Goal: Task Accomplishment & Management: Use online tool/utility

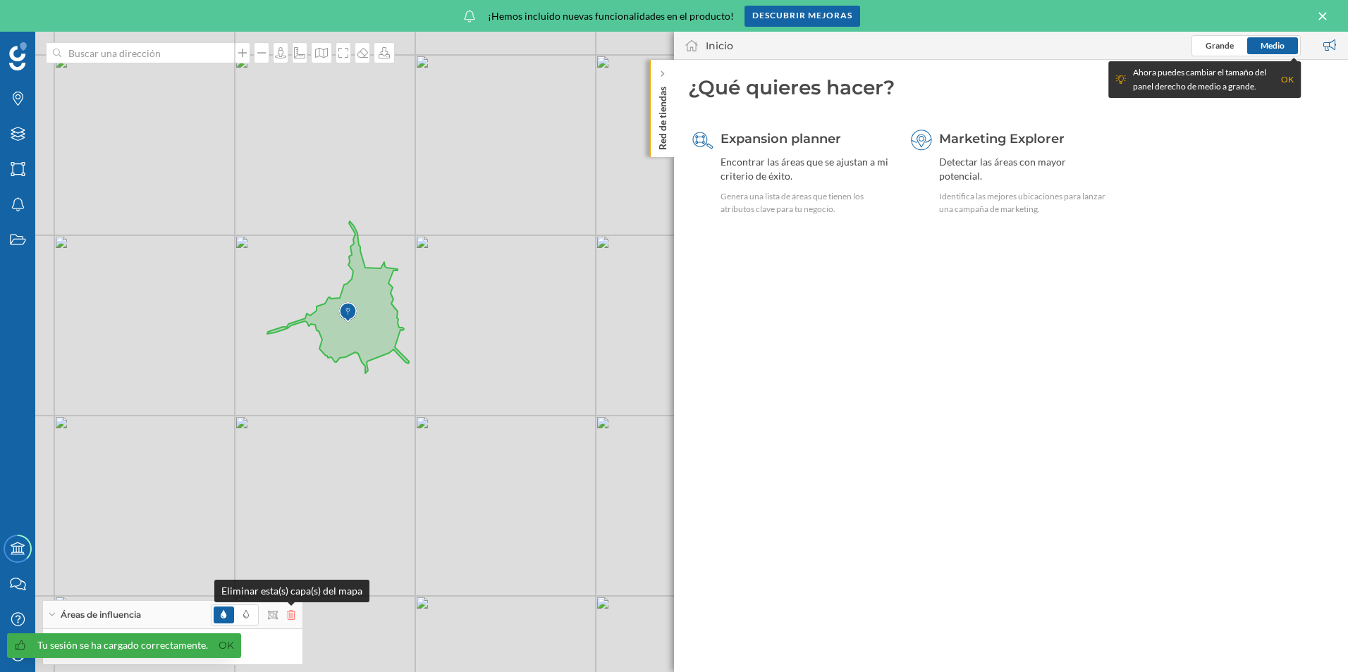
click at [287, 616] on icon at bounding box center [291, 615] width 8 height 10
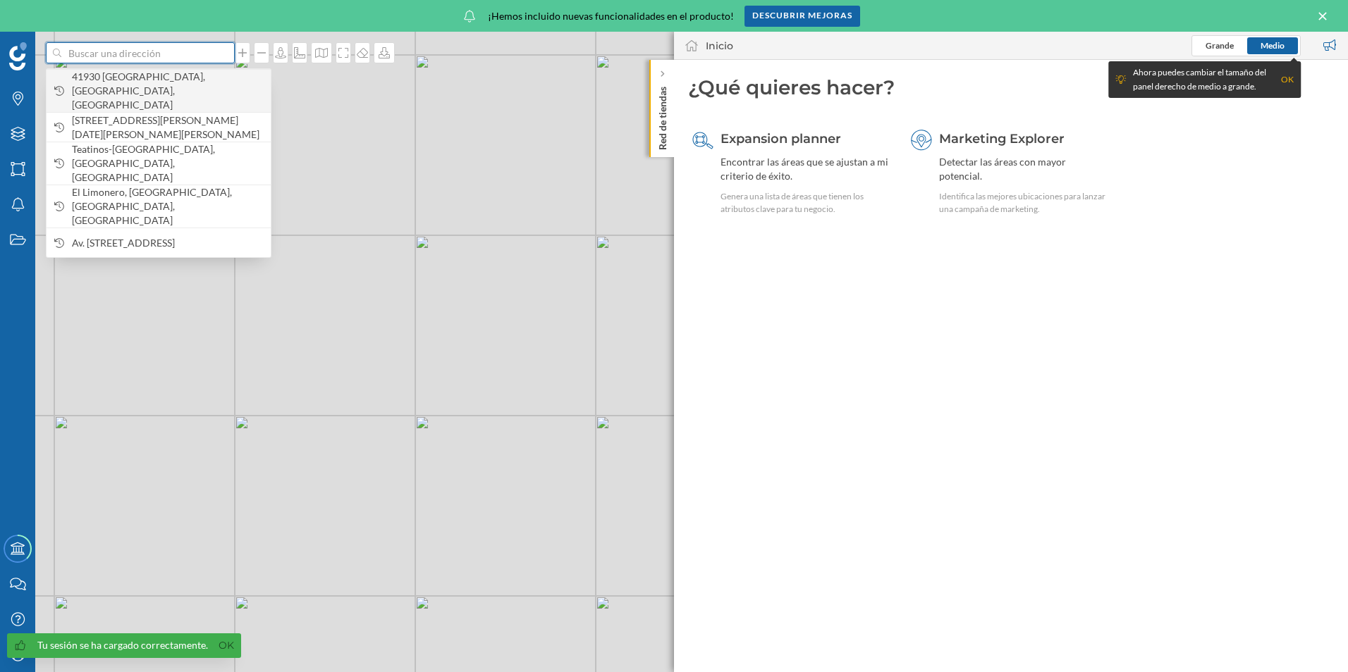
drag, startPoint x: 126, startPoint y: 62, endPoint x: 137, endPoint y: 73, distance: 15.5
click at [127, 63] on input at bounding box center [140, 52] width 158 height 21
click at [542, 412] on div "© Mapbox © OpenStreetMap Improve this map" at bounding box center [674, 352] width 1348 height 641
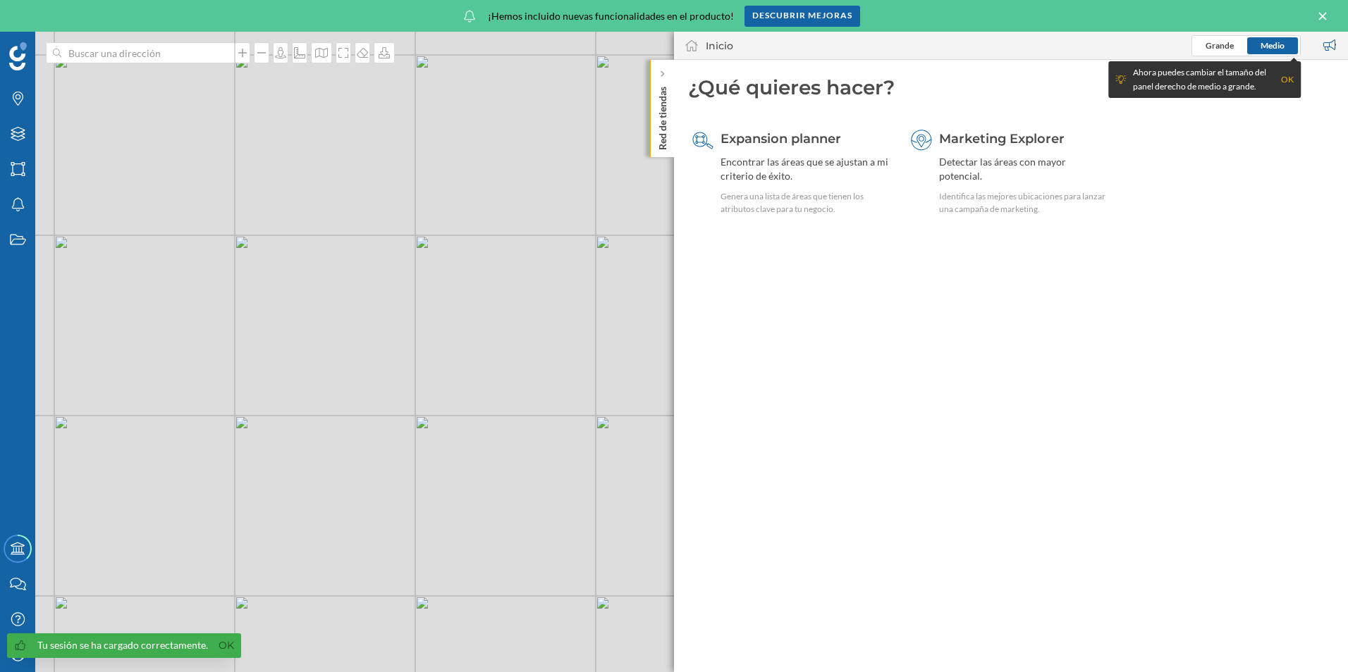
click at [665, 118] on p "Red de tiendas" at bounding box center [662, 115] width 14 height 69
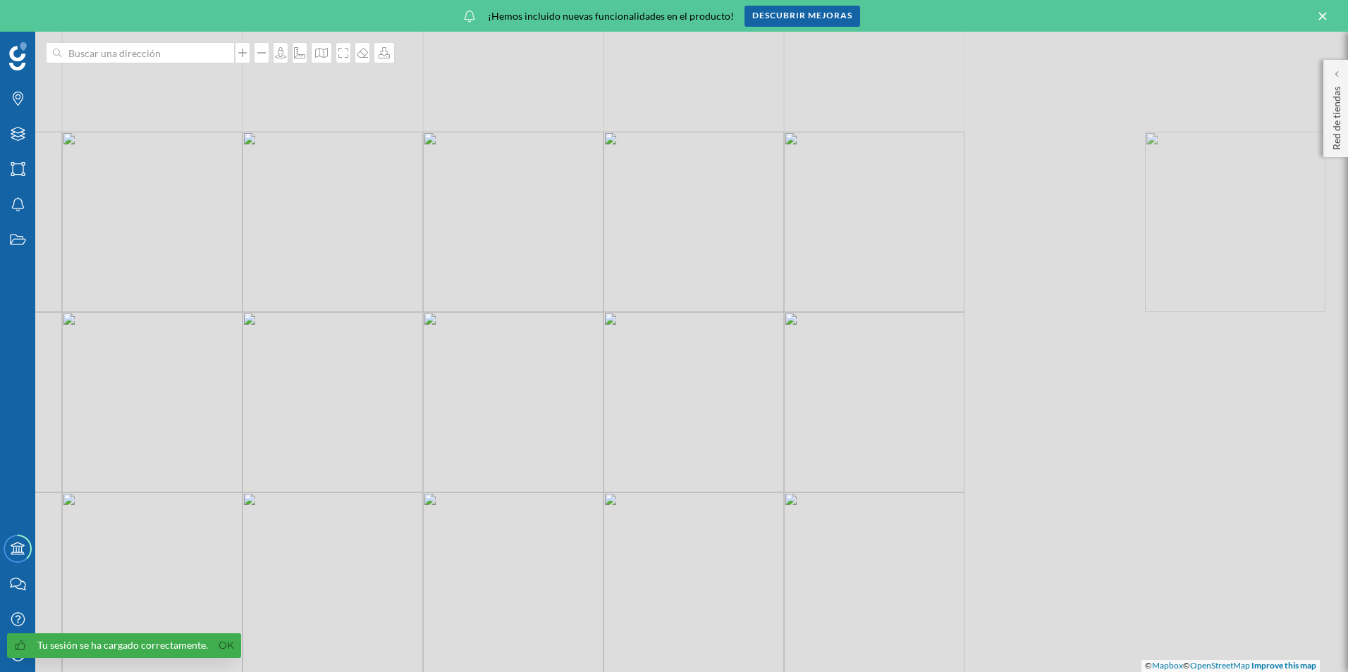
drag, startPoint x: 882, startPoint y: 304, endPoint x: 457, endPoint y: 378, distance: 431.4
click at [223, 452] on div "© Mapbox © OpenStreetMap Improve this map" at bounding box center [674, 352] width 1348 height 641
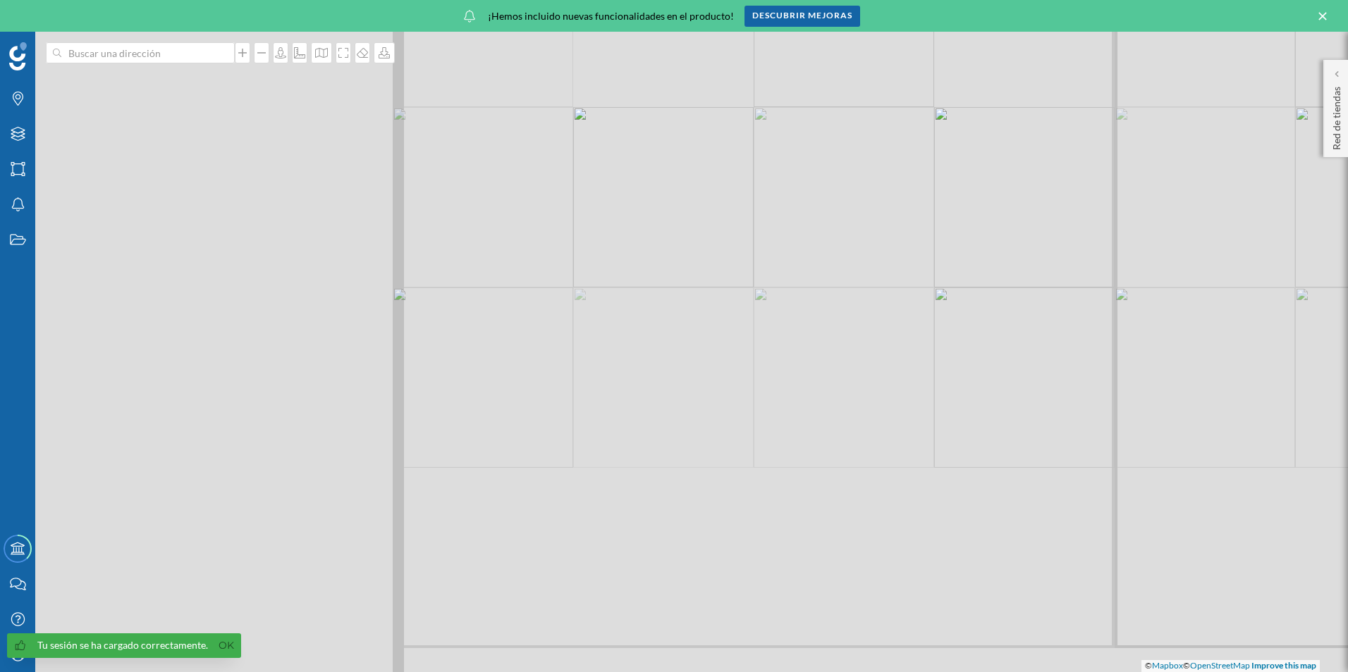
drag, startPoint x: 436, startPoint y: 388, endPoint x: 853, endPoint y: 130, distance: 489.6
click at [1018, 0] on html "Tu sesión se ha cargado correctamente. Ok Marcas Capas Áreas Notificaciones Est…" at bounding box center [674, 336] width 1348 height 672
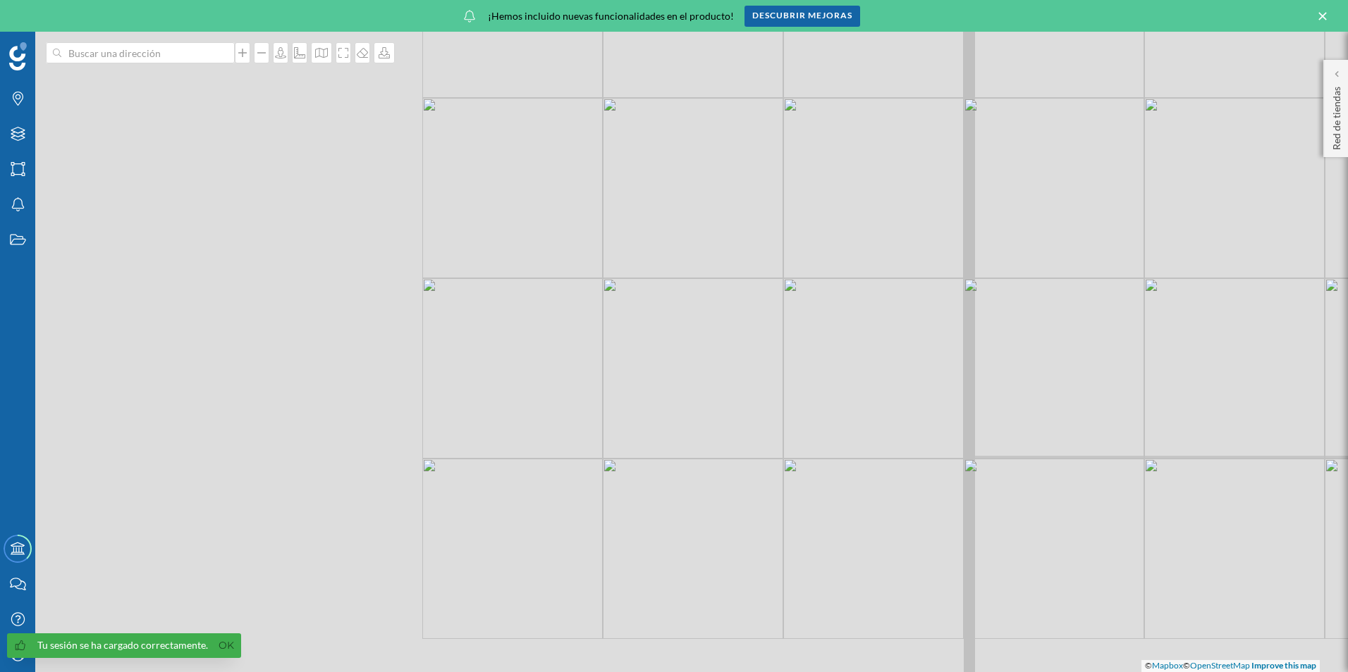
drag, startPoint x: 842, startPoint y: 186, endPoint x: 1016, endPoint y: 168, distance: 175.1
click at [1016, 168] on div "© Mapbox © OpenStreetMap Improve this map" at bounding box center [674, 352] width 1348 height 641
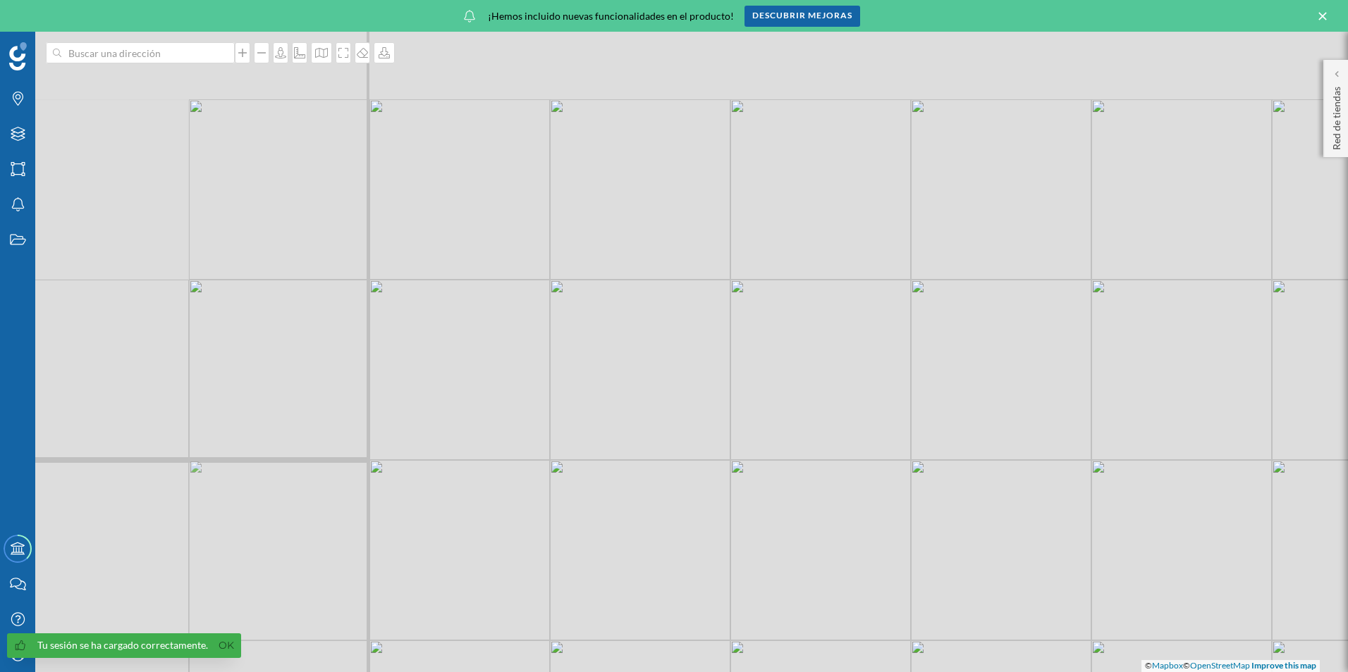
drag, startPoint x: 679, startPoint y: 289, endPoint x: 874, endPoint y: 407, distance: 227.7
click at [874, 407] on div "© Mapbox © OpenStreetMap Improve this map" at bounding box center [674, 352] width 1348 height 641
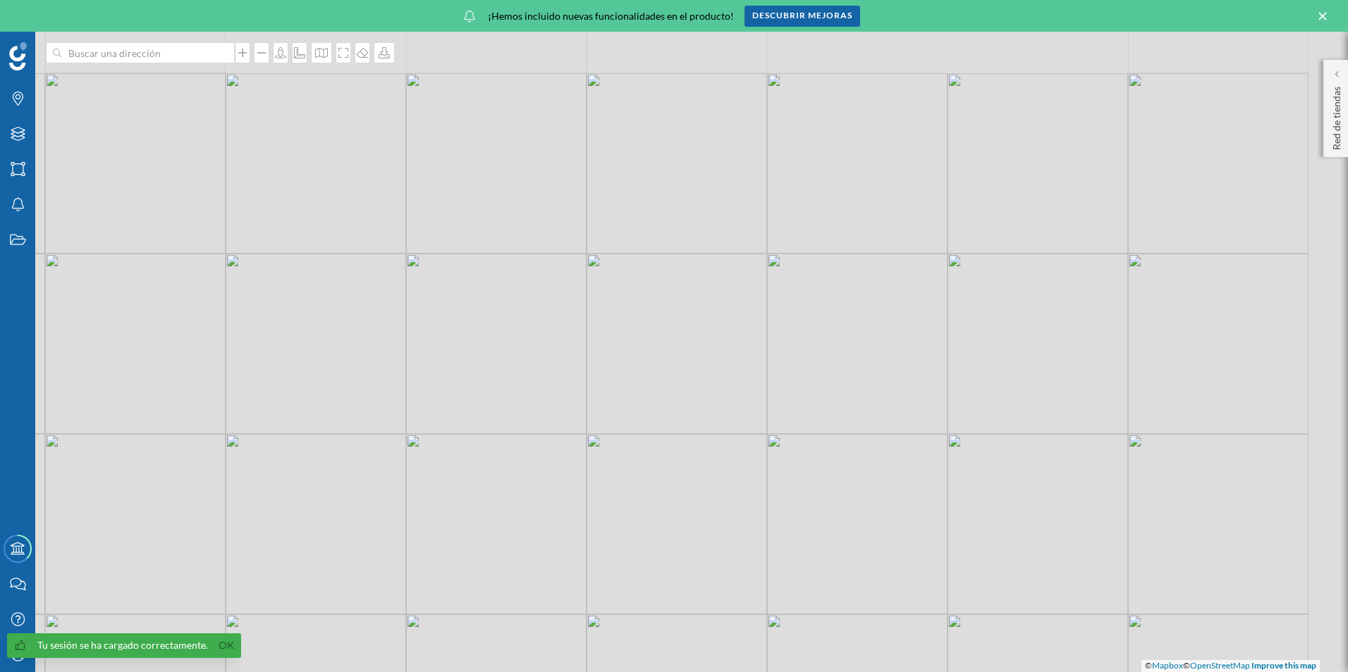
drag, startPoint x: 744, startPoint y: 275, endPoint x: 620, endPoint y: 428, distance: 196.9
click at [620, 428] on div "© Mapbox © OpenStreetMap Improve this map" at bounding box center [674, 352] width 1348 height 641
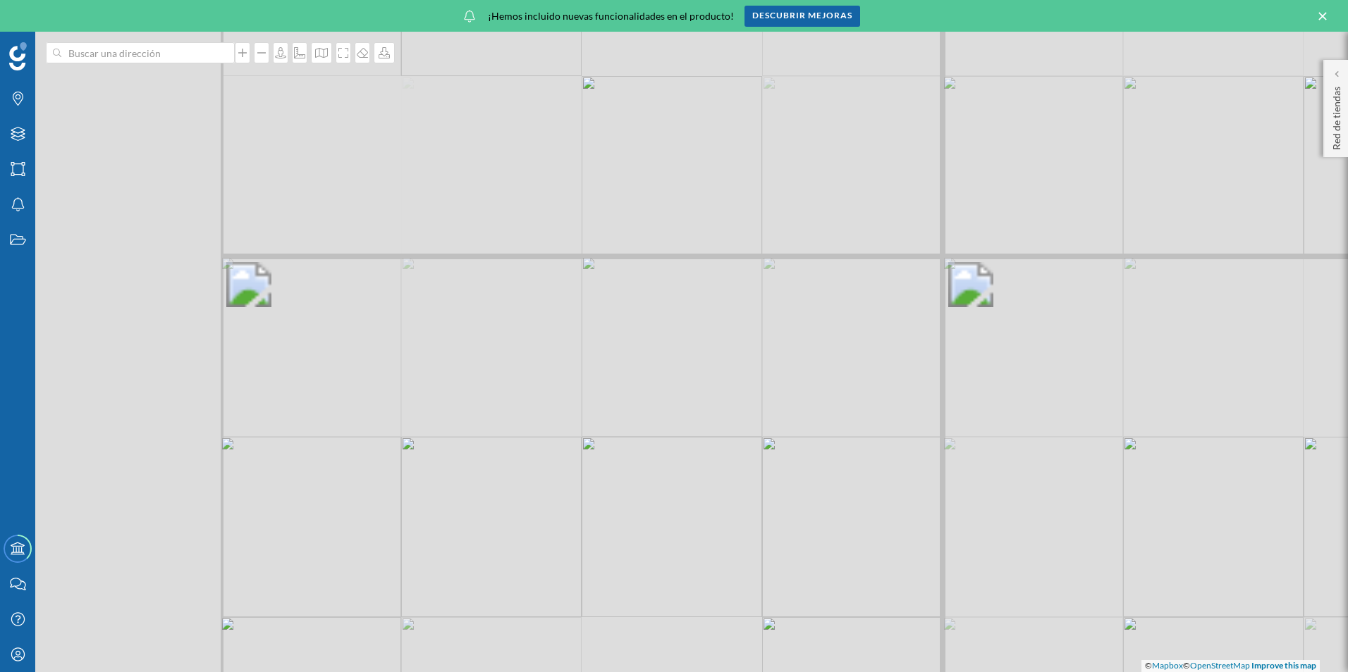
drag, startPoint x: 646, startPoint y: 386, endPoint x: 1095, endPoint y: 450, distance: 454.1
click at [1095, 450] on div "© Mapbox © OpenStreetMap Improve this map" at bounding box center [674, 352] width 1348 height 641
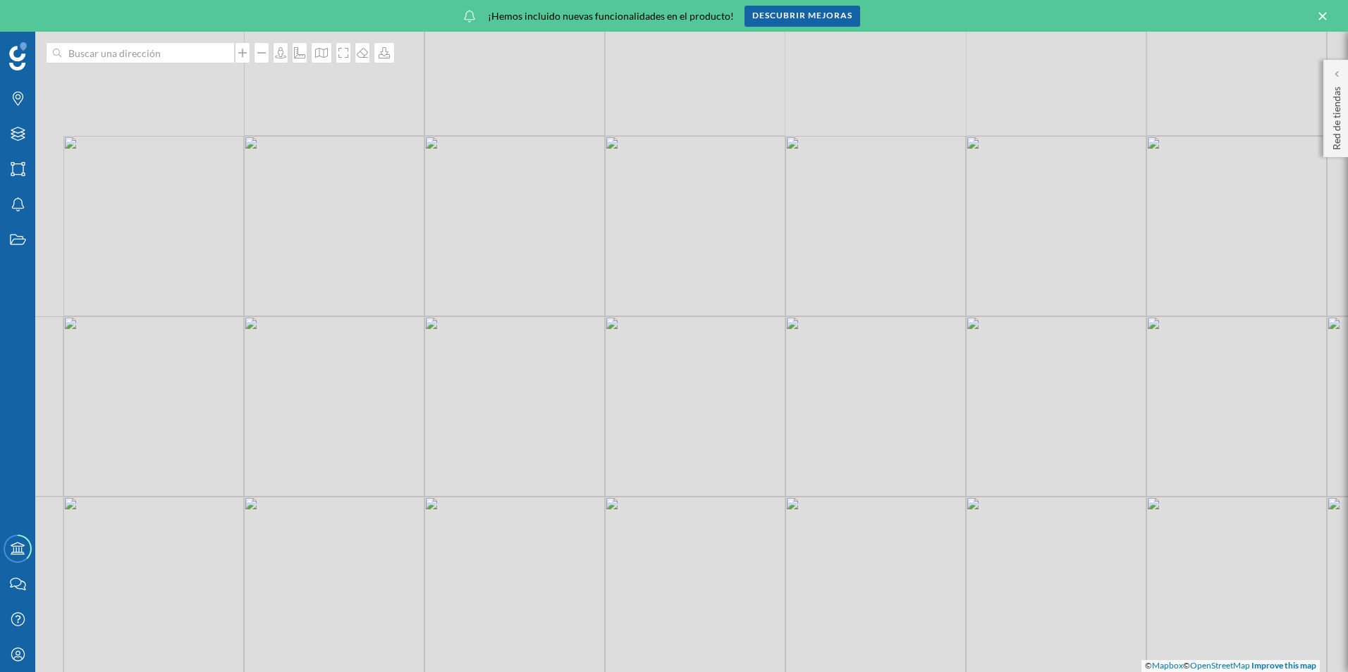
drag, startPoint x: 464, startPoint y: 194, endPoint x: 701, endPoint y: 409, distance: 319.8
click at [701, 409] on div "© Mapbox © OpenStreetMap Improve this map" at bounding box center [674, 352] width 1348 height 641
drag, startPoint x: 717, startPoint y: 216, endPoint x: 502, endPoint y: 320, distance: 238.9
click at [500, 321] on div "© Mapbox © OpenStreetMap Improve this map" at bounding box center [674, 352] width 1348 height 641
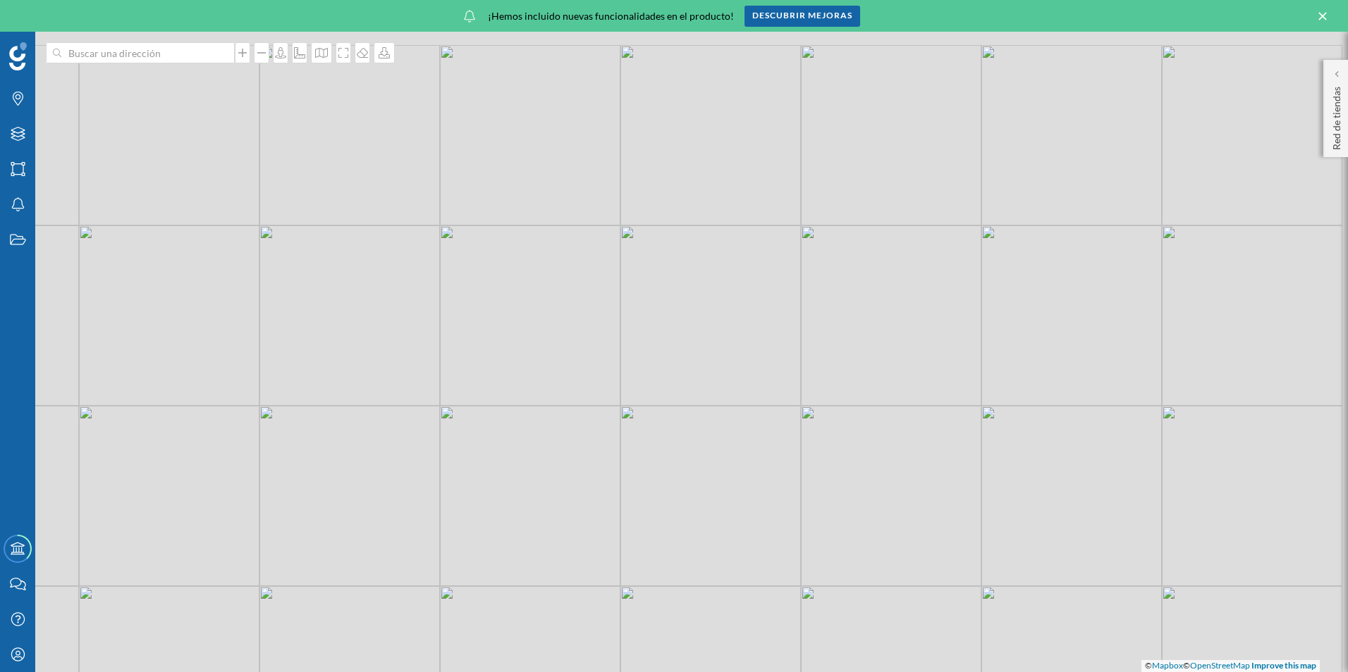
drag, startPoint x: 577, startPoint y: 326, endPoint x: 532, endPoint y: 387, distance: 76.1
click at [532, 387] on div "© Mapbox © OpenStreetMap Improve this map" at bounding box center [674, 352] width 1348 height 641
drag, startPoint x: 515, startPoint y: 390, endPoint x: 367, endPoint y: 152, distance: 279.9
click at [364, 152] on div "© Mapbox © OpenStreetMap Improve this map" at bounding box center [674, 352] width 1348 height 641
drag, startPoint x: 443, startPoint y: 271, endPoint x: 810, endPoint y: 559, distance: 465.9
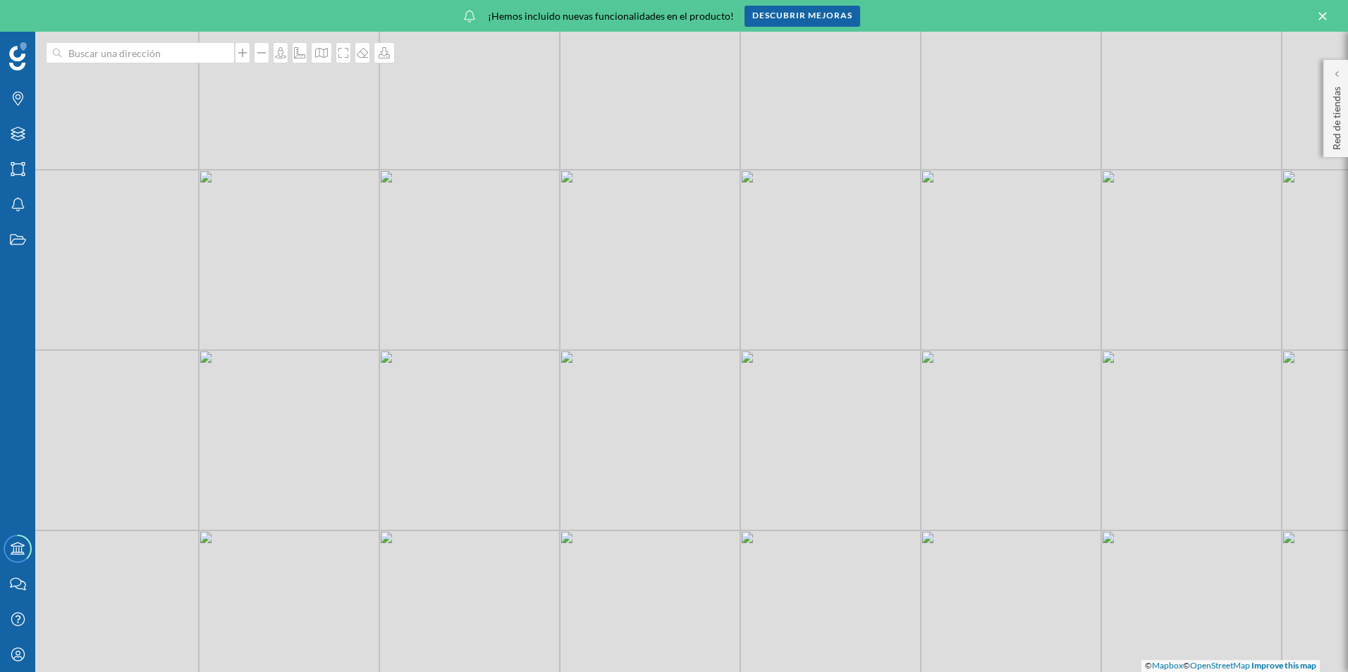
click at [810, 559] on div "© Mapbox © OpenStreetMap Improve this map" at bounding box center [674, 352] width 1348 height 641
drag, startPoint x: 481, startPoint y: 349, endPoint x: 531, endPoint y: 541, distance: 198.8
click at [531, 541] on div "© Mapbox © OpenStreetMap Improve this map" at bounding box center [674, 352] width 1348 height 641
drag, startPoint x: 446, startPoint y: 644, endPoint x: 476, endPoint y: 648, distance: 30.5
click at [452, 661] on div "© Mapbox © OpenStreetMap Improve this map" at bounding box center [674, 352] width 1348 height 641
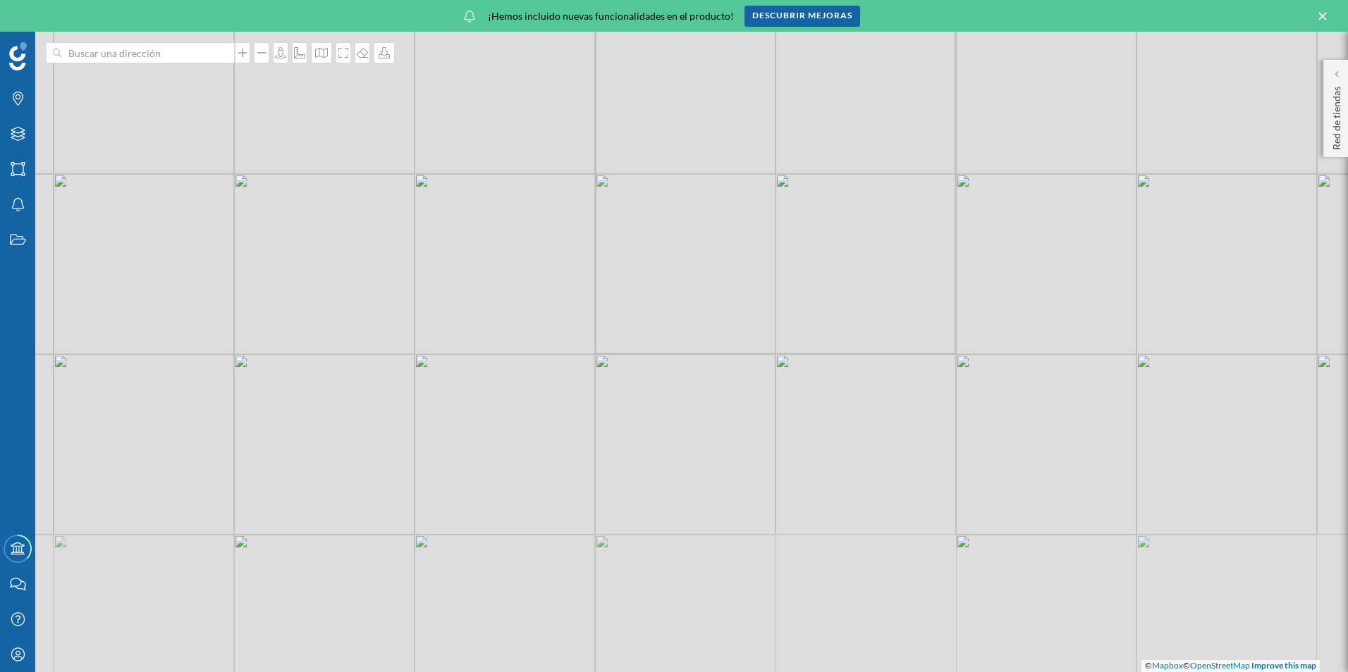
drag, startPoint x: 503, startPoint y: 341, endPoint x: 554, endPoint y: 319, distance: 55.5
click at [495, 248] on div "© Mapbox © OpenStreetMap Improve this map" at bounding box center [674, 352] width 1348 height 641
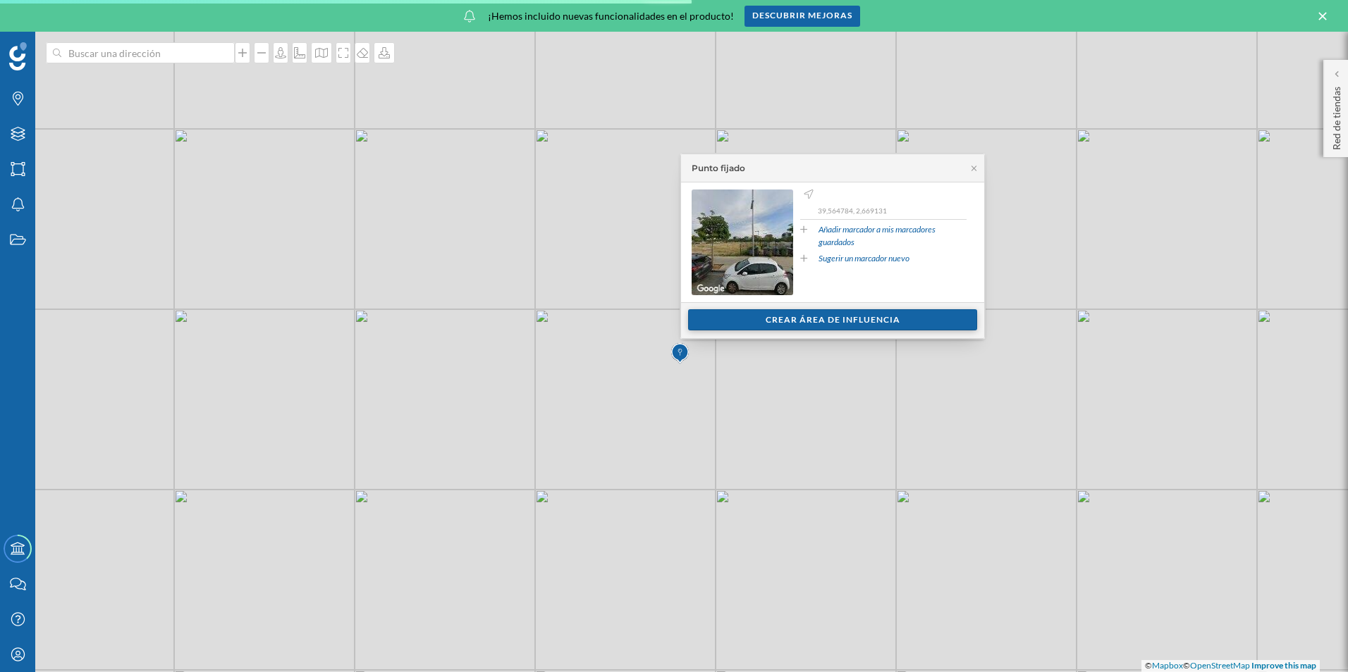
click at [740, 326] on div "Crear área de influencia" at bounding box center [832, 319] width 289 height 21
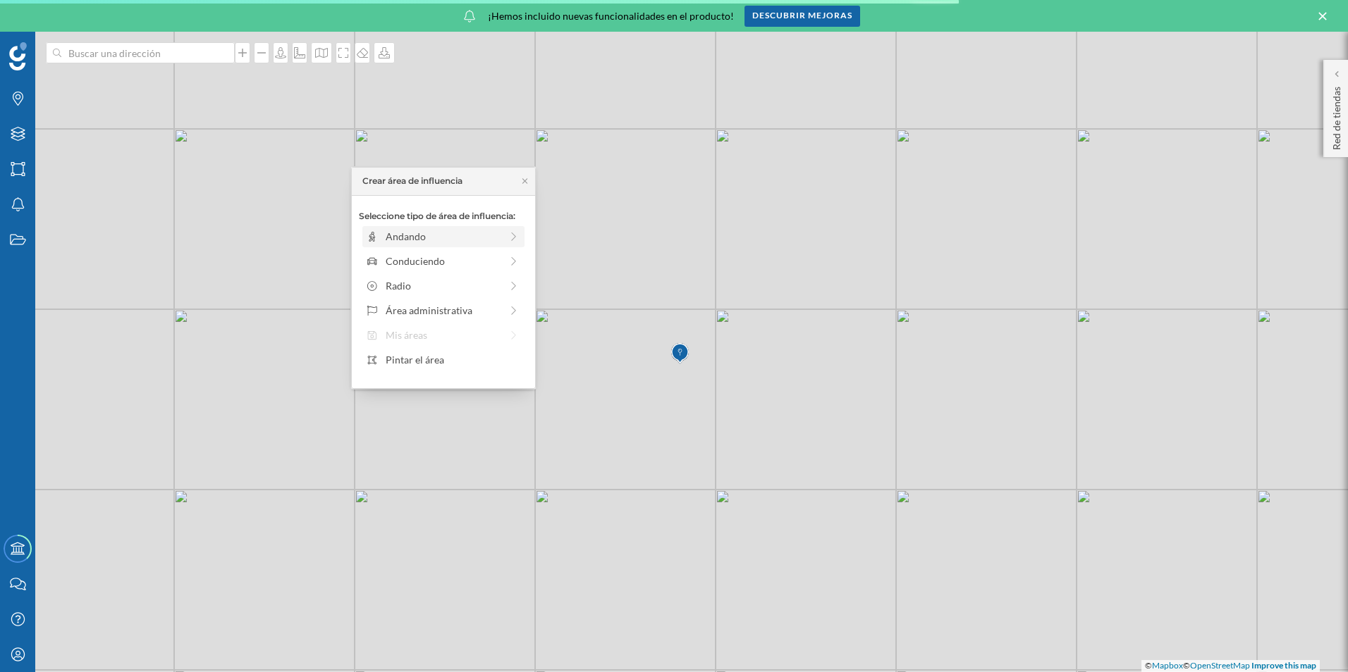
click at [424, 234] on div "Andando" at bounding box center [443, 236] width 115 height 15
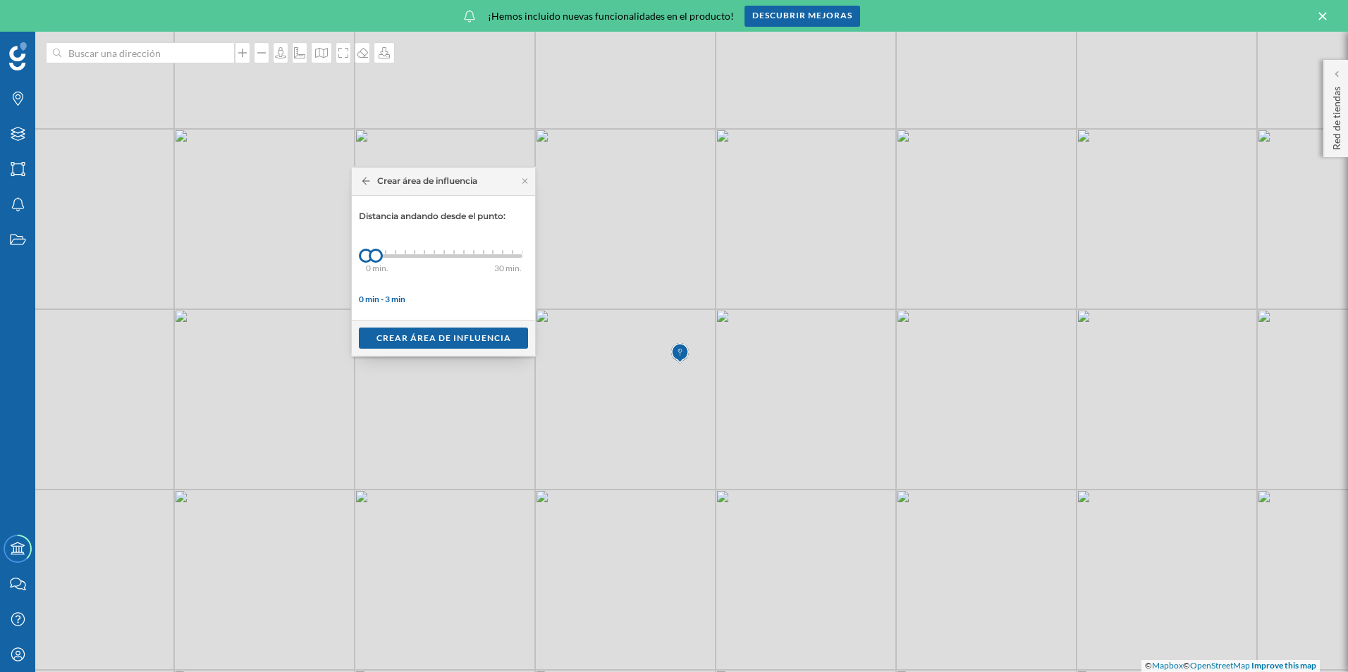
click at [434, 255] on div "0 min. 3 min. 4 min. 5 min. 6 min. 7 min. 8 min. 9 min. 10 min. 11 min. 12 min.…" at bounding box center [444, 256] width 156 height 4
click at [442, 255] on div "0 min. 3 min. 4 min. 5 min. 6 min. 7 min. 8 min. 9 min. 10 min. 11 min. 12 min.…" at bounding box center [444, 256] width 156 height 4
click at [429, 342] on div "Crear área de influencia" at bounding box center [443, 337] width 169 height 21
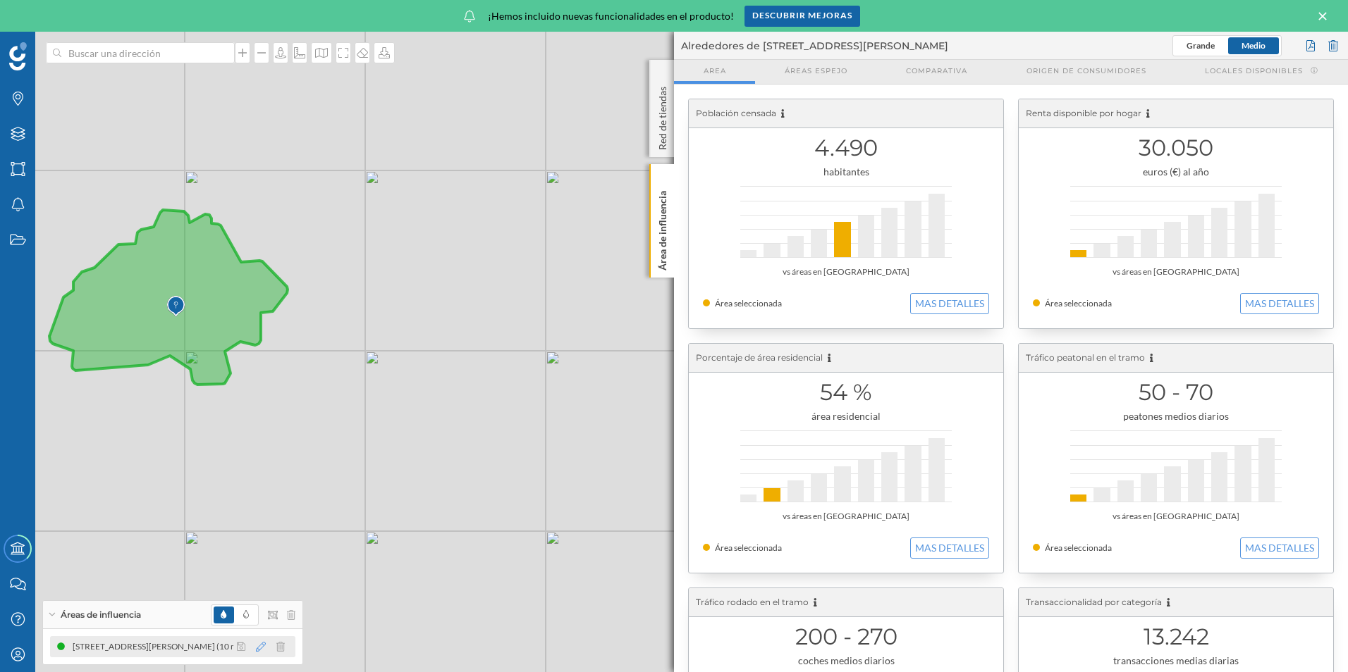
click at [259, 647] on icon at bounding box center [261, 647] width 10 height 10
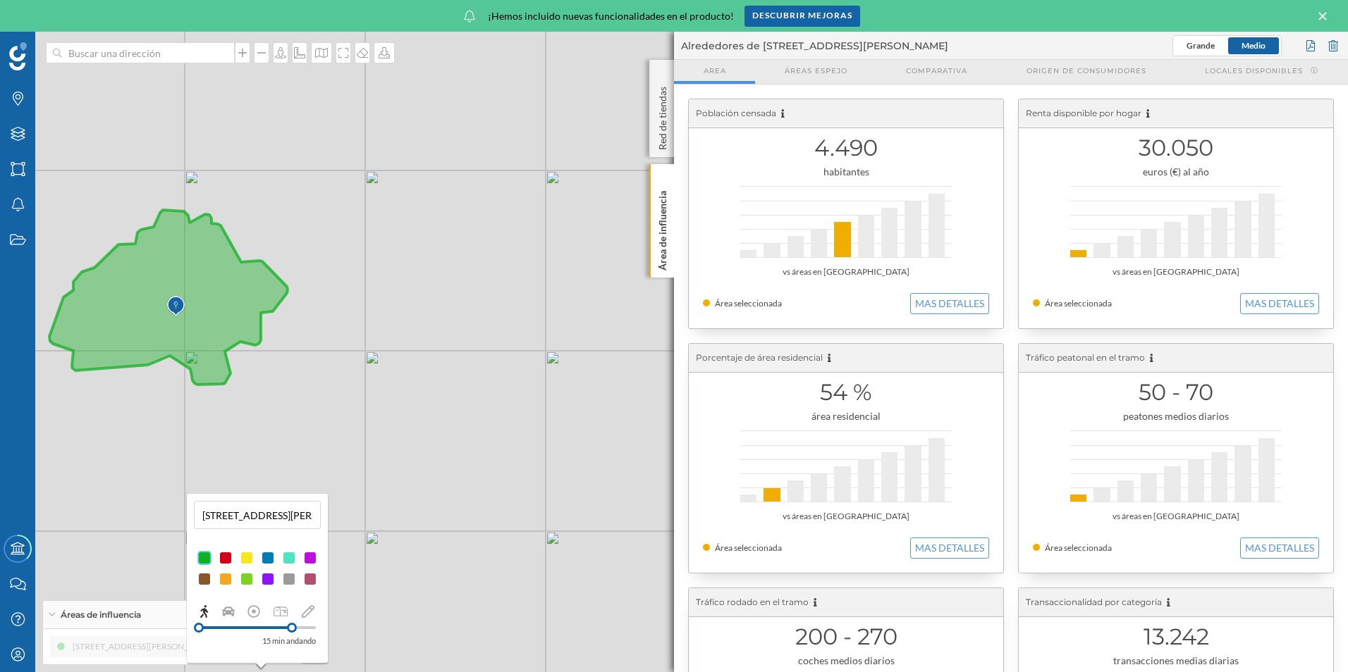
drag, startPoint x: 260, startPoint y: 623, endPoint x: 292, endPoint y: 633, distance: 33.2
click at [292, 633] on div at bounding box center [292, 628] width 10 height 10
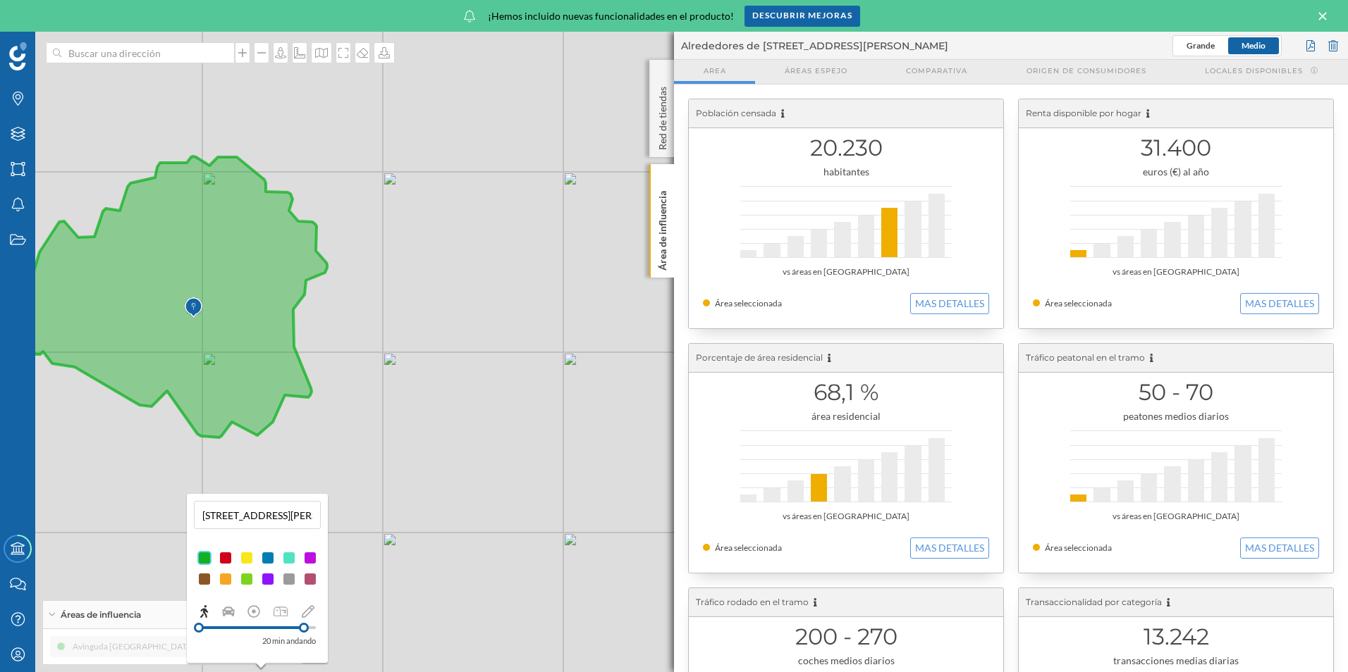
drag, startPoint x: 295, startPoint y: 627, endPoint x: 304, endPoint y: 628, distance: 8.5
click at [304, 628] on div at bounding box center [304, 628] width 10 height 10
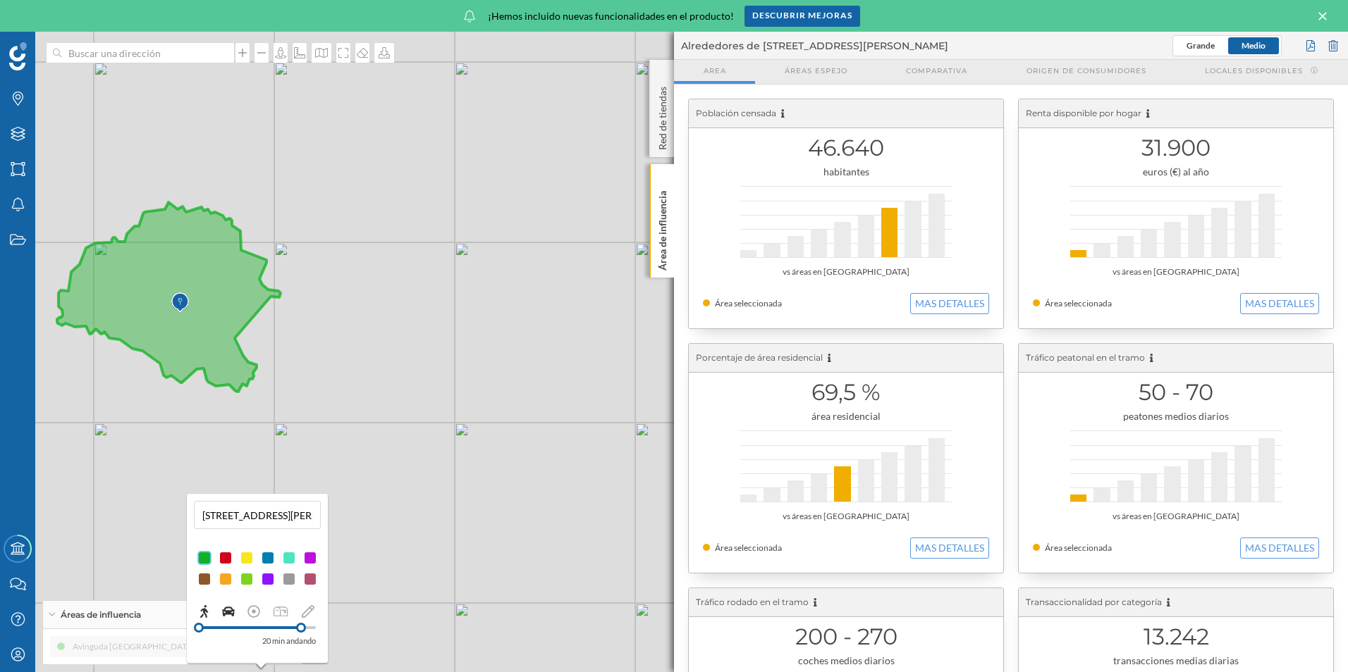
click at [226, 612] on icon at bounding box center [228, 612] width 13 height 10
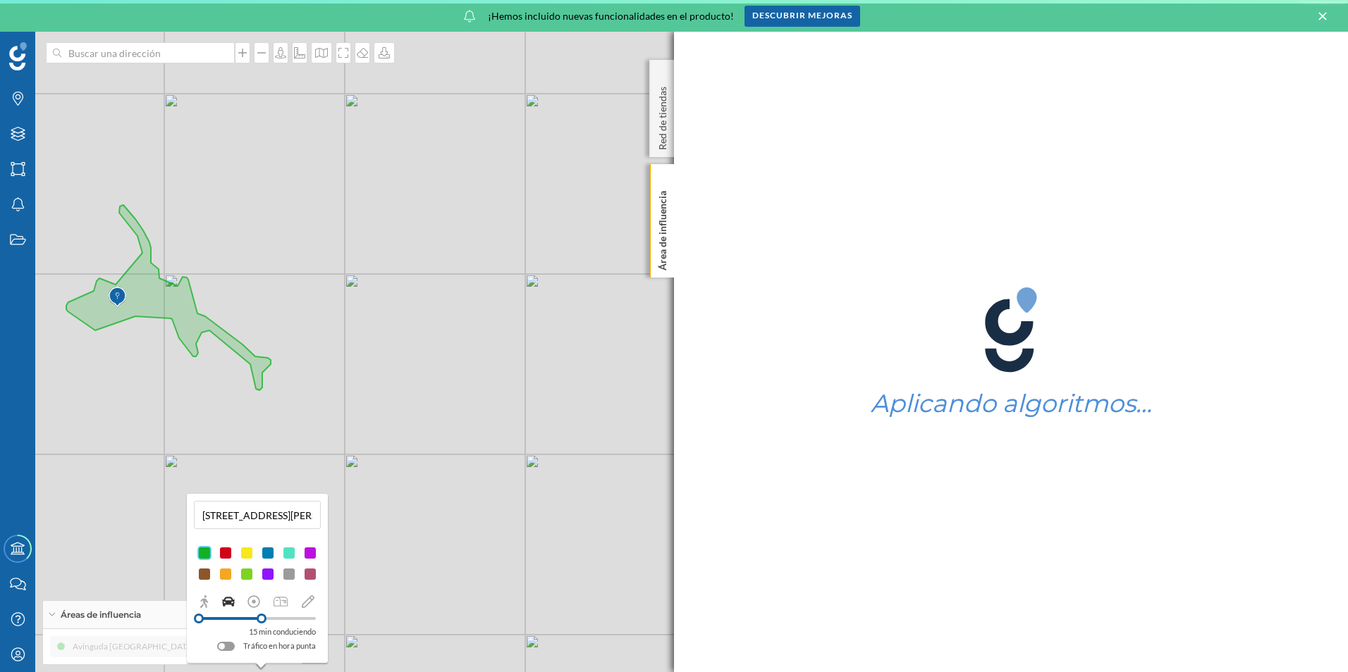
drag, startPoint x: 209, startPoint y: 618, endPoint x: 261, endPoint y: 622, distance: 52.3
click at [261, 622] on div at bounding box center [262, 619] width 10 height 10
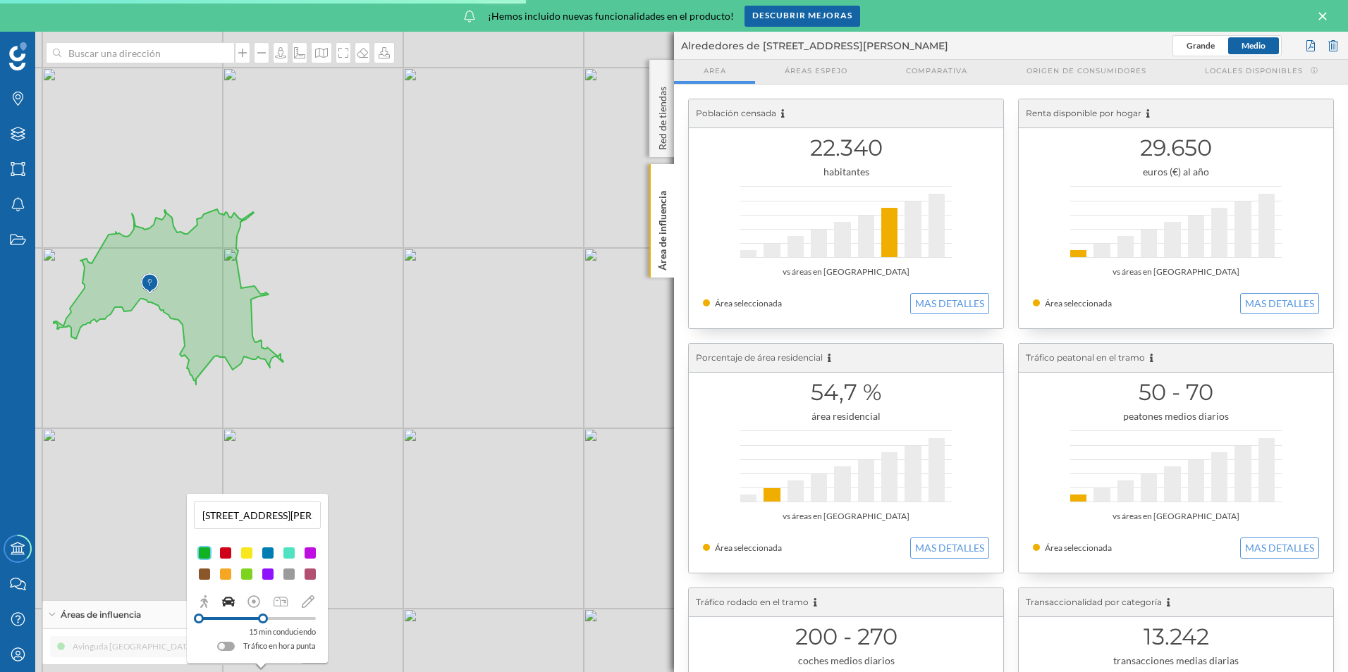
click at [223, 651] on div at bounding box center [226, 646] width 18 height 9
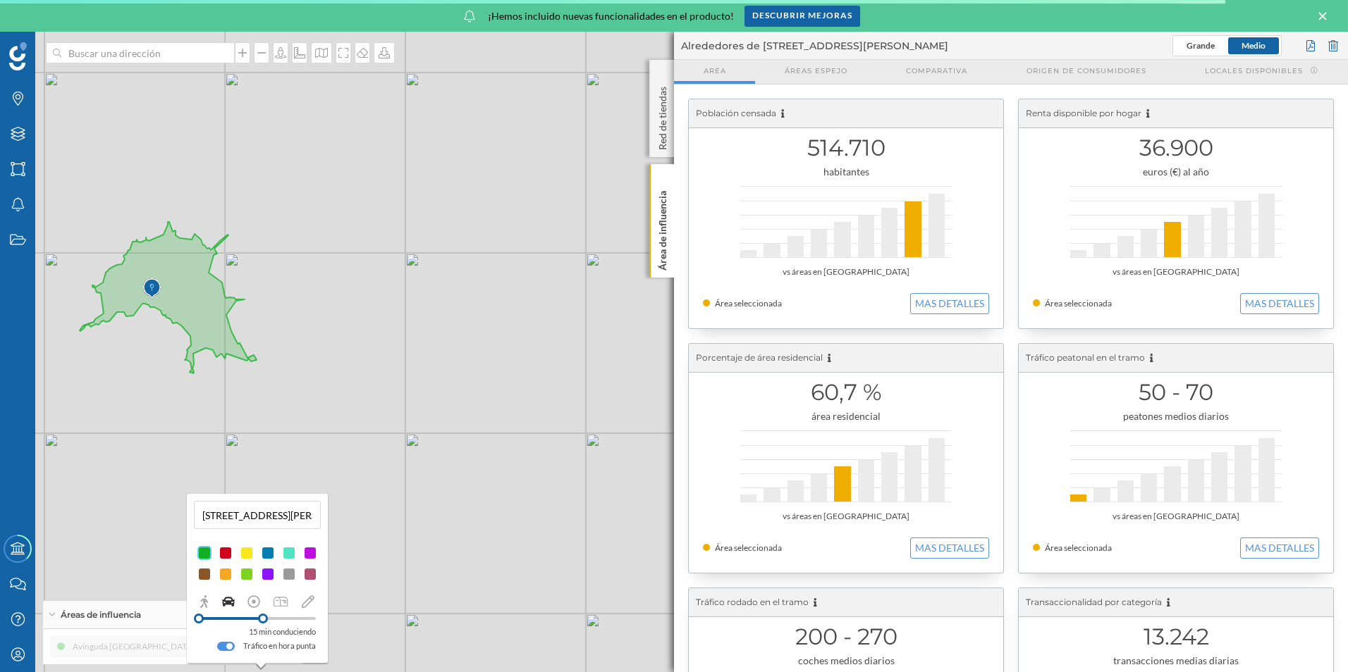
click at [222, 648] on div at bounding box center [226, 646] width 18 height 9
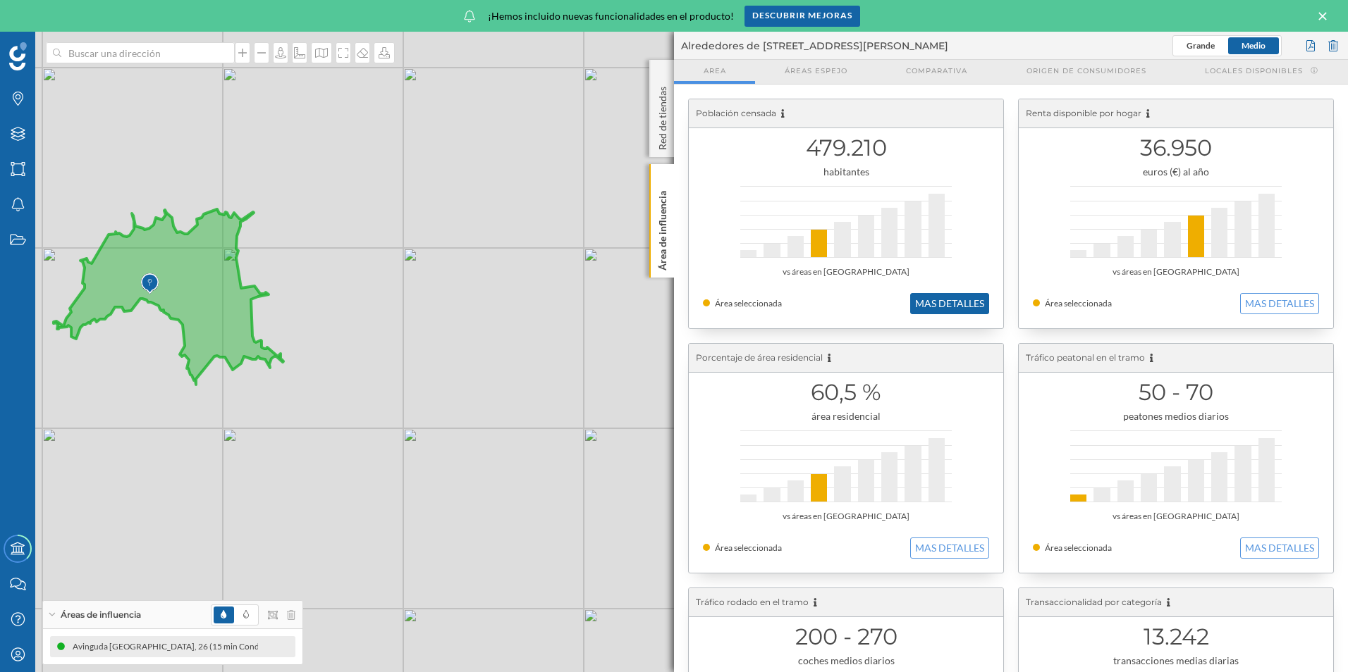
click at [955, 308] on button "MAS DETALLES" at bounding box center [949, 303] width 79 height 21
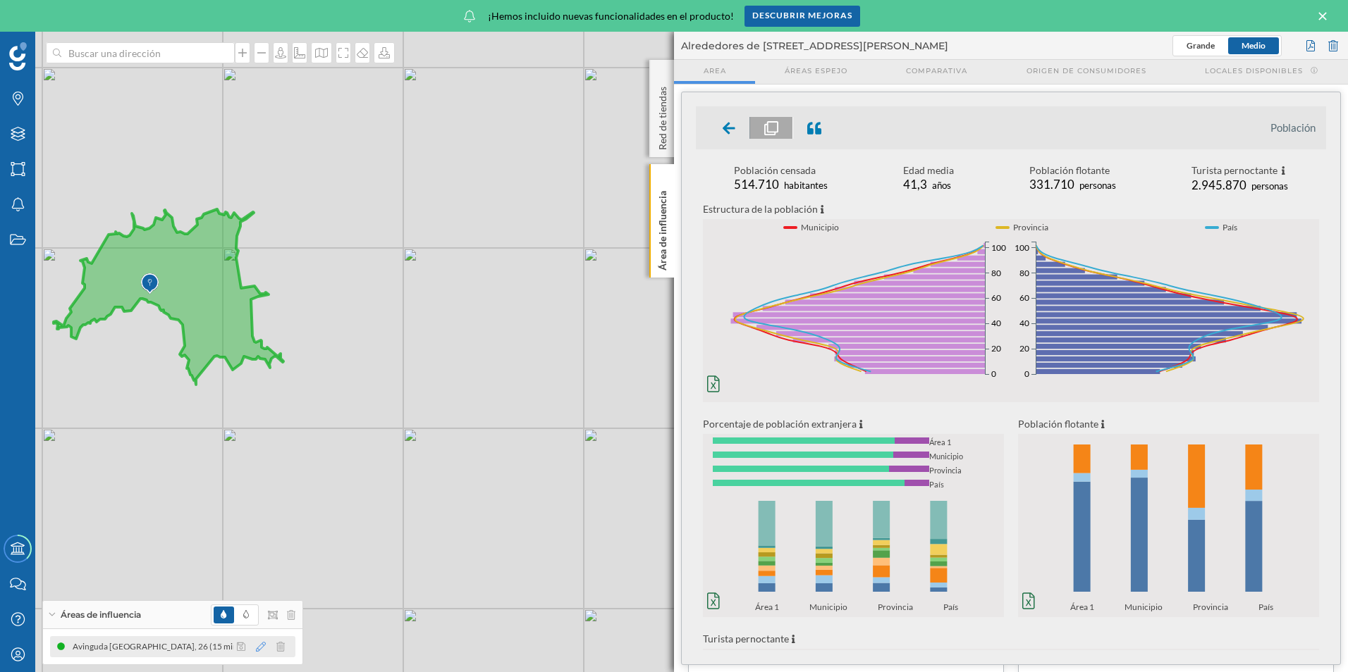
click at [257, 648] on icon at bounding box center [261, 647] width 10 height 10
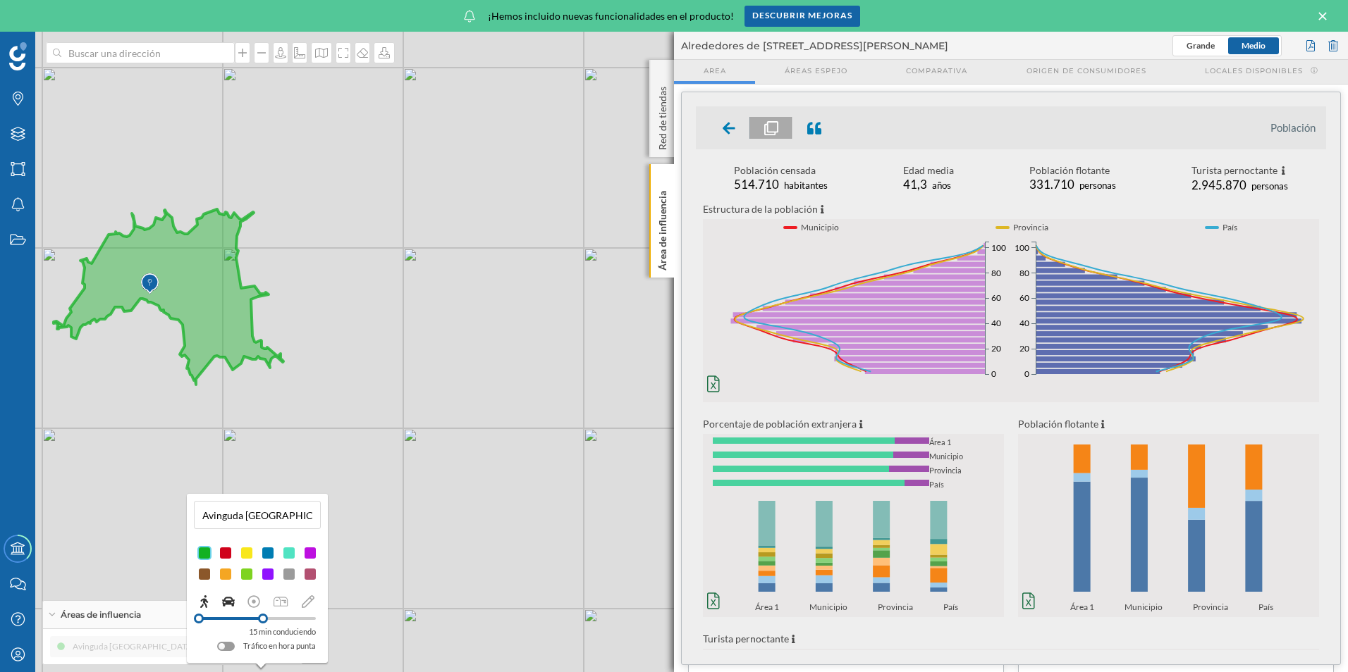
click at [200, 600] on icon at bounding box center [204, 602] width 8 height 13
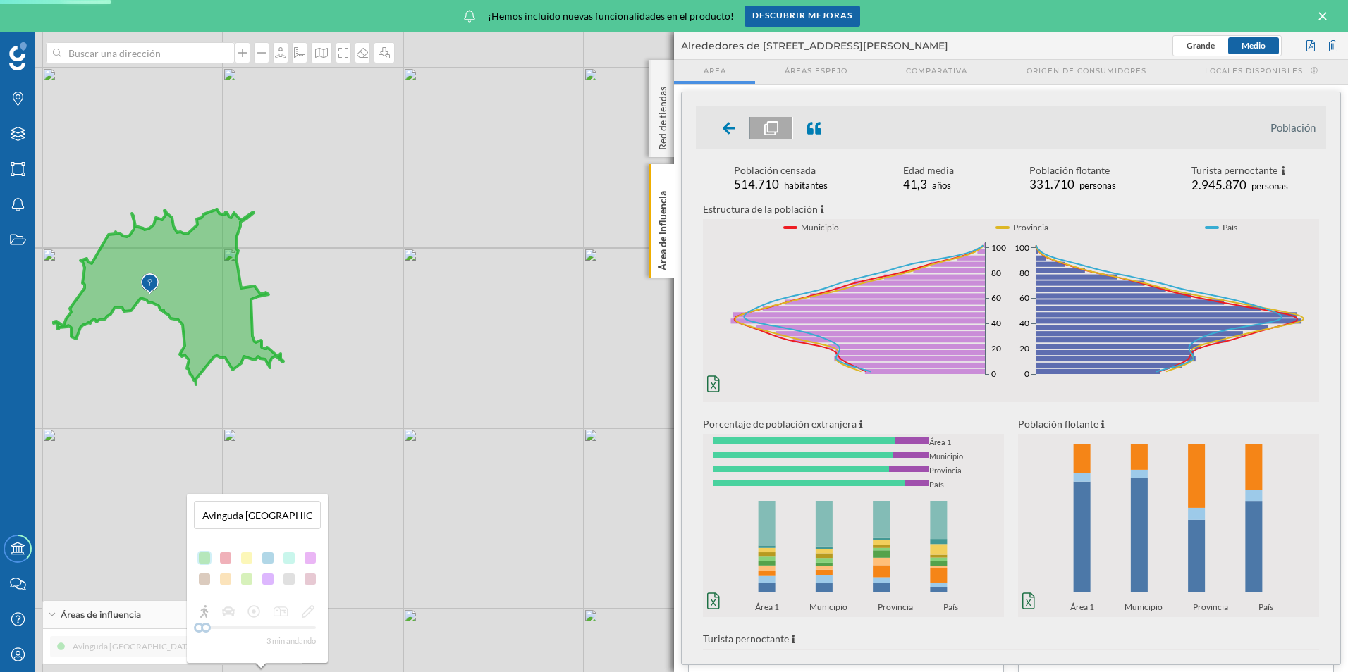
click at [262, 627] on div "3 min andando" at bounding box center [257, 626] width 127 height 44
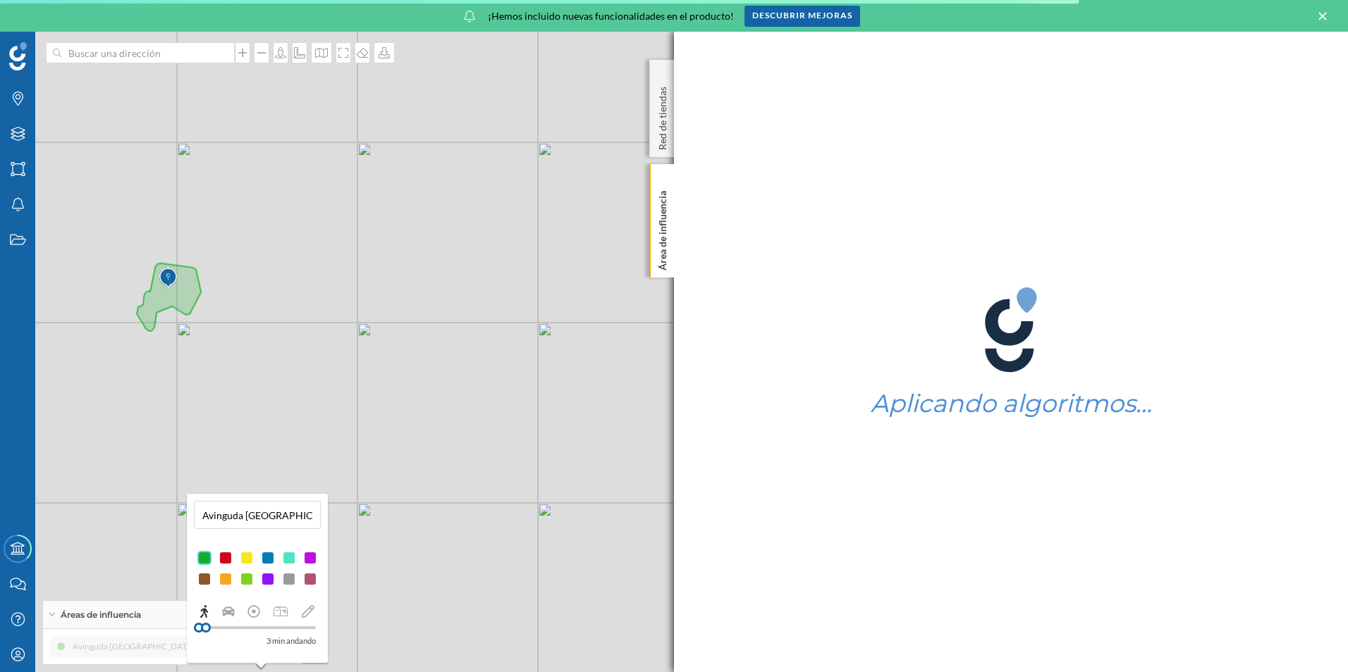
click at [294, 627] on div at bounding box center [257, 628] width 117 height 3
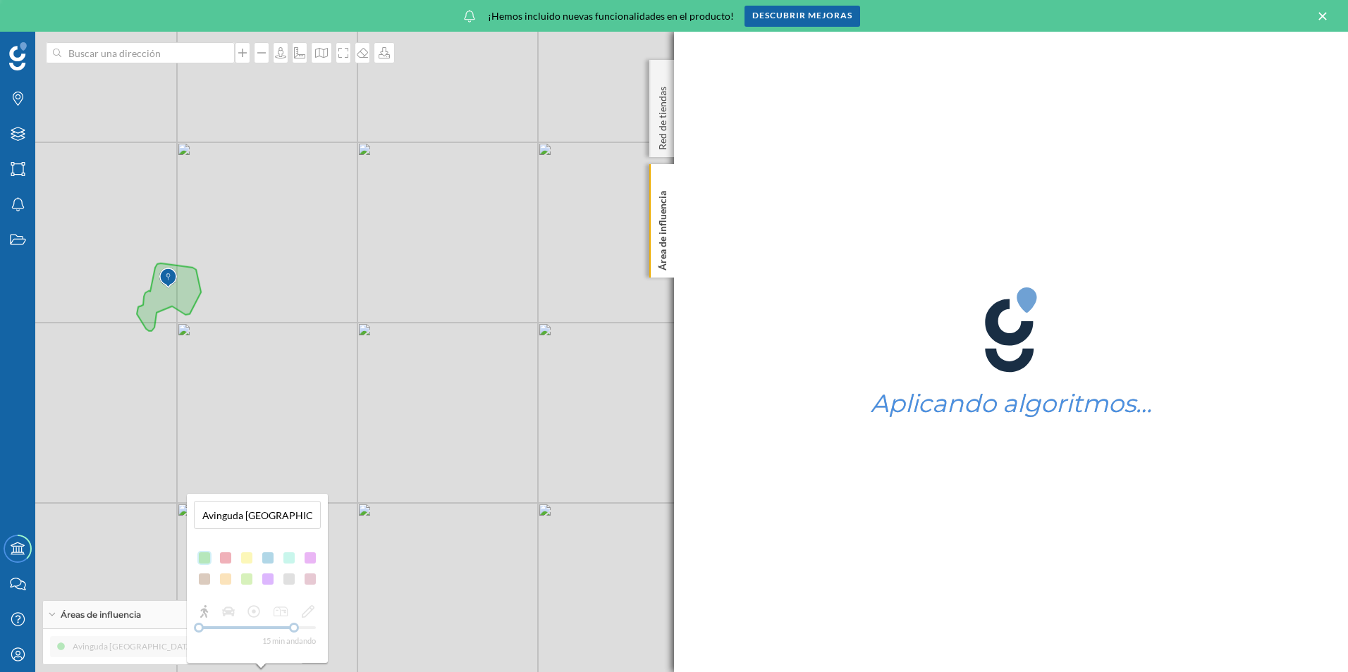
click at [306, 629] on div "15 min andando" at bounding box center [257, 626] width 127 height 44
click at [305, 629] on div "15 min andando" at bounding box center [257, 626] width 127 height 44
click at [305, 625] on div "15 min andando" at bounding box center [257, 626] width 127 height 44
click at [308, 625] on div "15 min andando" at bounding box center [257, 626] width 127 height 44
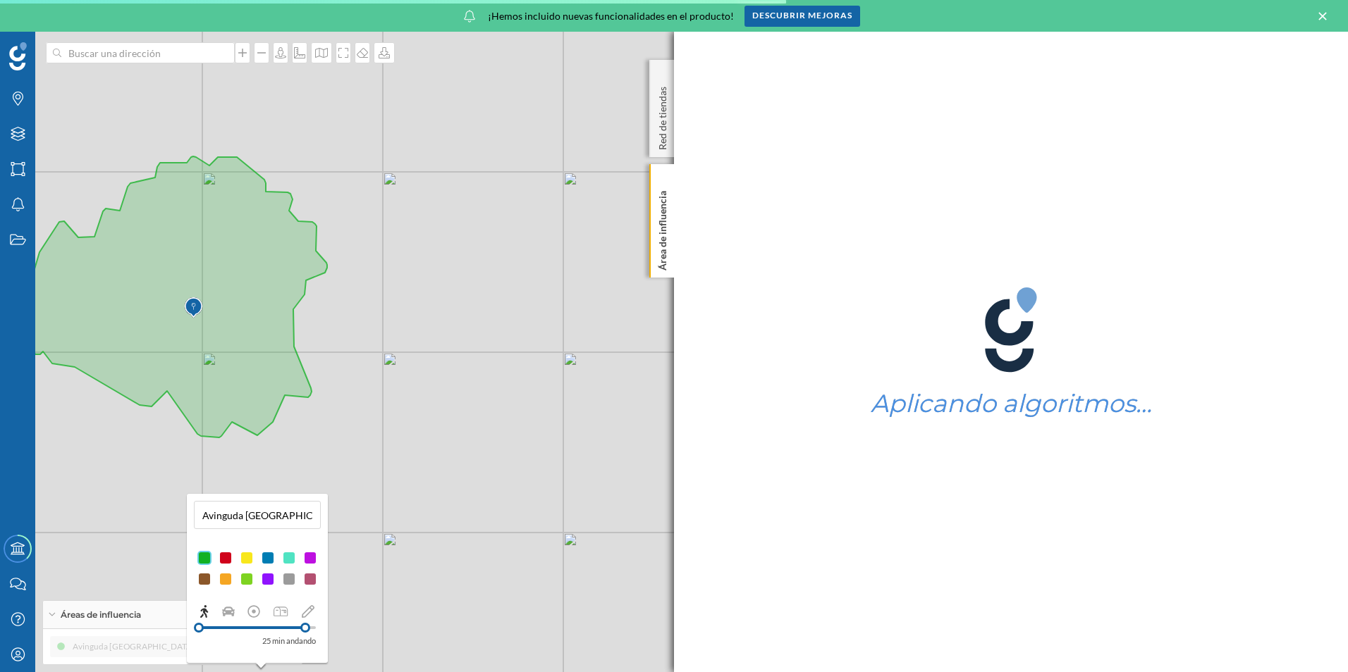
drag, startPoint x: 296, startPoint y: 627, endPoint x: 305, endPoint y: 627, distance: 9.2
click at [305, 627] on div at bounding box center [305, 628] width 10 height 10
drag, startPoint x: 309, startPoint y: 627, endPoint x: 300, endPoint y: 627, distance: 8.5
click at [300, 627] on div "25 min andando" at bounding box center [257, 626] width 127 height 44
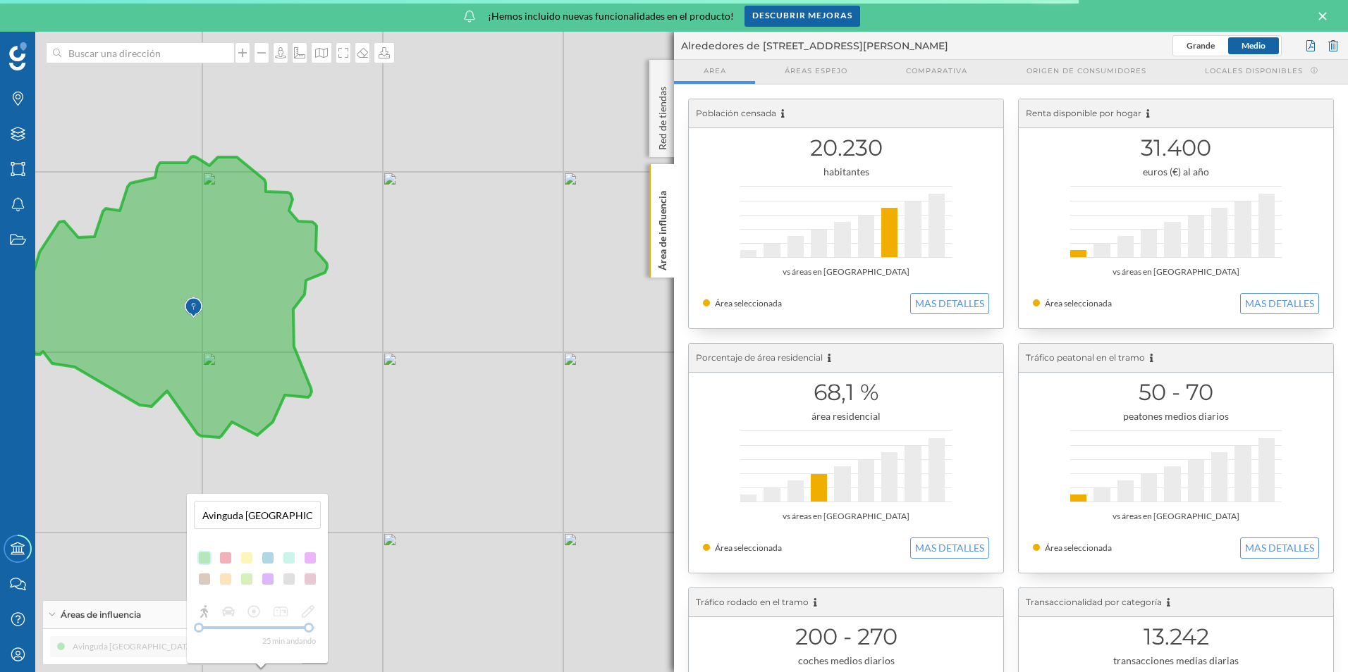
click at [302, 628] on div "25 min andando" at bounding box center [257, 626] width 127 height 44
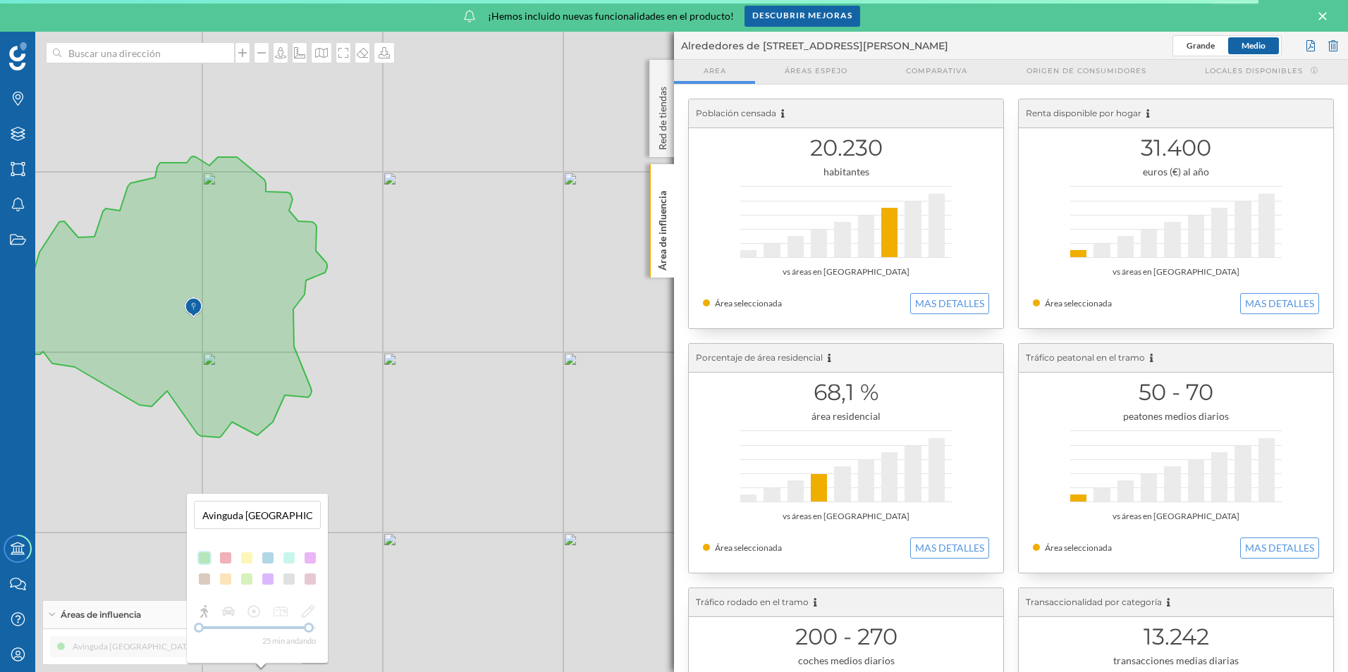
click at [302, 628] on div "25 min andando" at bounding box center [257, 626] width 127 height 44
drag, startPoint x: 307, startPoint y: 627, endPoint x: 298, endPoint y: 624, distance: 9.4
click at [298, 624] on div "25 min andando" at bounding box center [257, 626] width 127 height 44
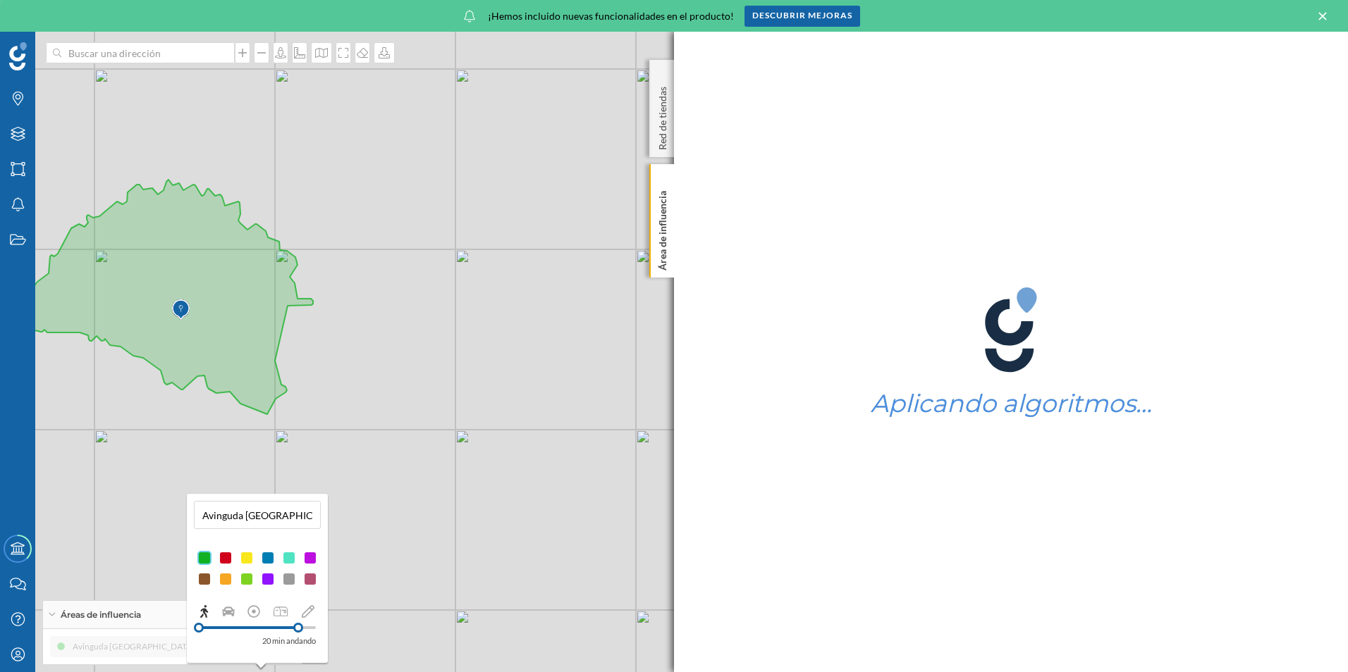
click at [298, 627] on div at bounding box center [298, 628] width 10 height 10
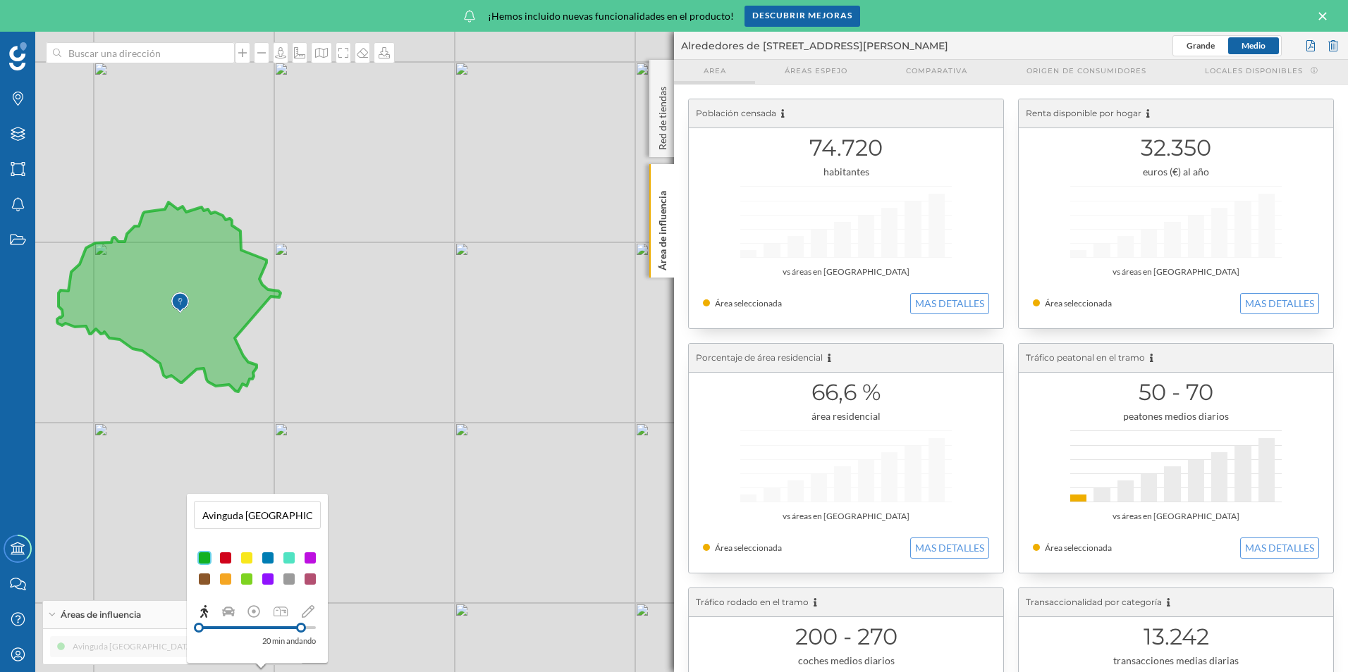
click at [725, 73] on span "Area" at bounding box center [714, 71] width 23 height 11
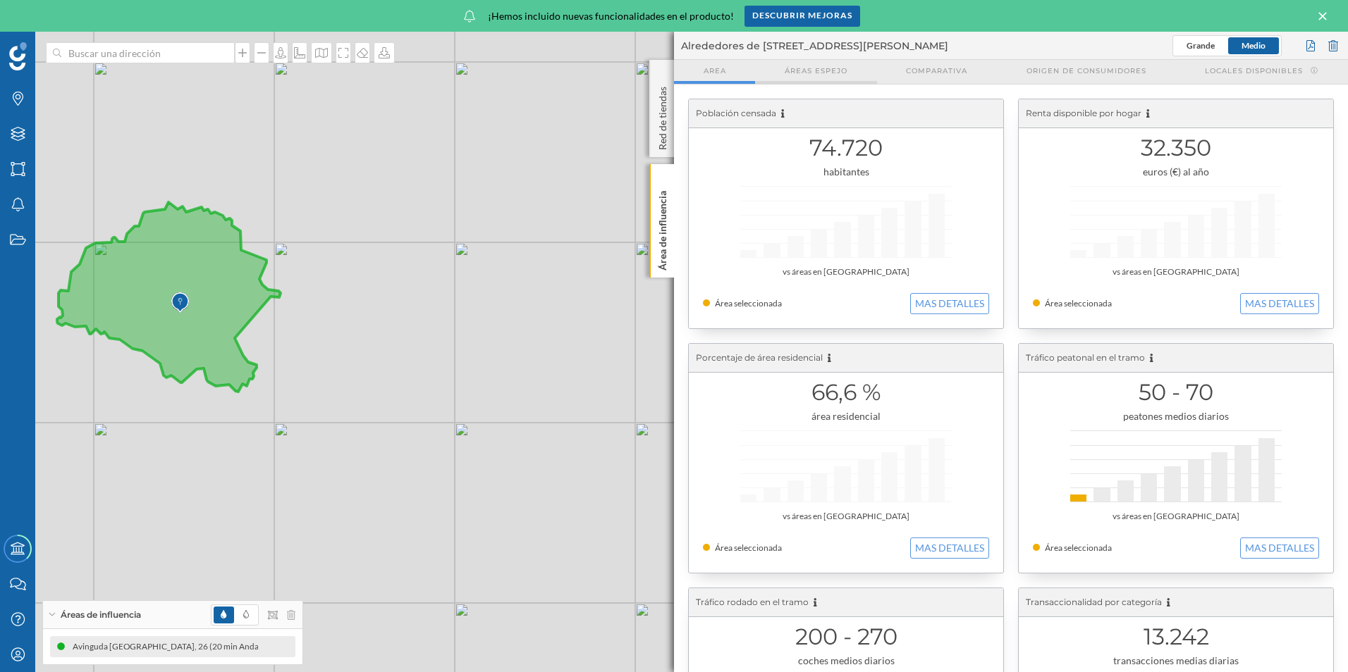
click at [815, 75] on span "Áreas espejo" at bounding box center [815, 71] width 63 height 11
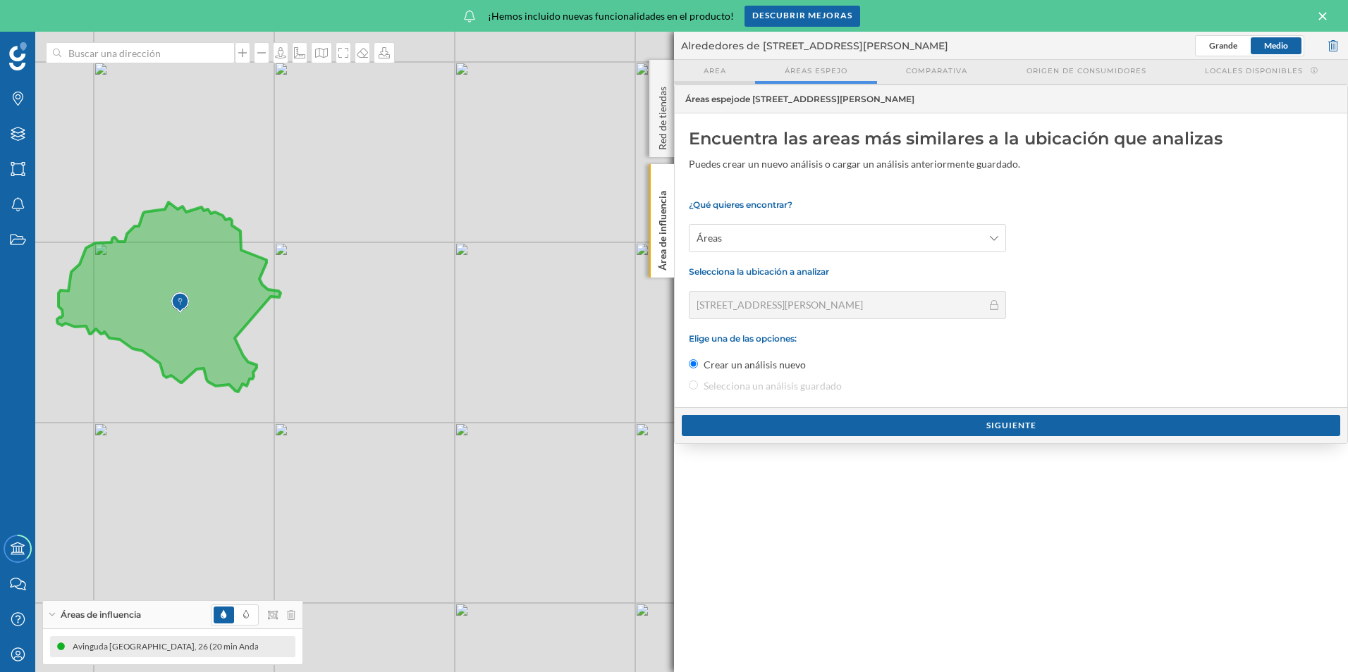
click at [707, 76] on div "Area" at bounding box center [714, 72] width 81 height 24
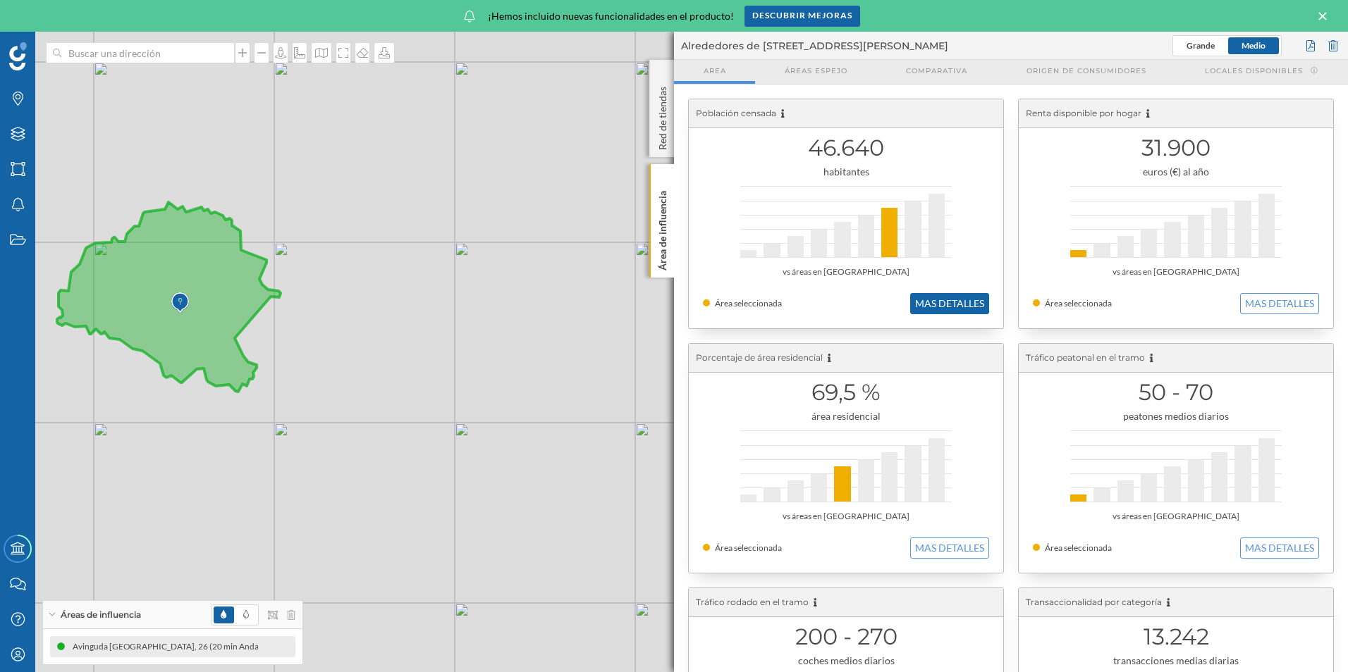
click at [927, 303] on button "MAS DETALLES" at bounding box center [949, 303] width 79 height 21
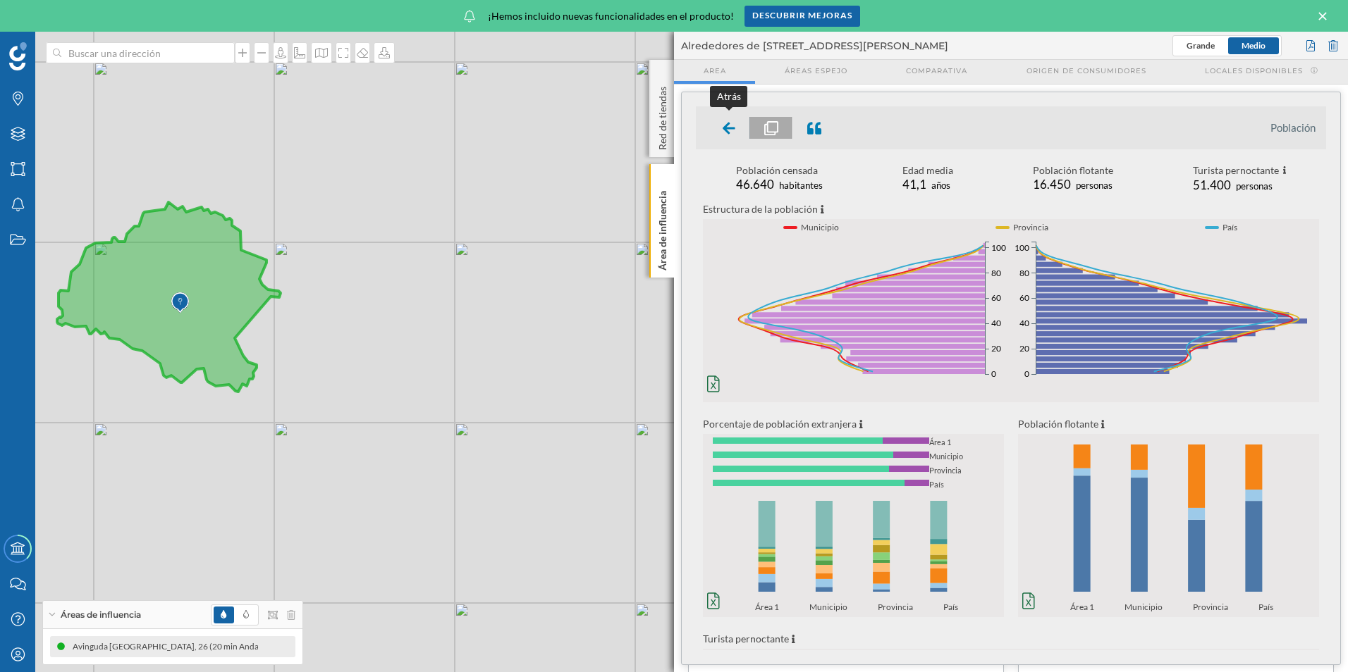
click at [719, 124] on div at bounding box center [729, 128] width 42 height 22
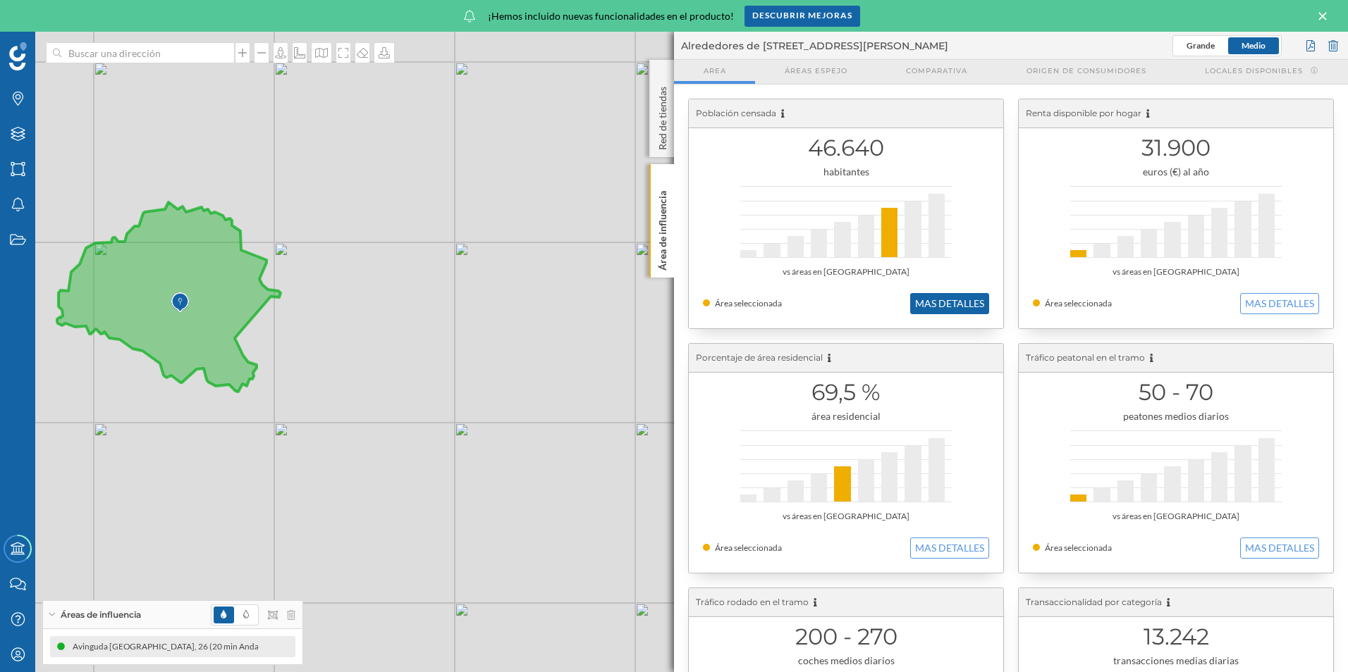
click at [931, 301] on button "MAS DETALLES" at bounding box center [949, 303] width 79 height 21
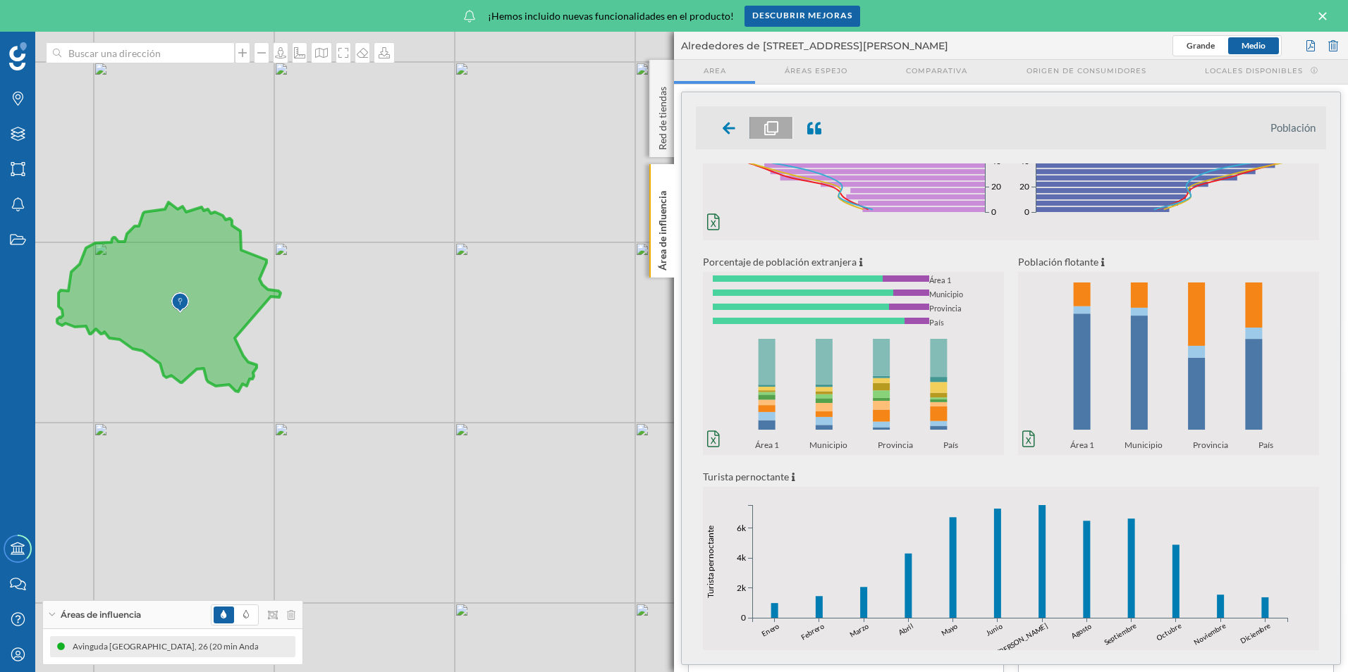
scroll to position [141, 0]
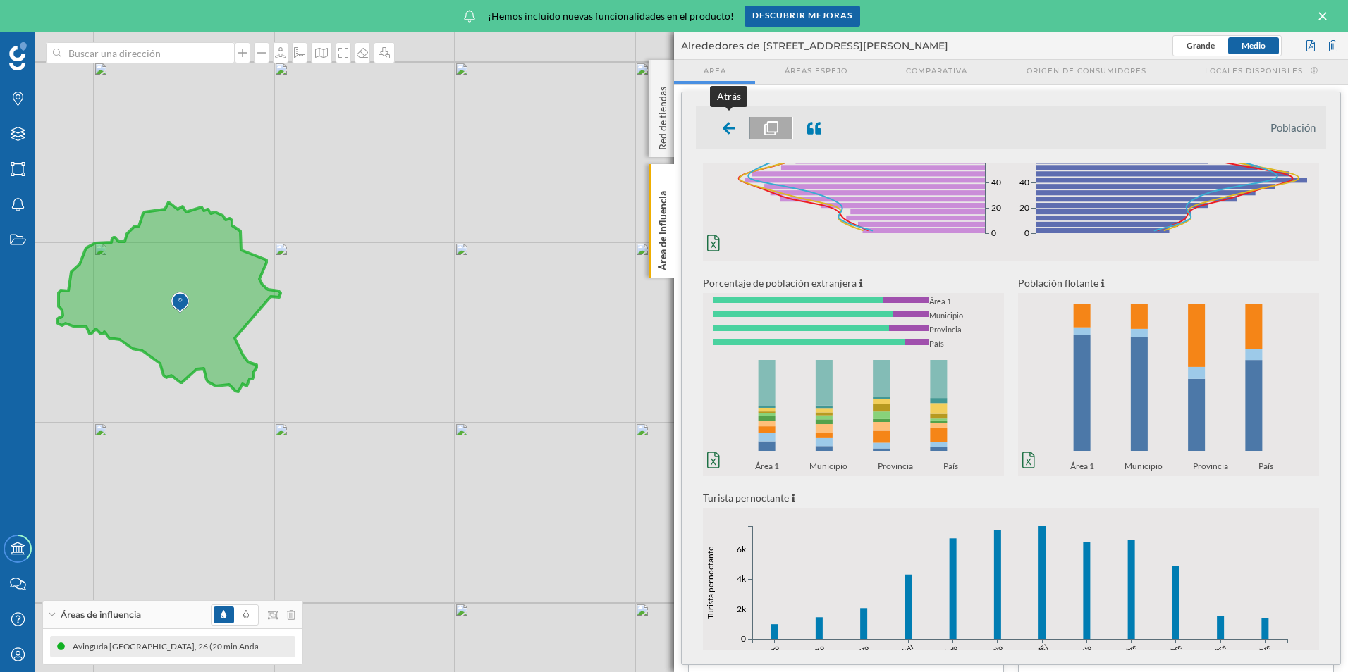
click at [732, 129] on icon at bounding box center [728, 128] width 13 height 12
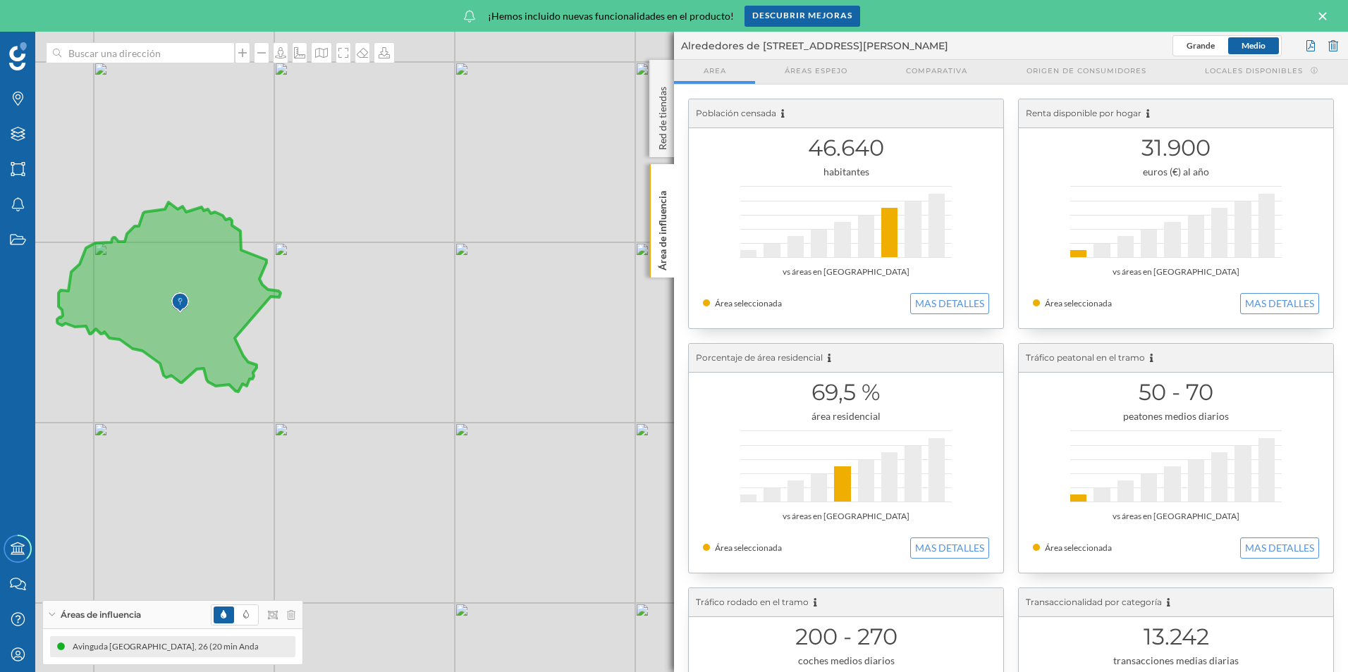
click at [1248, 293] on div "31.900 euros (€) al año vs áreas en [GEOGRAPHIC_DATA] Área seleccionada MAS DET…" at bounding box center [1175, 213] width 314 height 229
click at [1250, 299] on button "MAS DETALLES" at bounding box center [1279, 303] width 79 height 21
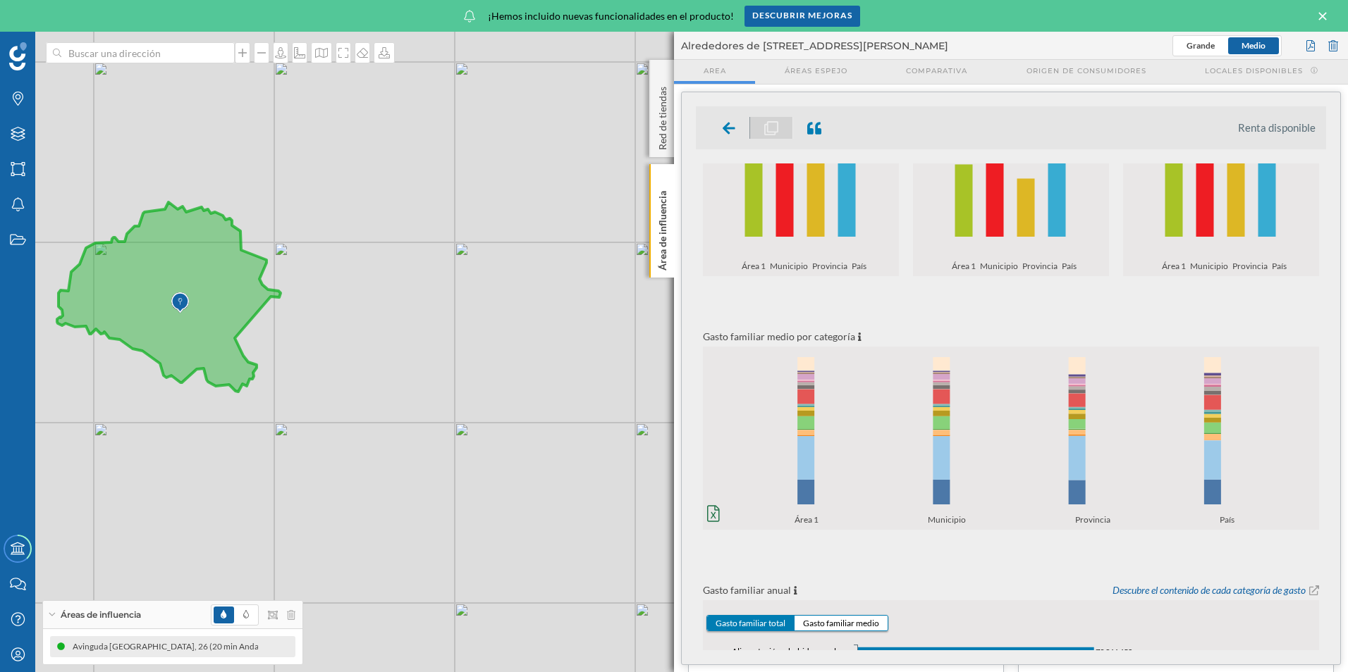
scroll to position [0, 0]
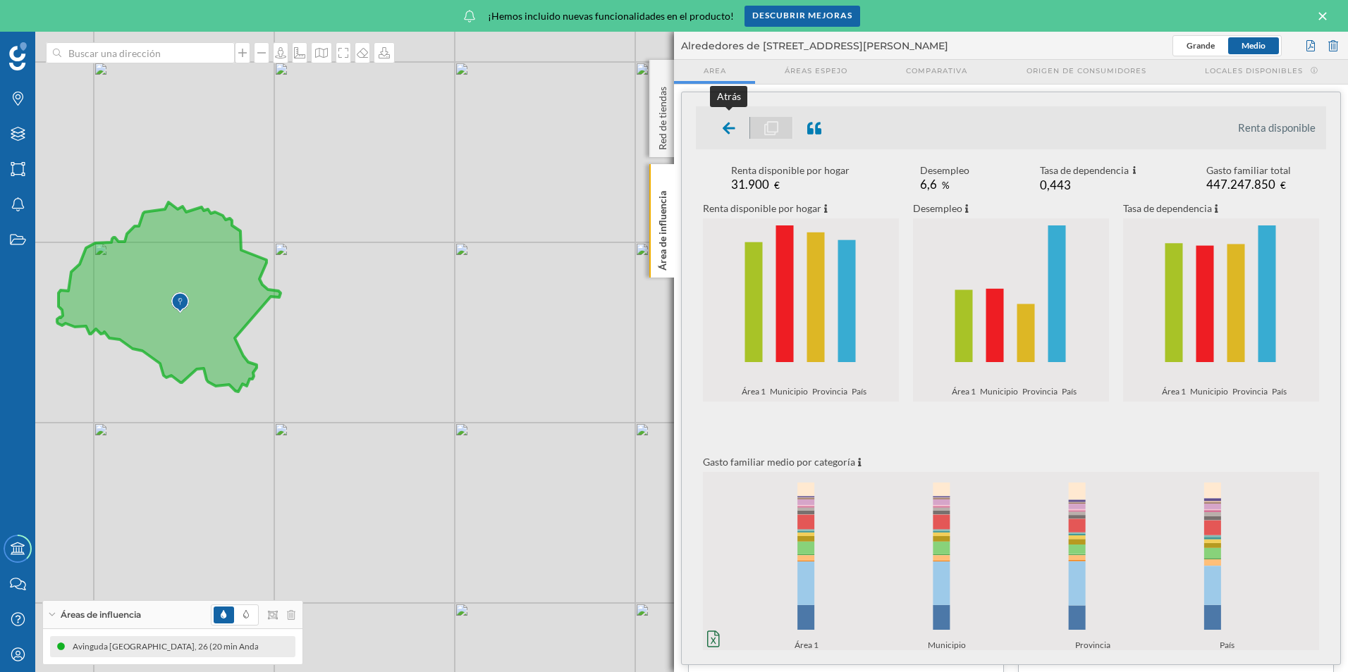
click at [714, 124] on div at bounding box center [729, 128] width 42 height 22
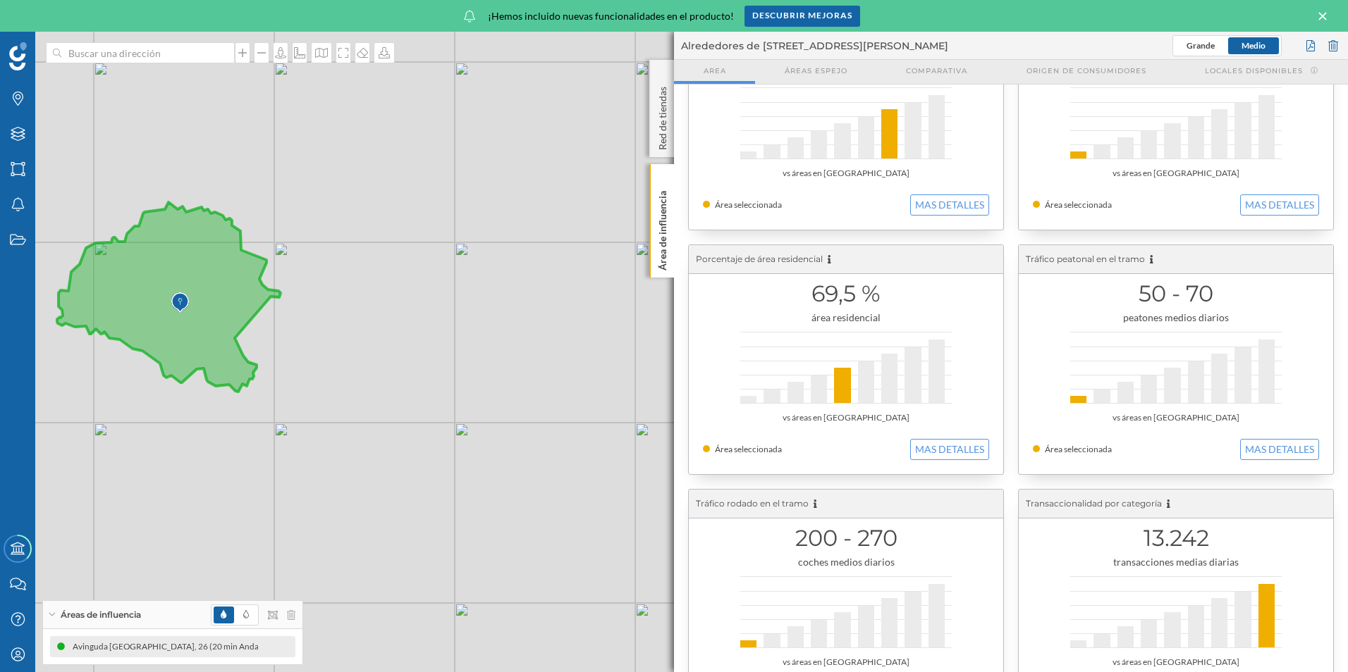
scroll to position [141, 0]
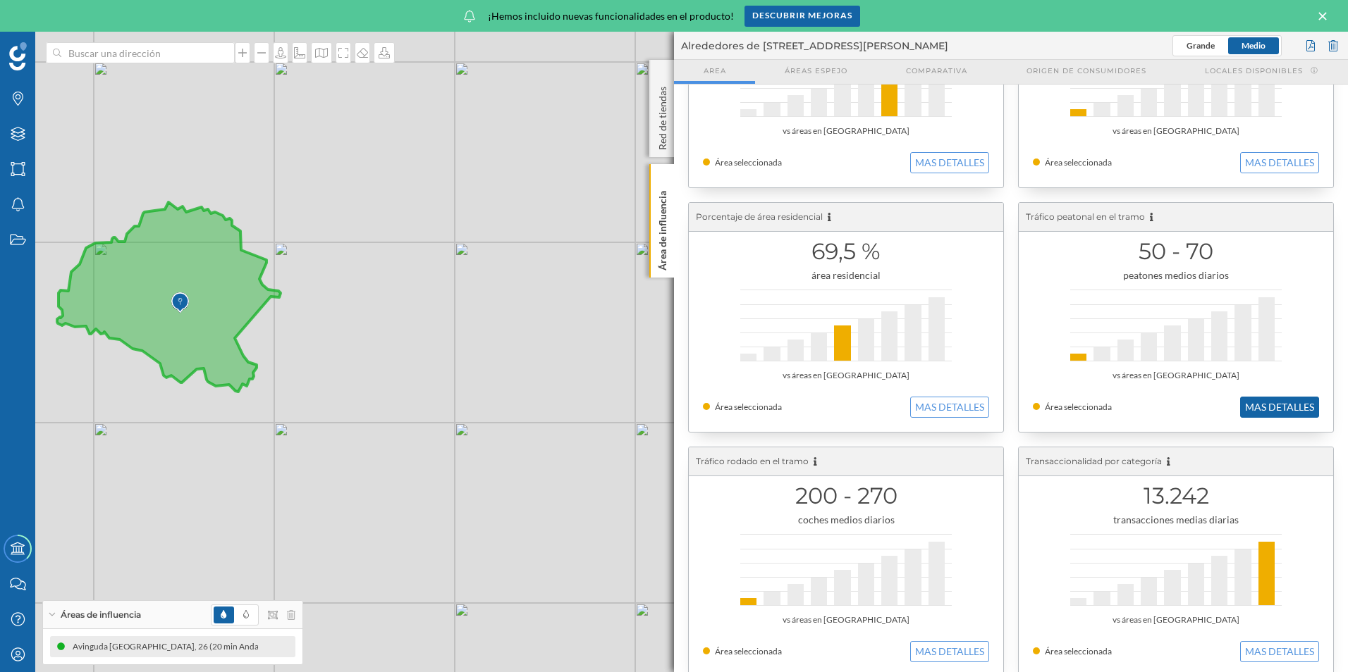
click at [1249, 411] on button "MAS DETALLES" at bounding box center [1279, 407] width 79 height 21
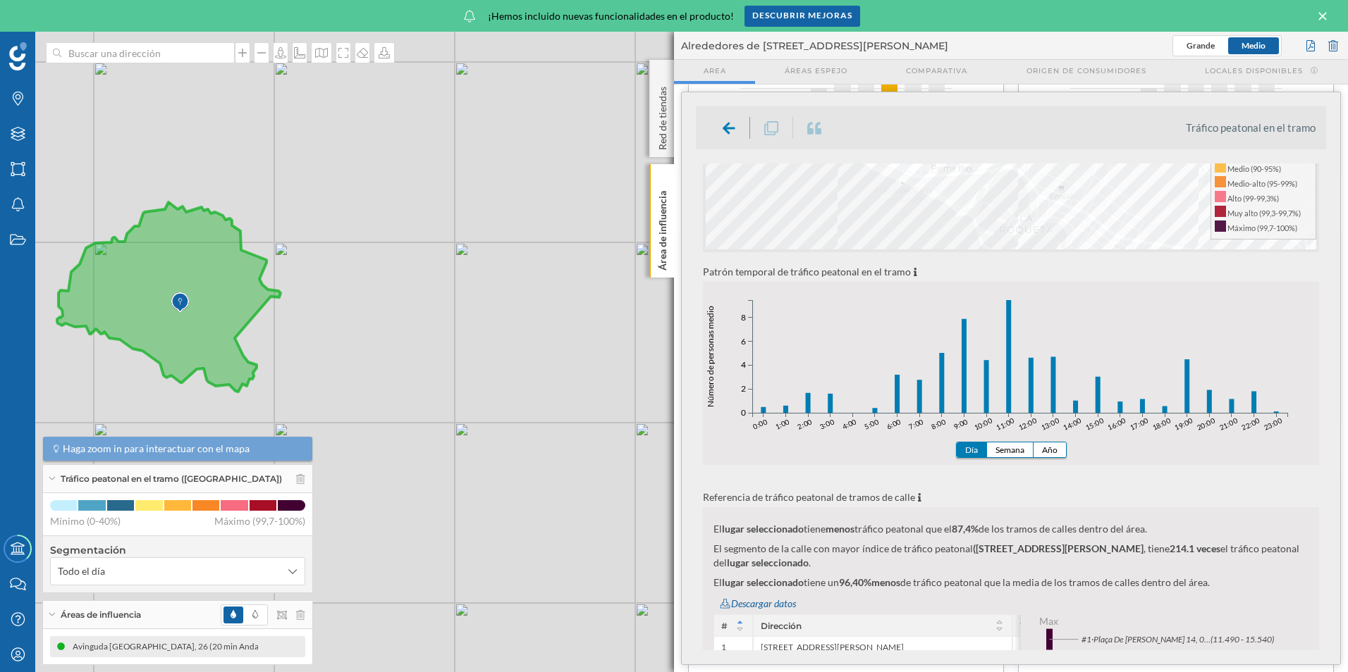
scroll to position [0, 0]
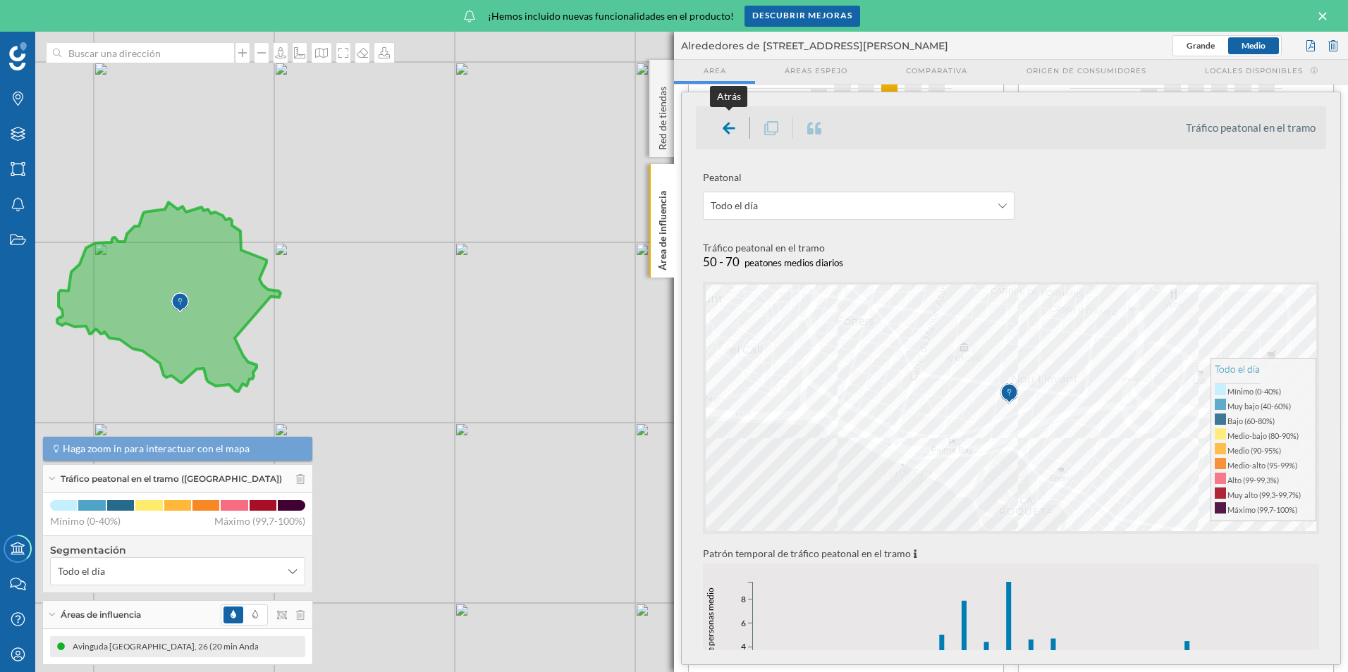
click at [715, 130] on div at bounding box center [729, 128] width 42 height 22
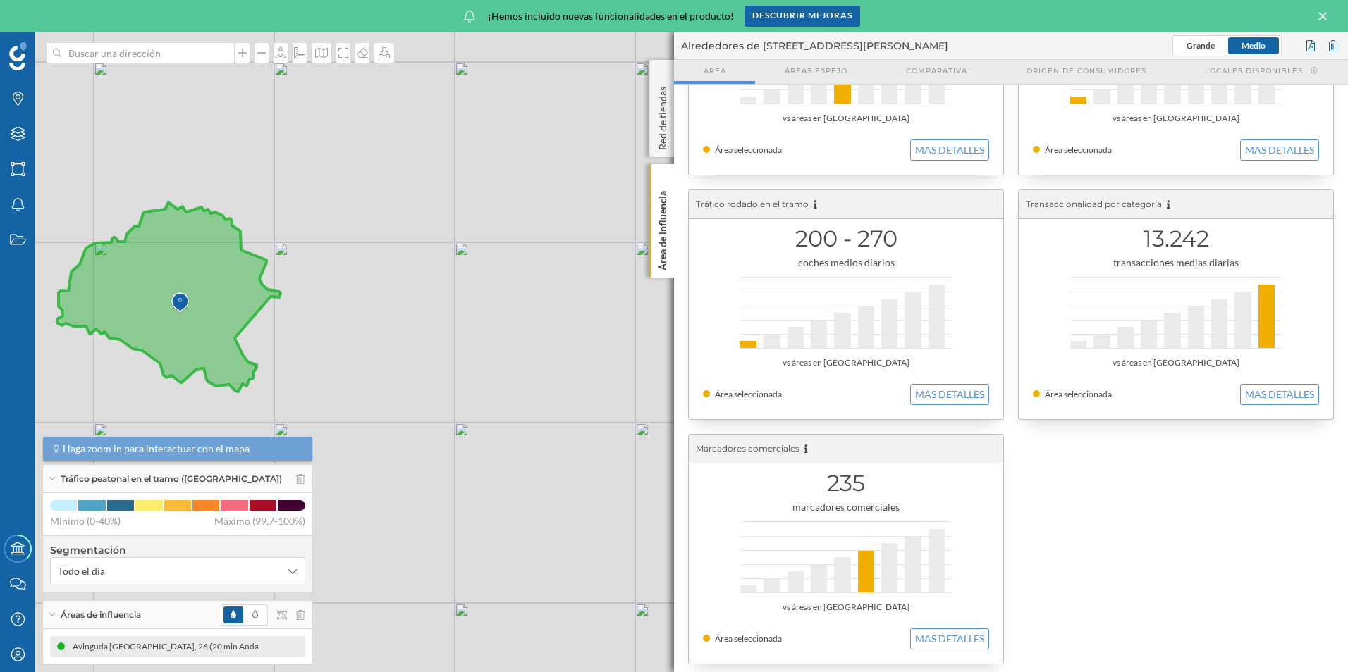
scroll to position [405, 0]
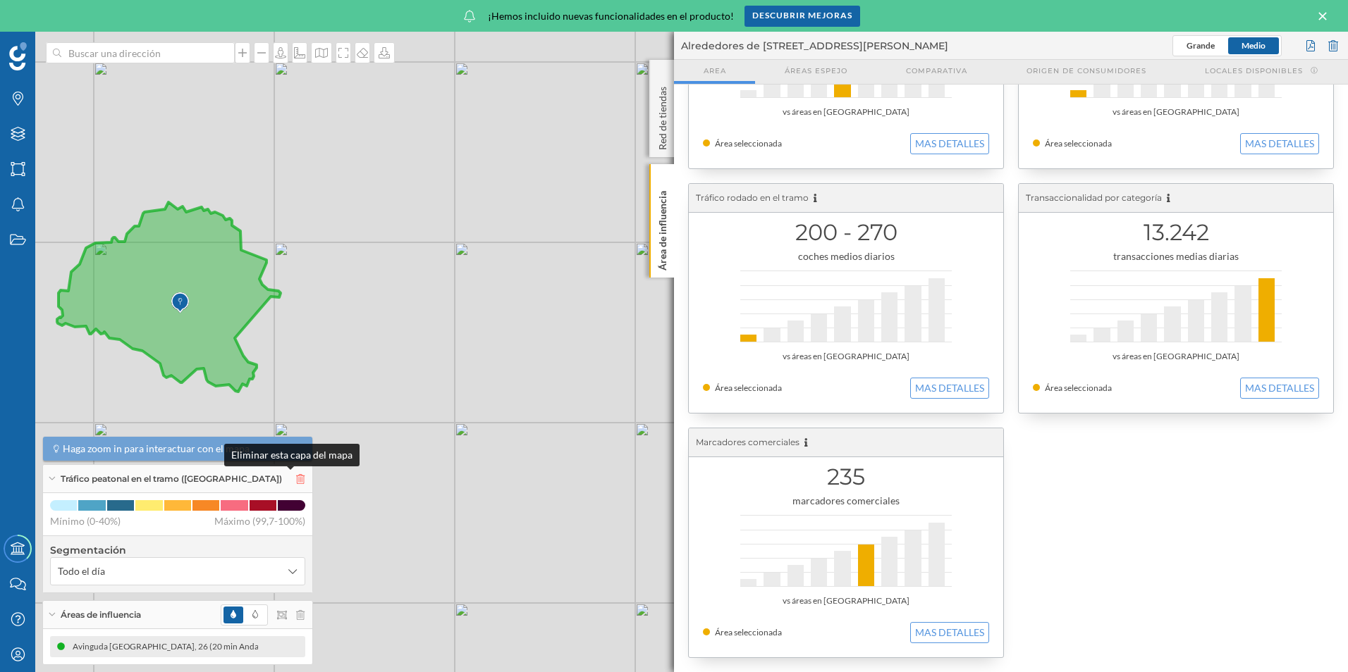
click at [296, 476] on icon at bounding box center [300, 479] width 8 height 10
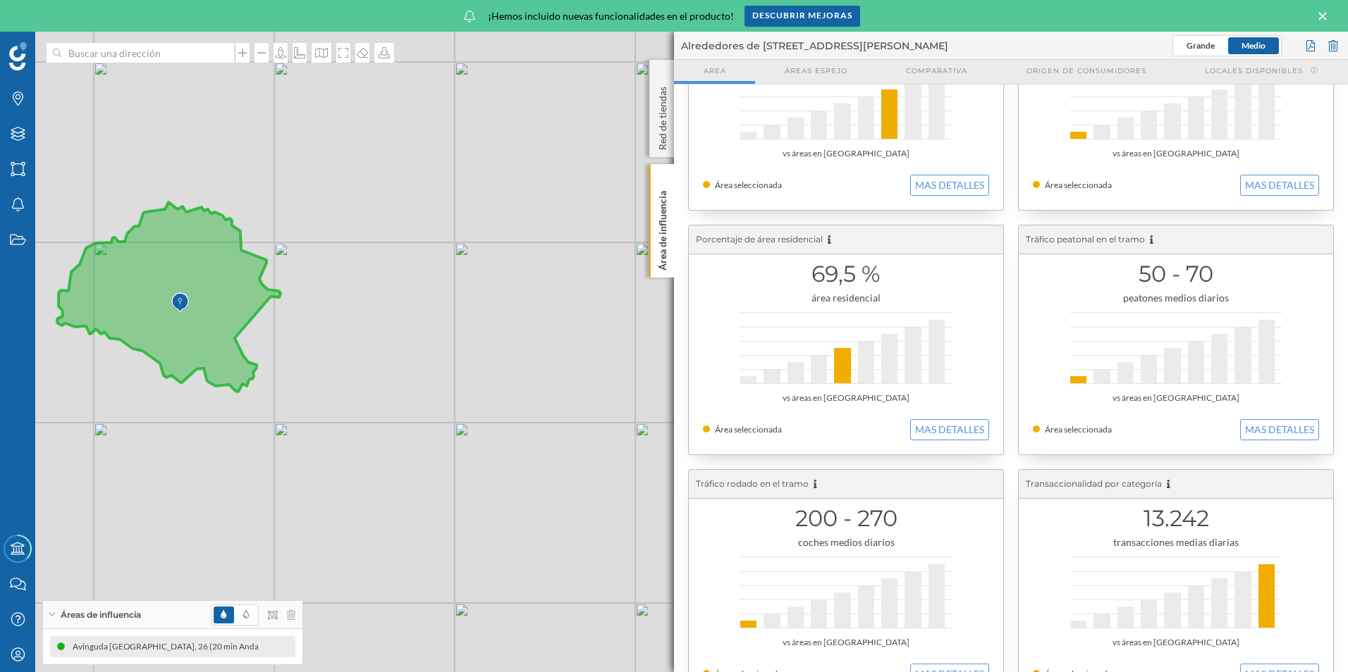
scroll to position [0, 0]
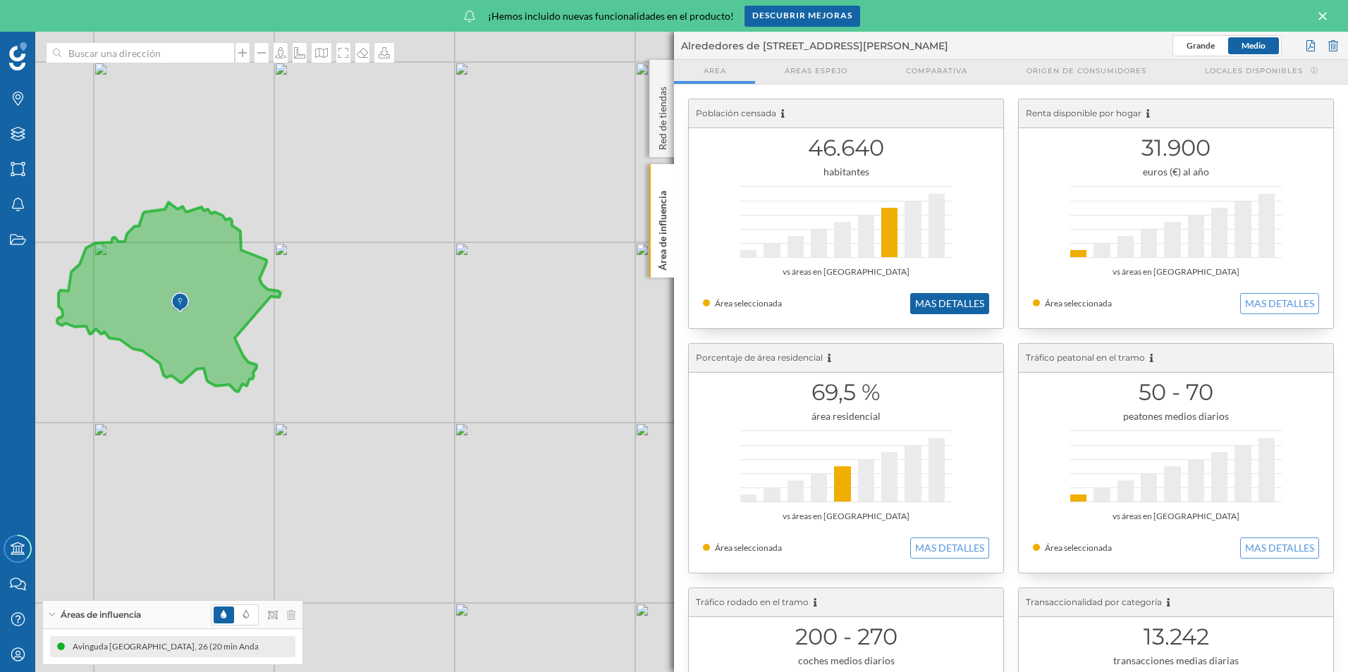
click at [958, 298] on button "MAS DETALLES" at bounding box center [949, 303] width 79 height 21
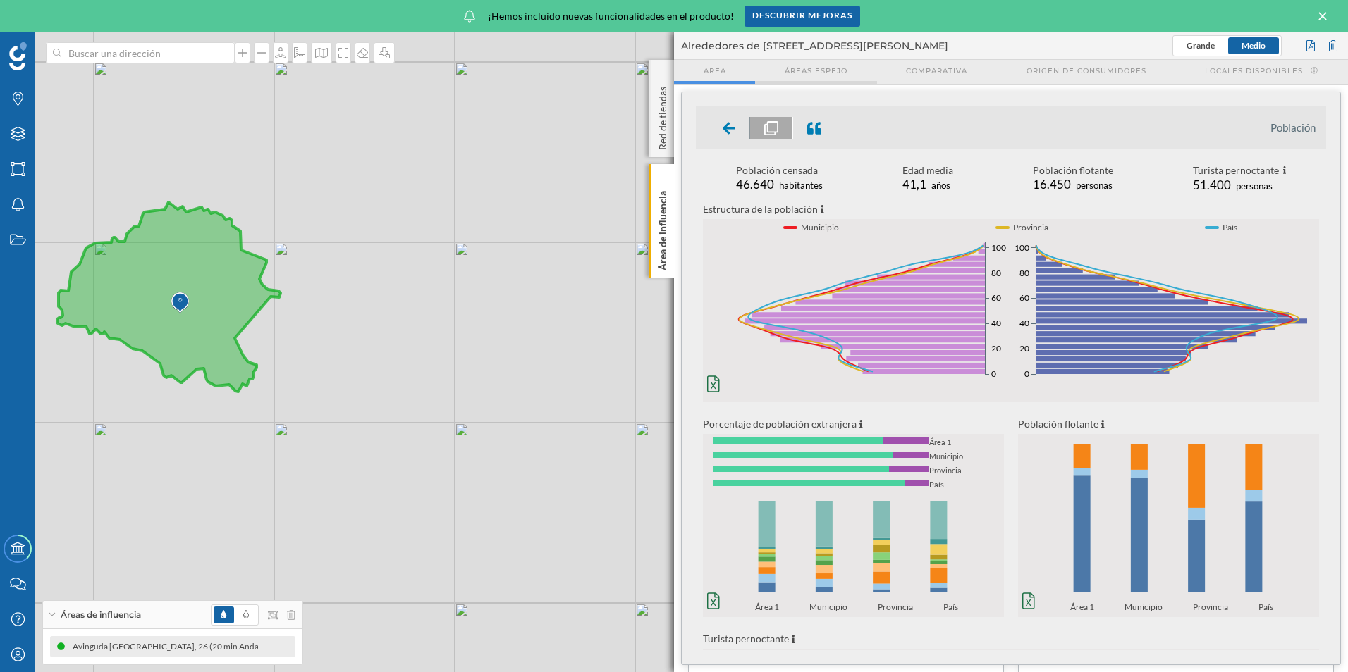
click at [778, 60] on div "Áreas espejo" at bounding box center [815, 72] width 121 height 24
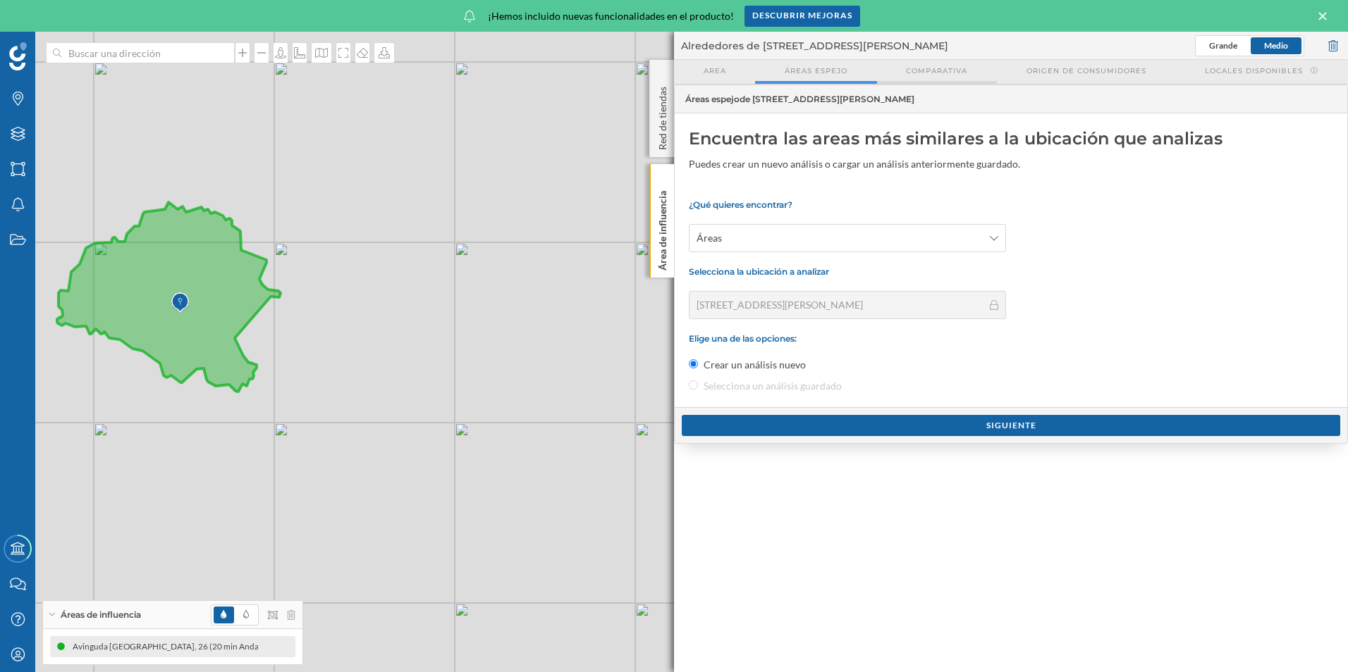
click at [987, 68] on div "Comparativa" at bounding box center [937, 72] width 120 height 24
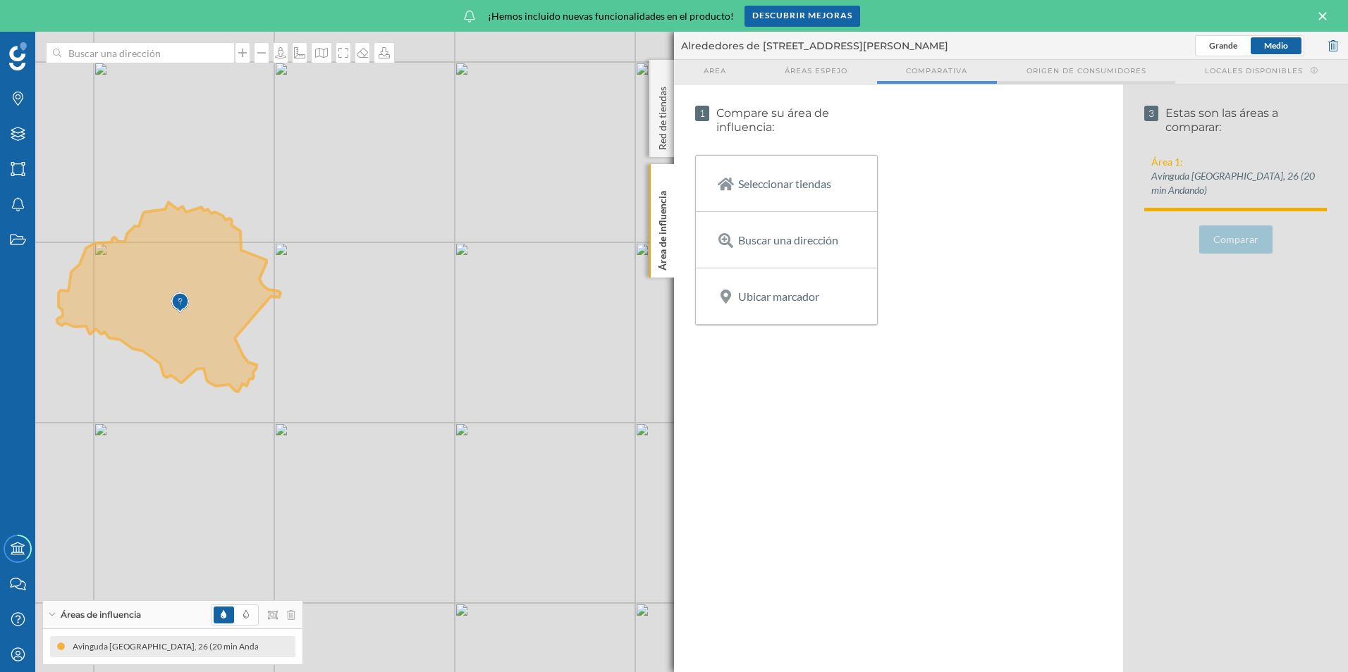
click at [1112, 70] on span "Origen de consumidores" at bounding box center [1086, 71] width 120 height 11
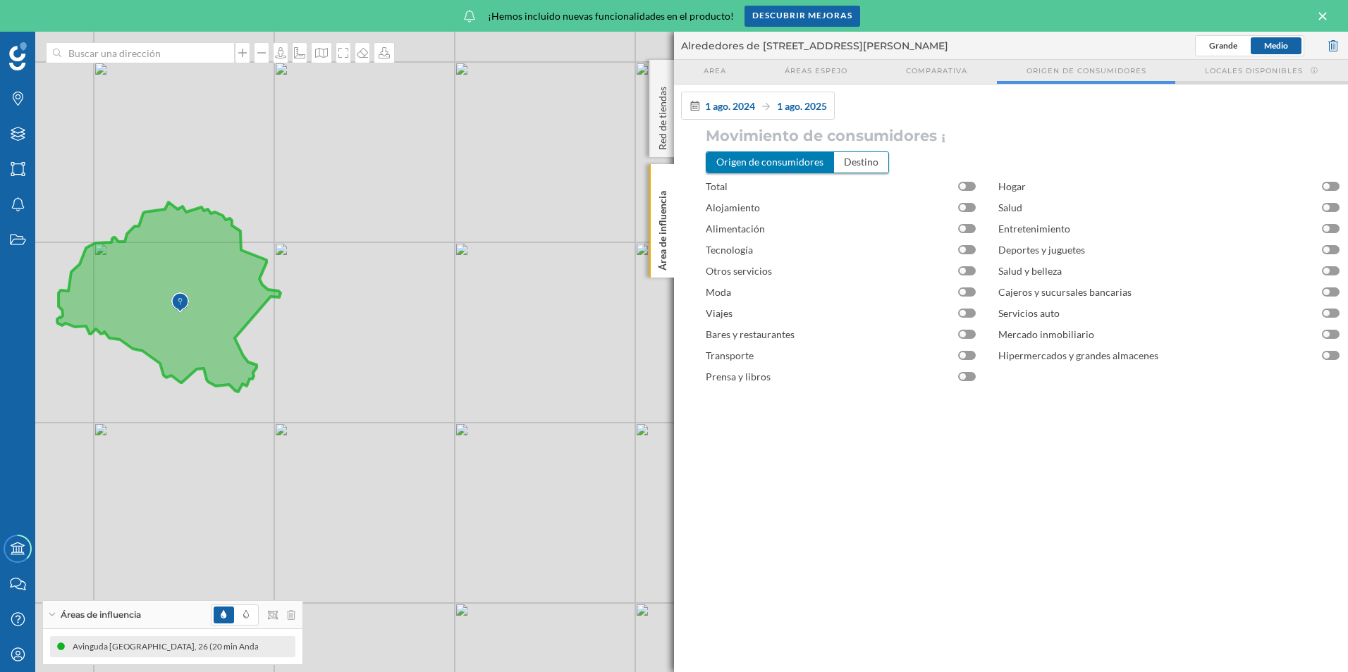
click at [1231, 76] on div "Locales disponibles" at bounding box center [1261, 72] width 173 height 24
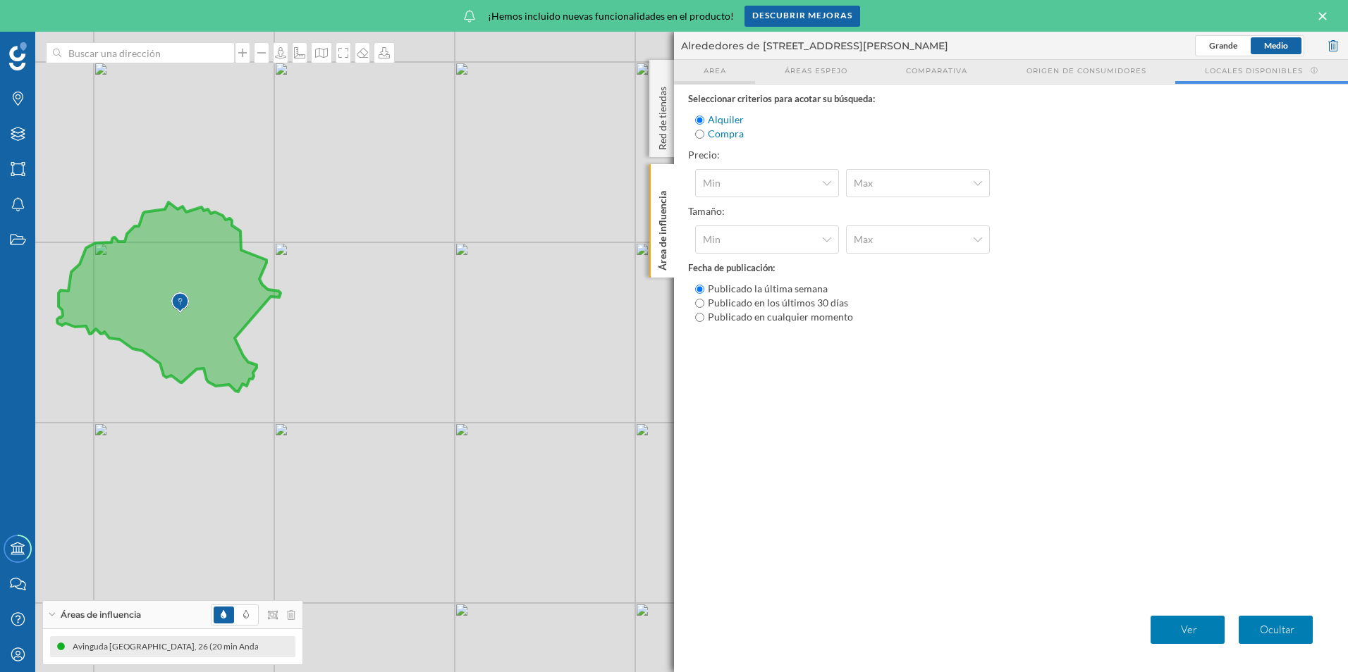
click at [708, 71] on span "Area" at bounding box center [714, 71] width 23 height 11
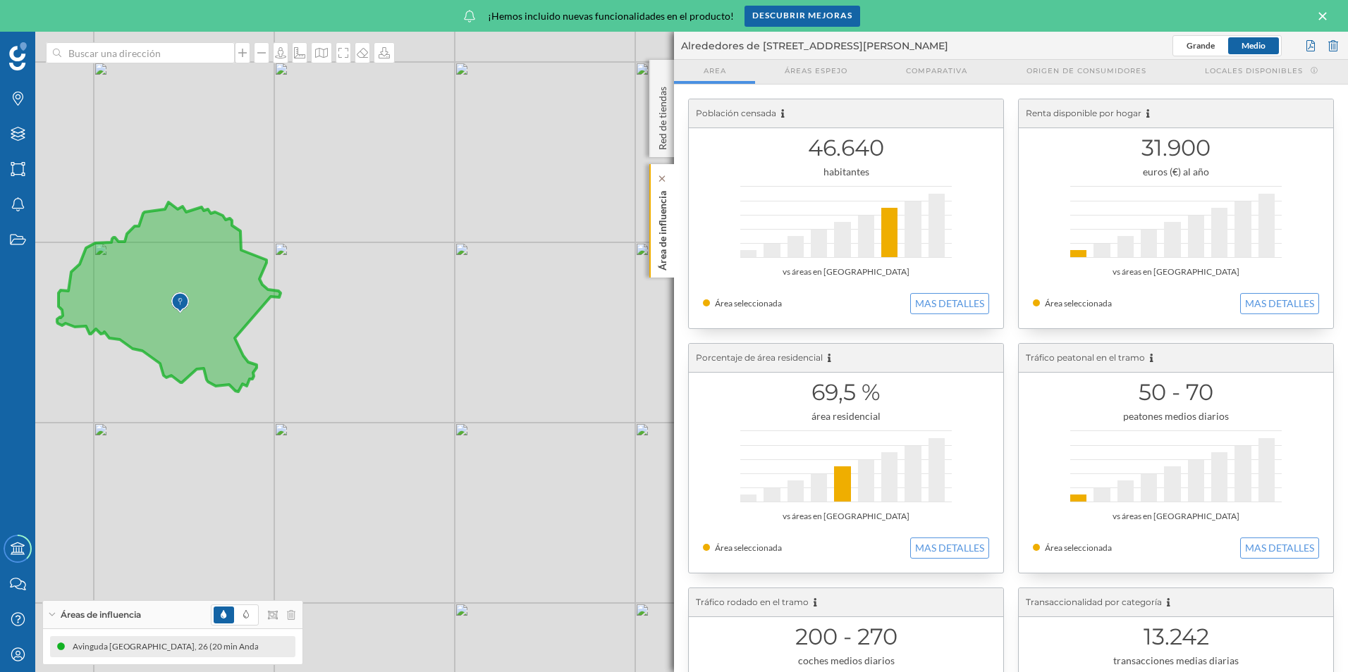
click at [665, 207] on p "Área de influencia" at bounding box center [662, 227] width 14 height 85
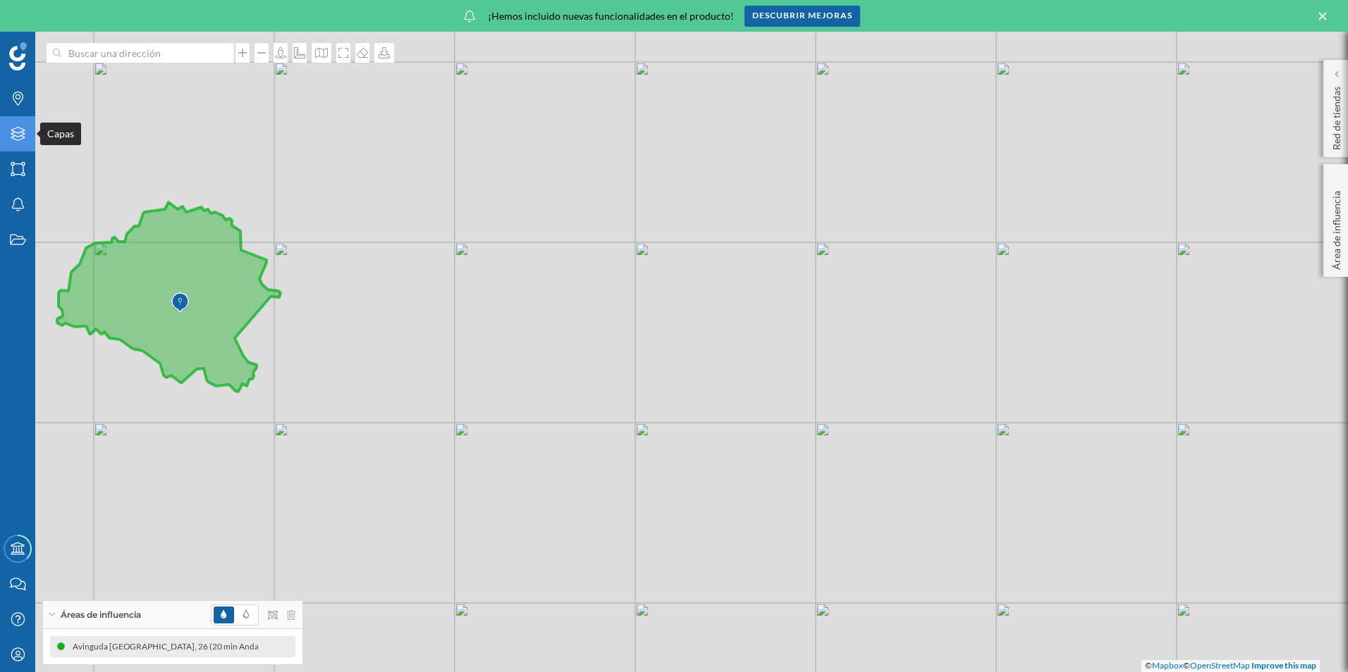
click at [9, 140] on icon "Capas" at bounding box center [18, 134] width 18 height 14
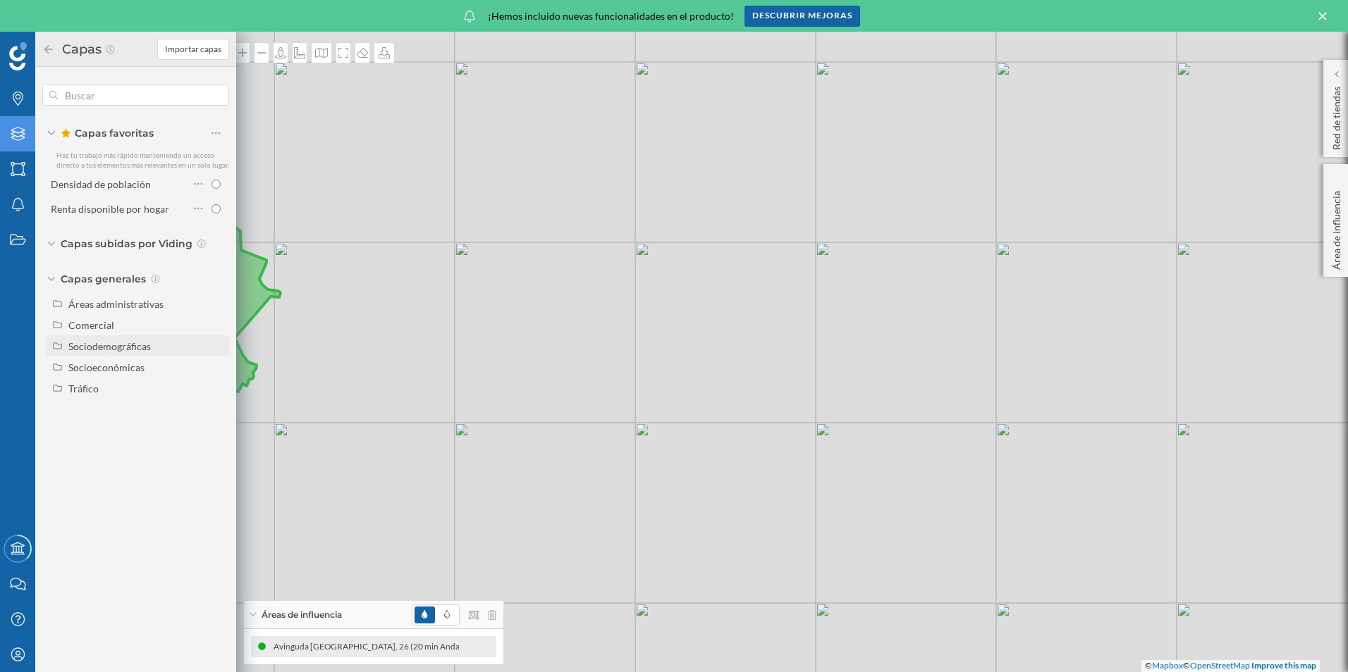
click at [101, 349] on div "Sociodemográficas" at bounding box center [109, 346] width 82 height 12
click at [106, 364] on div "Densidad de población" at bounding box center [123, 368] width 100 height 12
click at [215, 364] on input "Densidad de población" at bounding box center [219, 367] width 9 height 9
radio input "true"
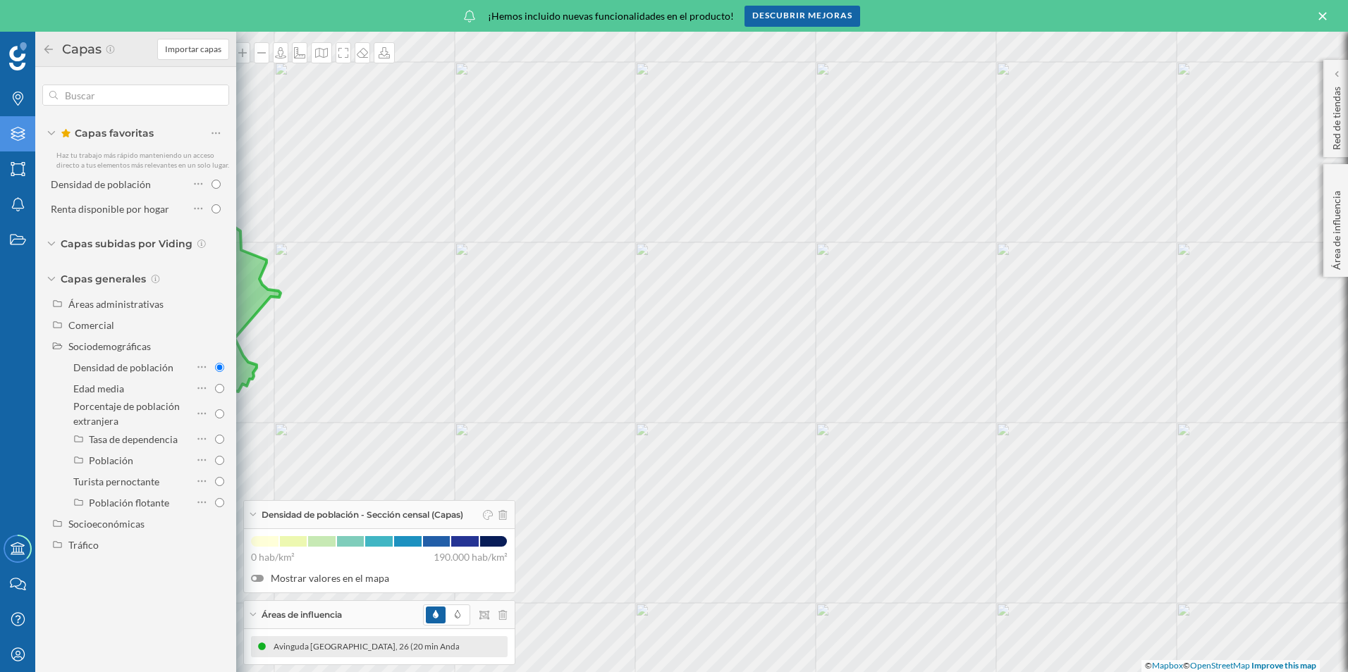
click at [49, 48] on icon at bounding box center [48, 49] width 13 height 10
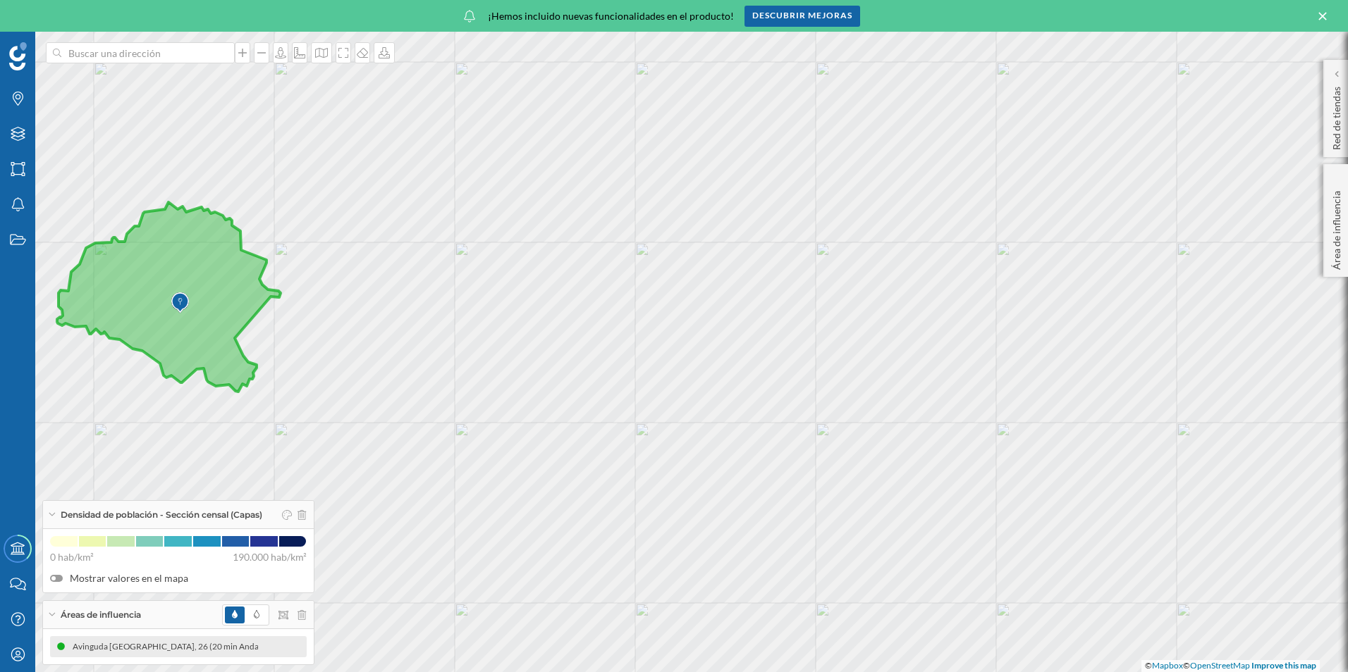
click at [56, 580] on div at bounding box center [56, 578] width 13 height 7
click at [0, 0] on input "Mostrar valores en el mapa" at bounding box center [0, 0] width 0 height 0
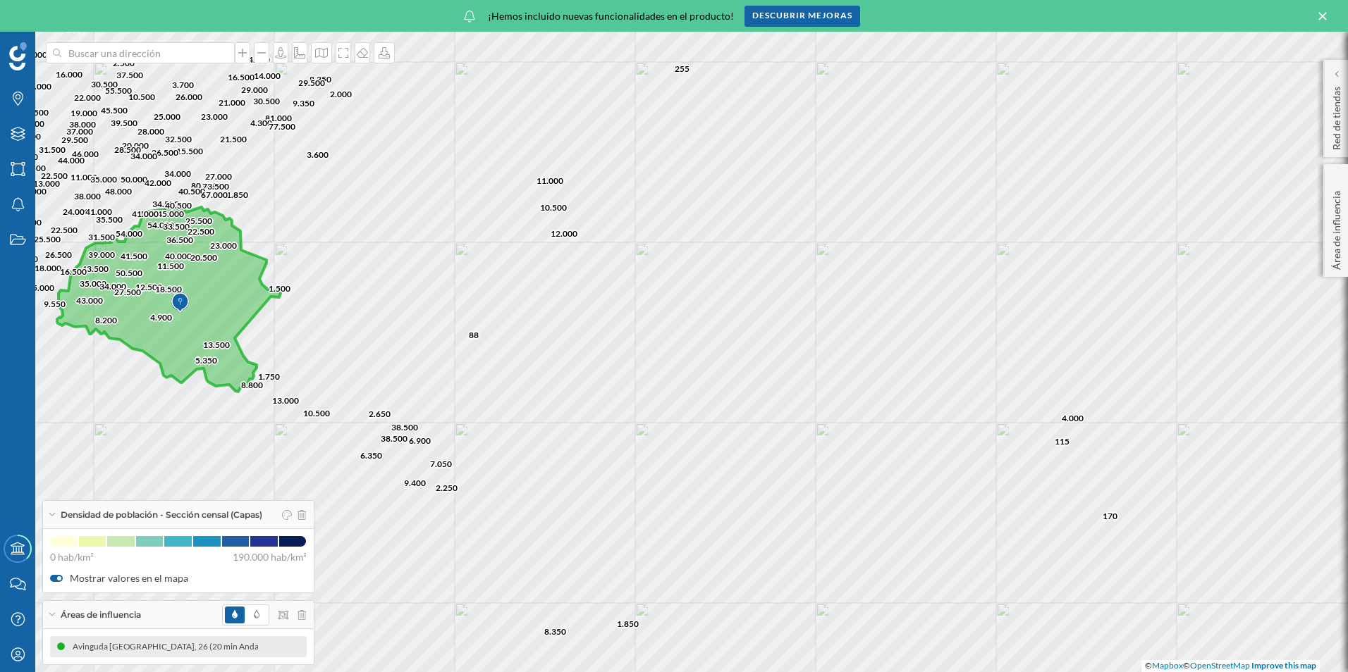
click at [56, 580] on div at bounding box center [56, 578] width 13 height 7
click at [0, 0] on input "Mostrar valores en el mapa" at bounding box center [0, 0] width 0 height 0
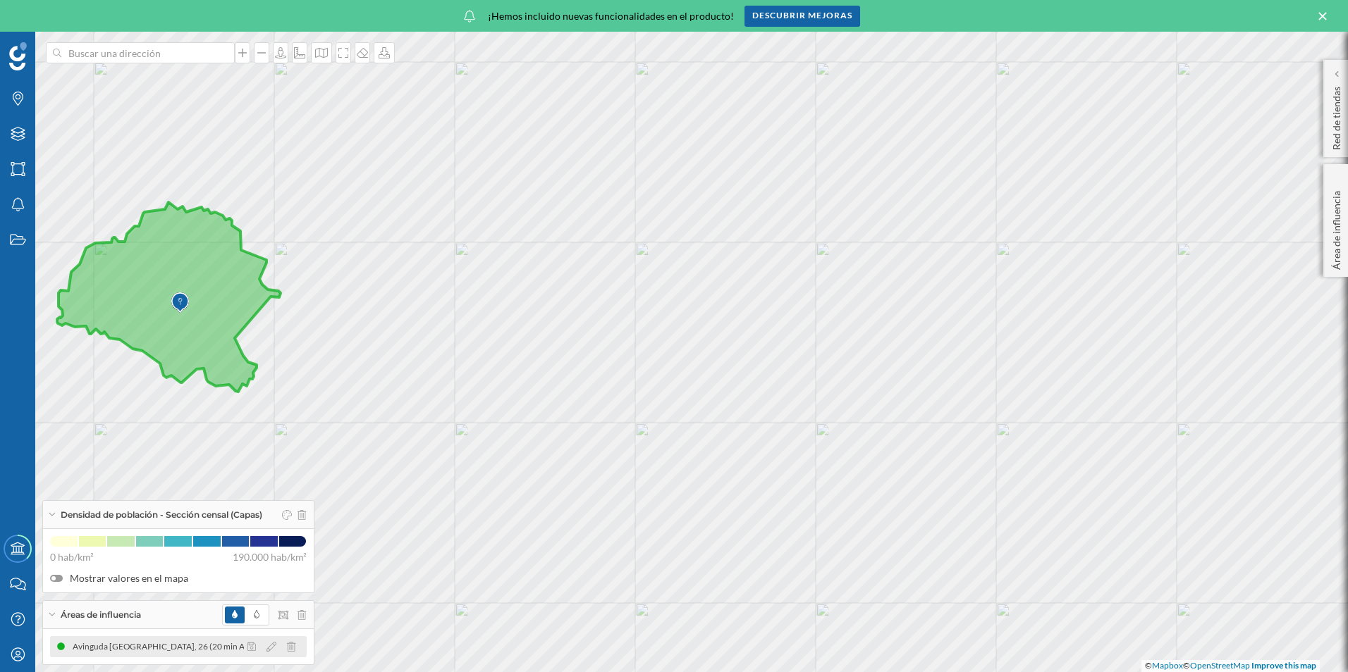
click at [97, 648] on div "Avinguda [GEOGRAPHIC_DATA], 26 (20 min Andando)" at bounding box center [171, 647] width 211 height 14
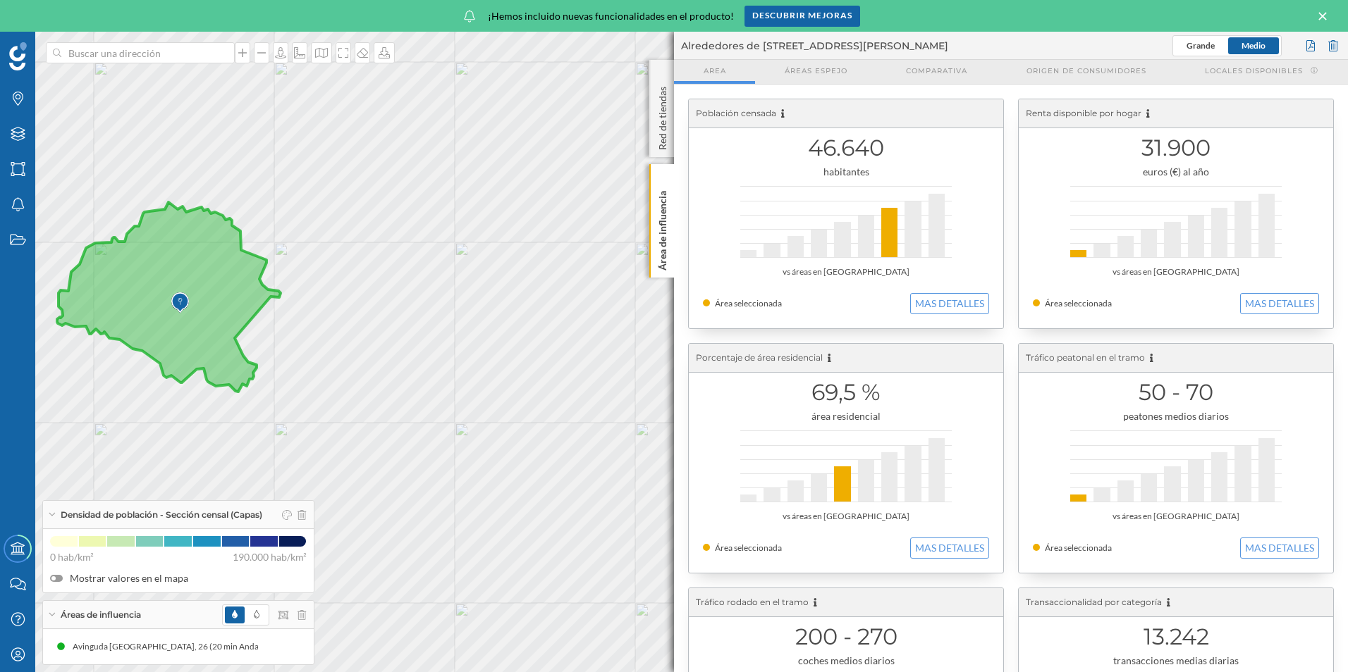
click at [892, 228] on div at bounding box center [889, 232] width 16 height 49
click at [949, 310] on button "MAS DETALLES" at bounding box center [949, 303] width 79 height 21
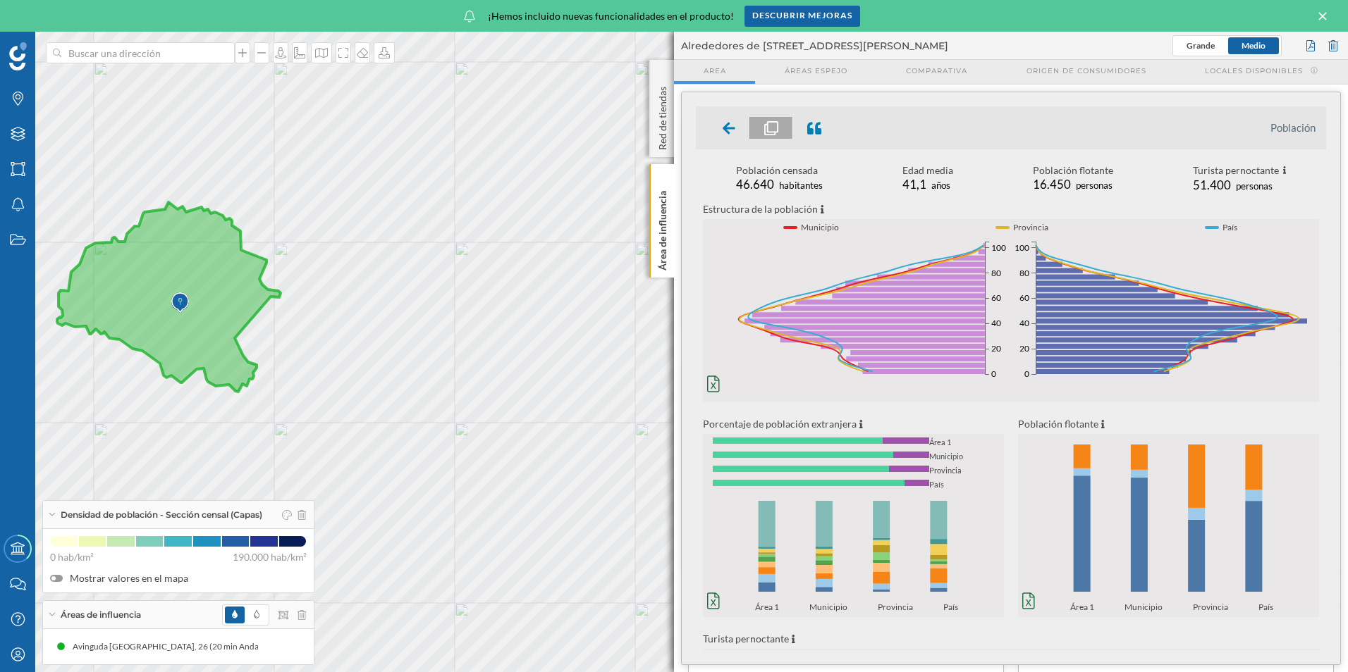
click at [1298, 133] on li "Población" at bounding box center [1292, 128] width 45 height 14
click at [304, 512] on icon at bounding box center [301, 515] width 8 height 10
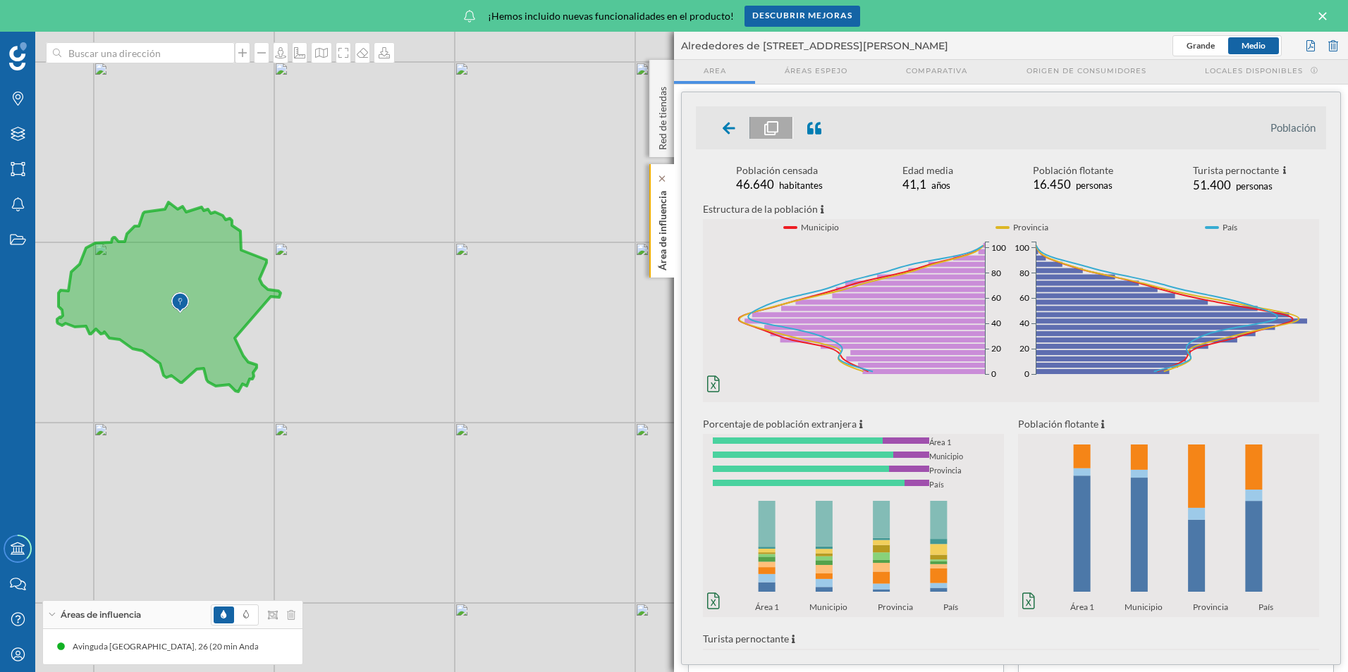
click at [669, 221] on p "Área de influencia" at bounding box center [662, 227] width 14 height 85
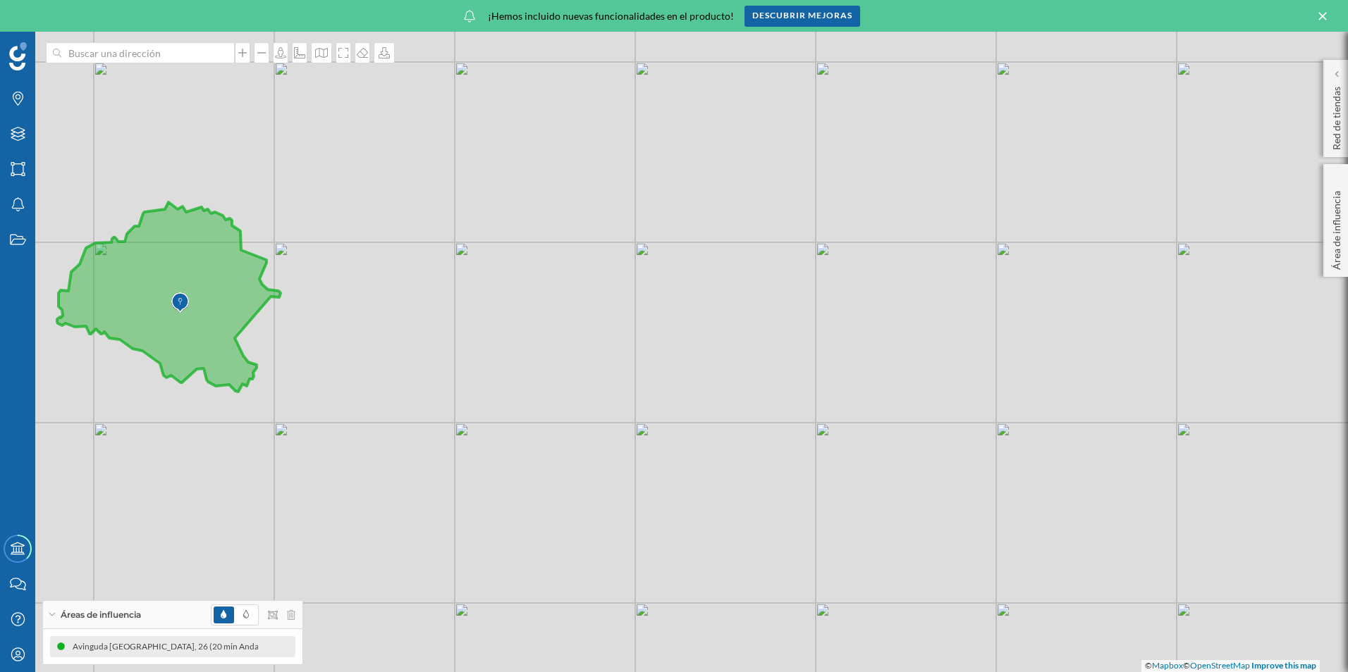
click at [183, 647] on div "Avinguda [GEOGRAPHIC_DATA], 26 (20 min Andando)" at bounding box center [170, 647] width 211 height 14
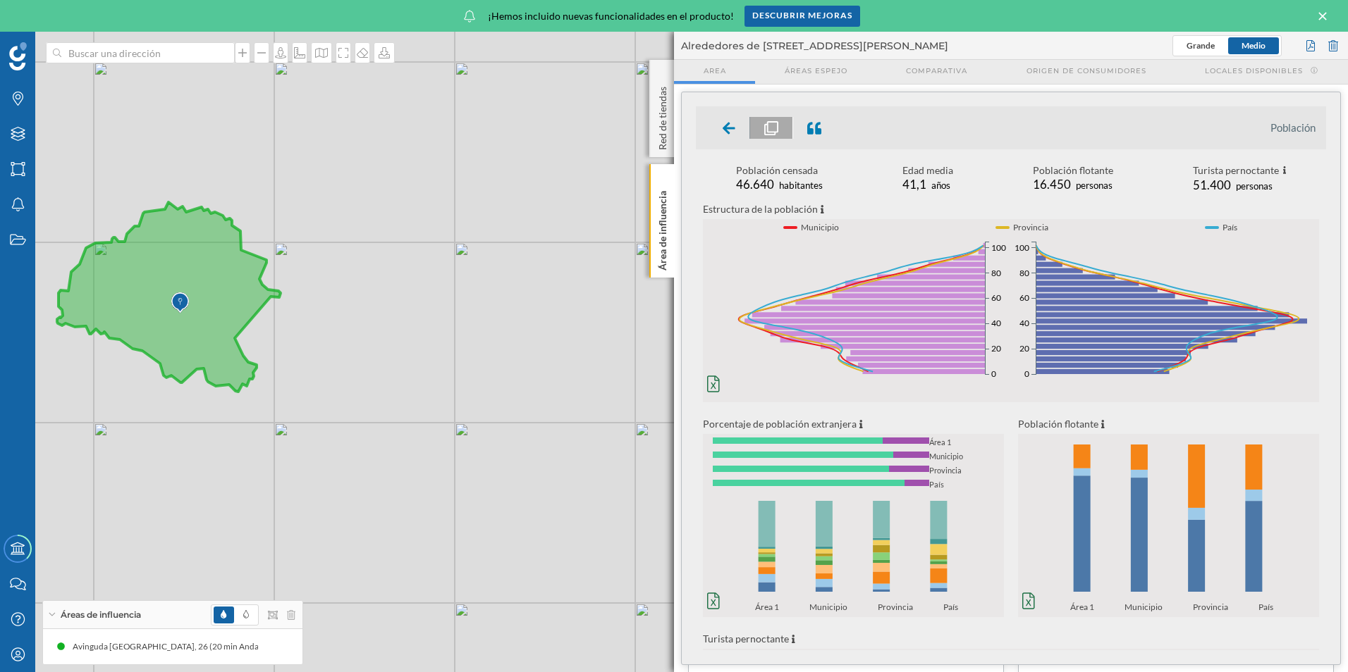
click at [726, 124] on icon at bounding box center [728, 128] width 13 height 14
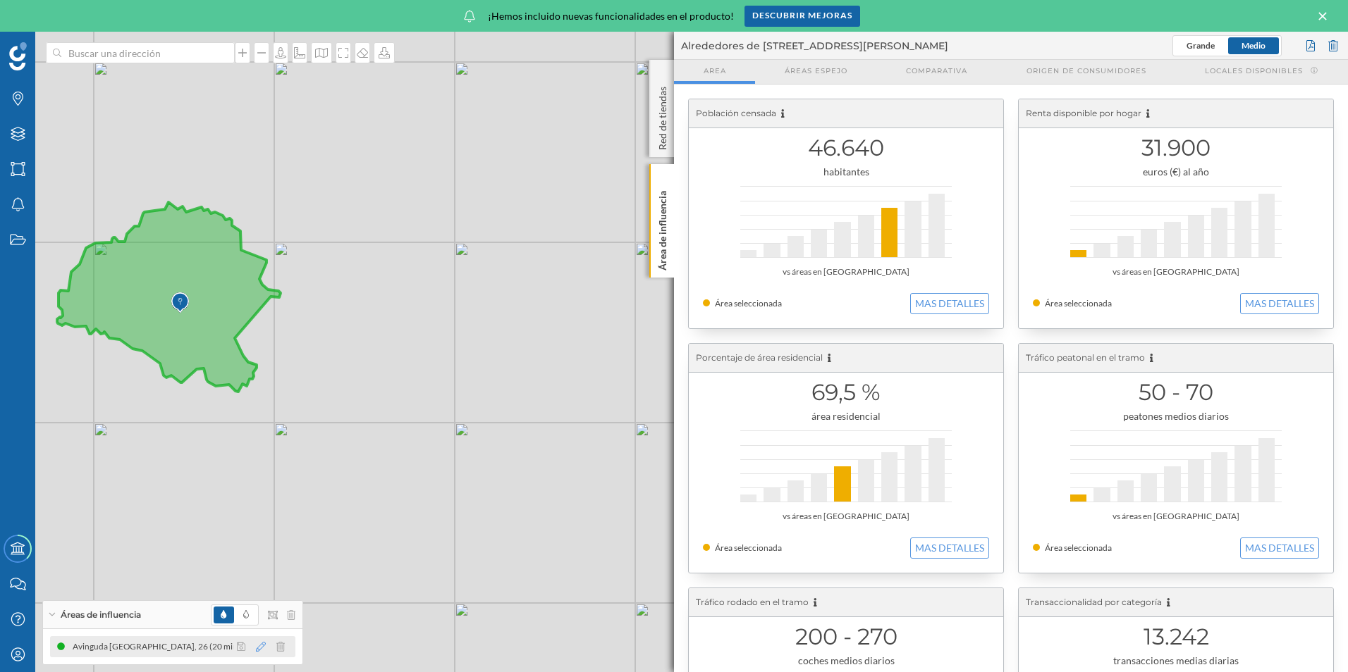
click at [261, 650] on icon at bounding box center [261, 647] width 10 height 10
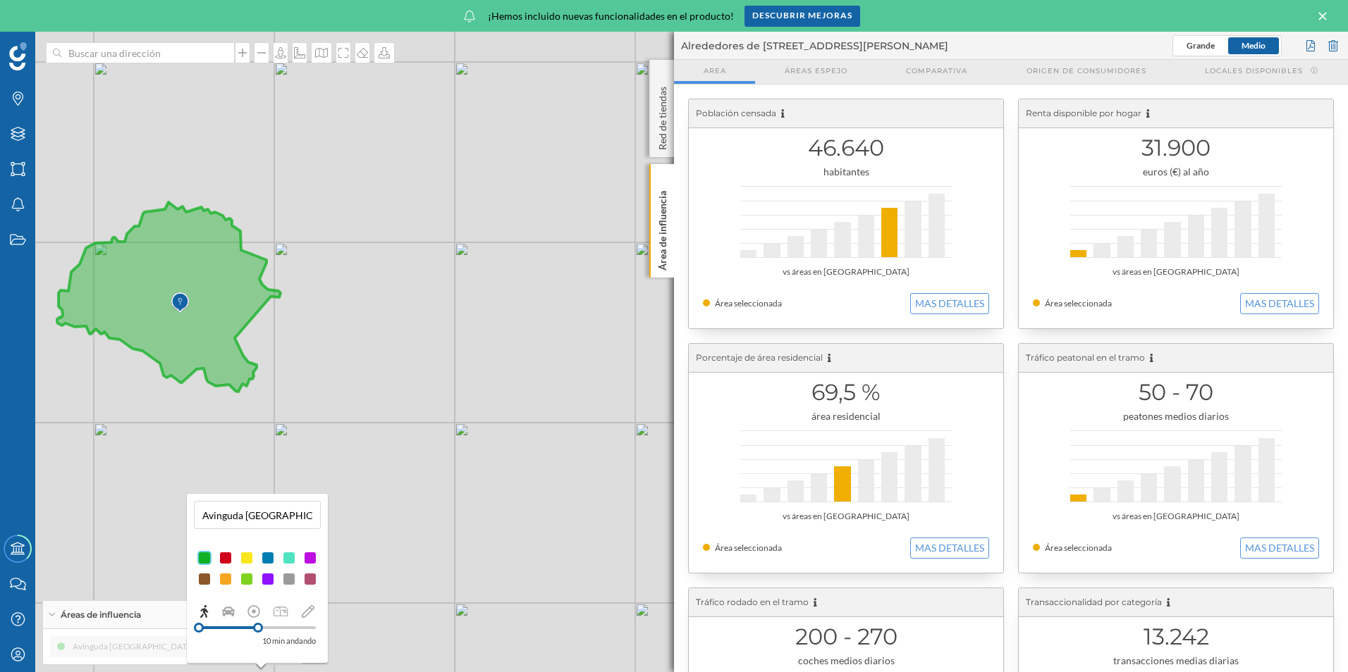
drag, startPoint x: 304, startPoint y: 627, endPoint x: 258, endPoint y: 629, distance: 45.8
click at [258, 629] on div at bounding box center [258, 628] width 10 height 10
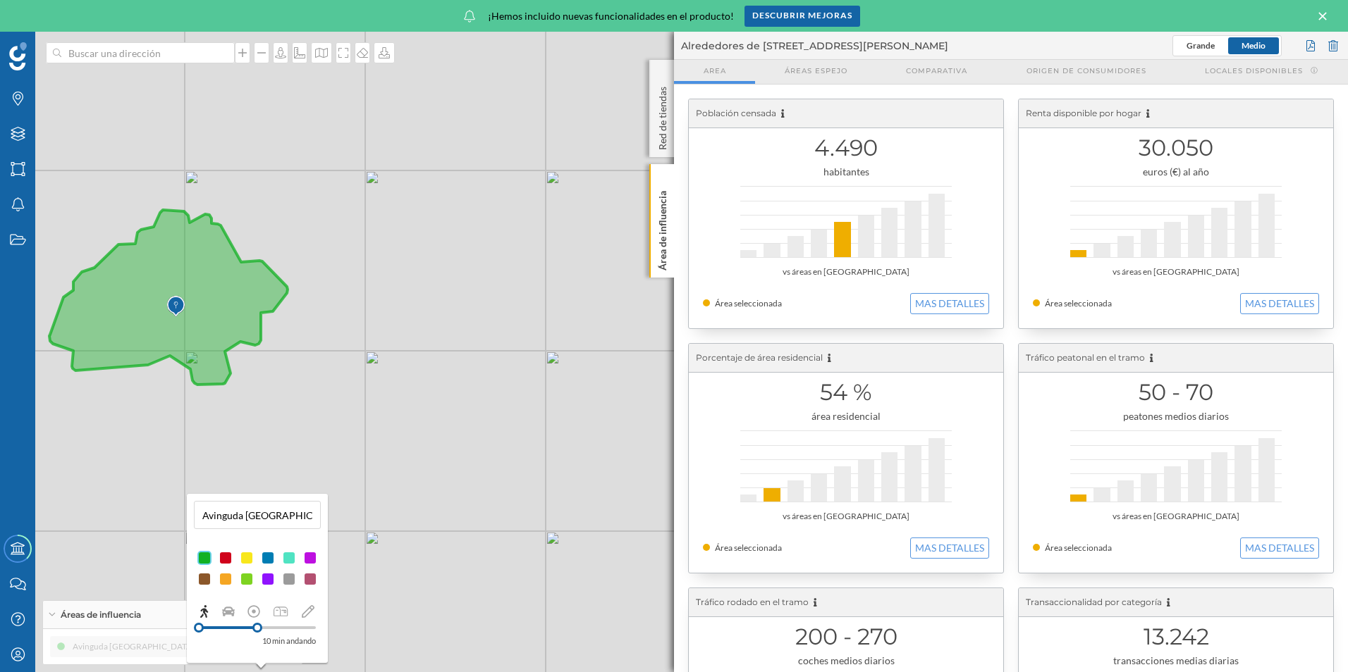
click at [272, 627] on div at bounding box center [257, 628] width 117 height 3
click at [285, 627] on div "12 min andando" at bounding box center [257, 626] width 127 height 44
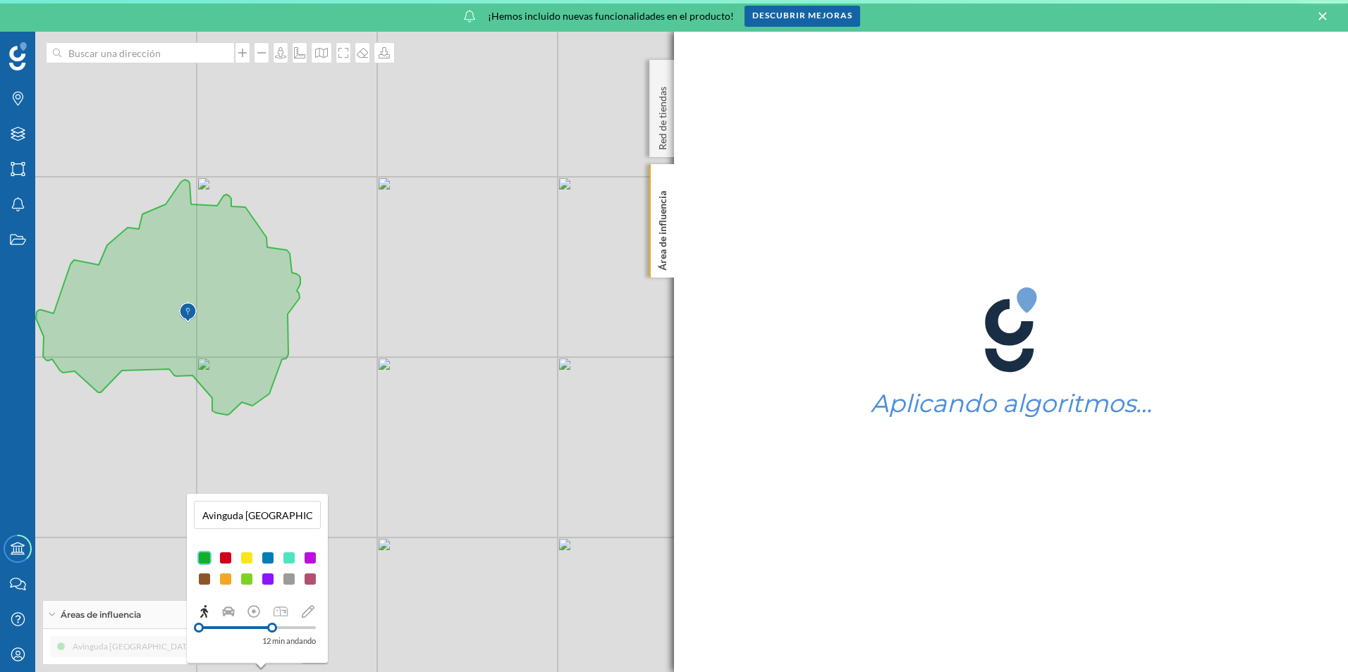
click at [283, 630] on div at bounding box center [257, 628] width 117 height 13
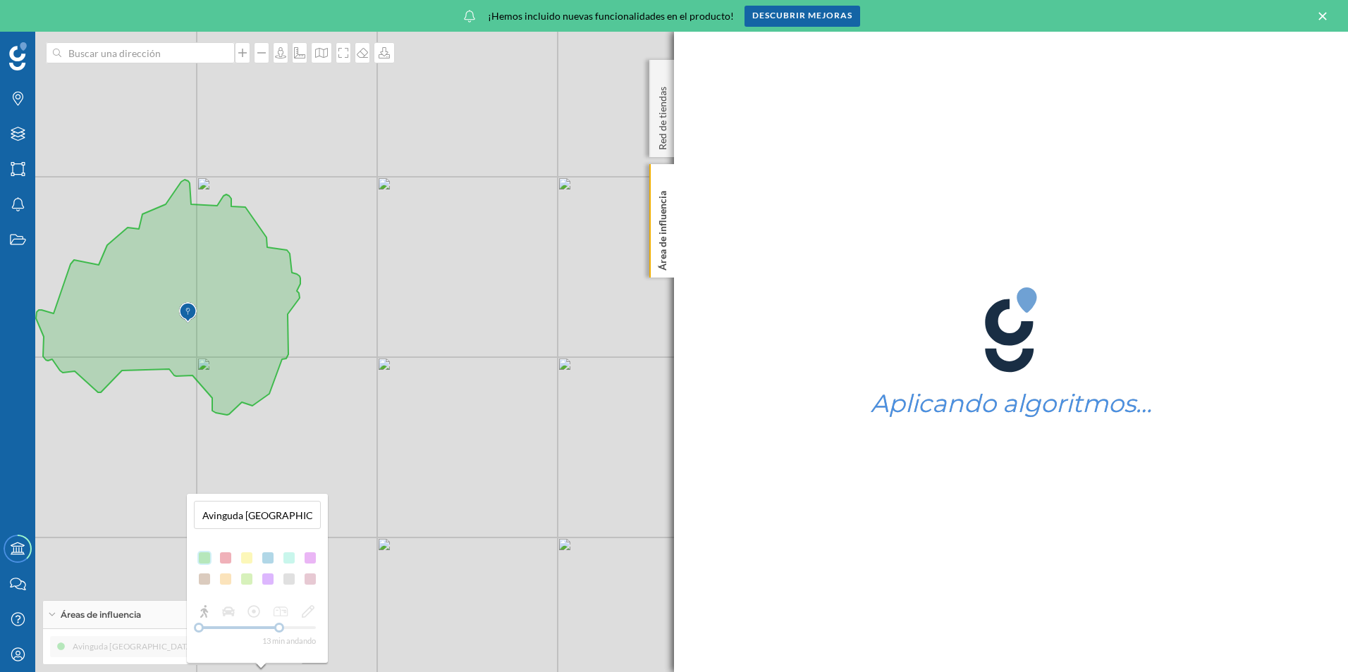
click at [289, 628] on div "13 min andando" at bounding box center [257, 626] width 127 height 44
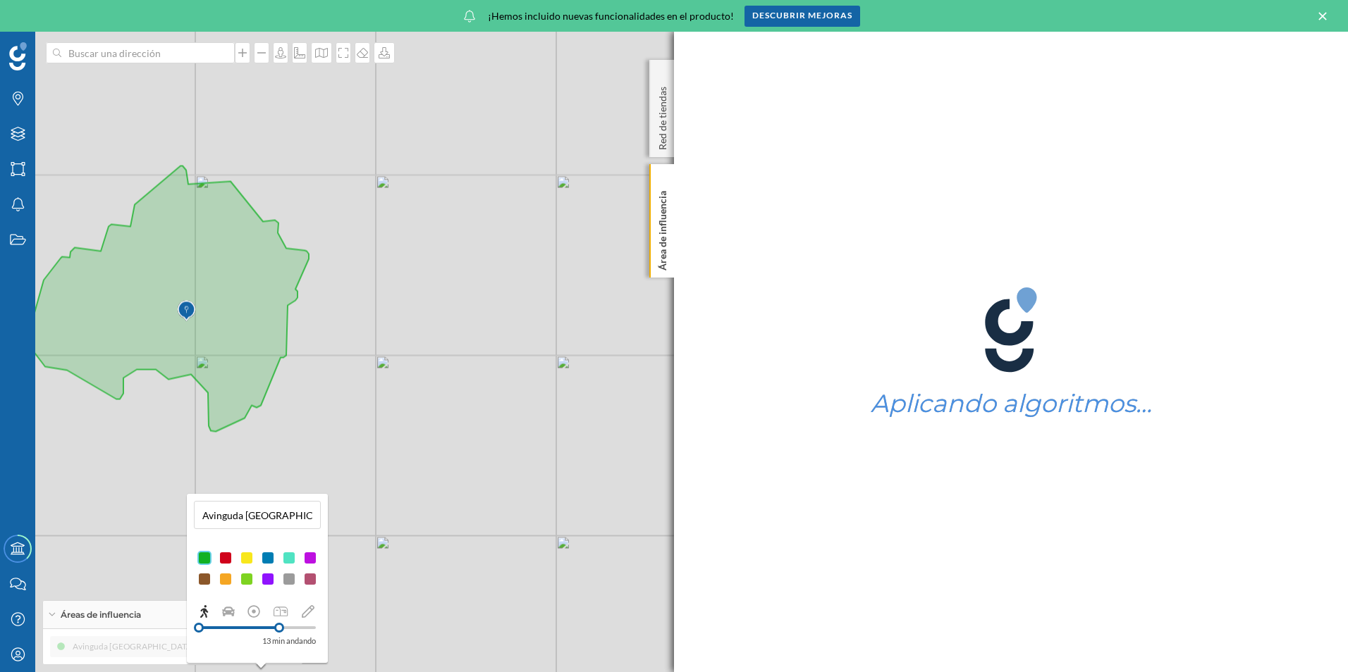
click at [292, 630] on div at bounding box center [257, 628] width 117 height 13
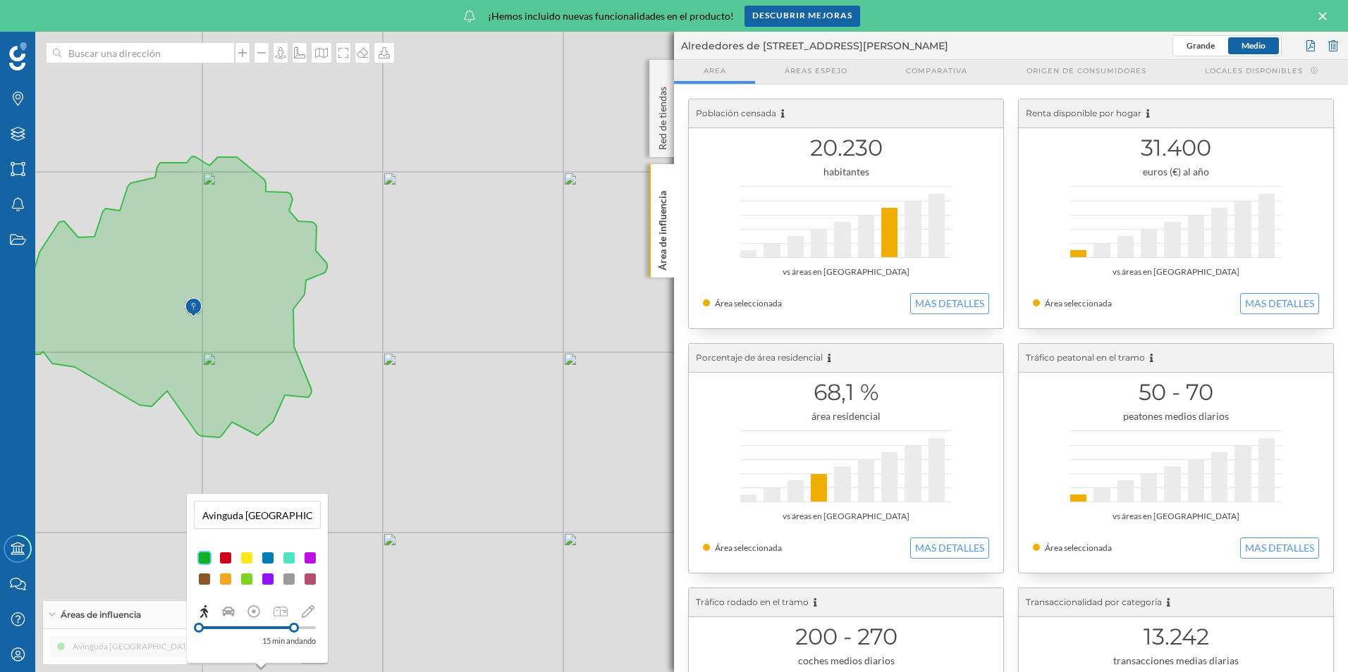
click at [307, 630] on div at bounding box center [257, 628] width 117 height 13
click at [302, 629] on div "25 min andando" at bounding box center [257, 626] width 127 height 44
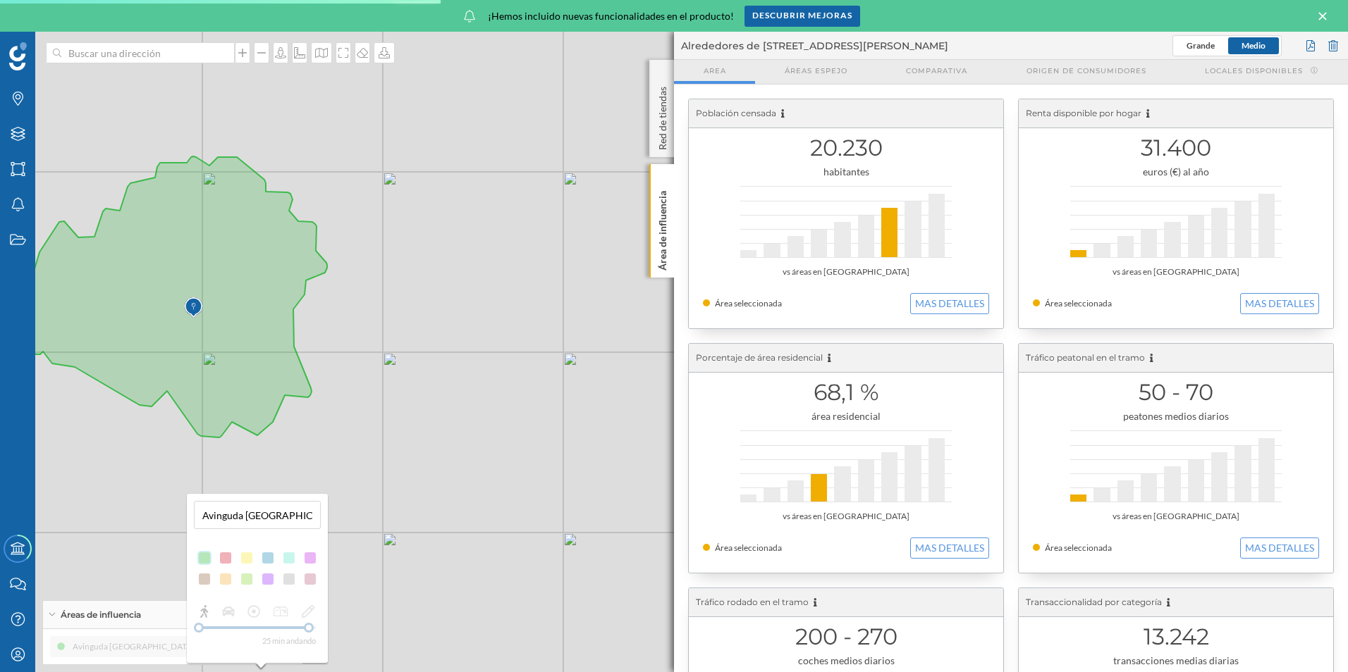
click at [301, 629] on div "25 min andando" at bounding box center [257, 626] width 127 height 44
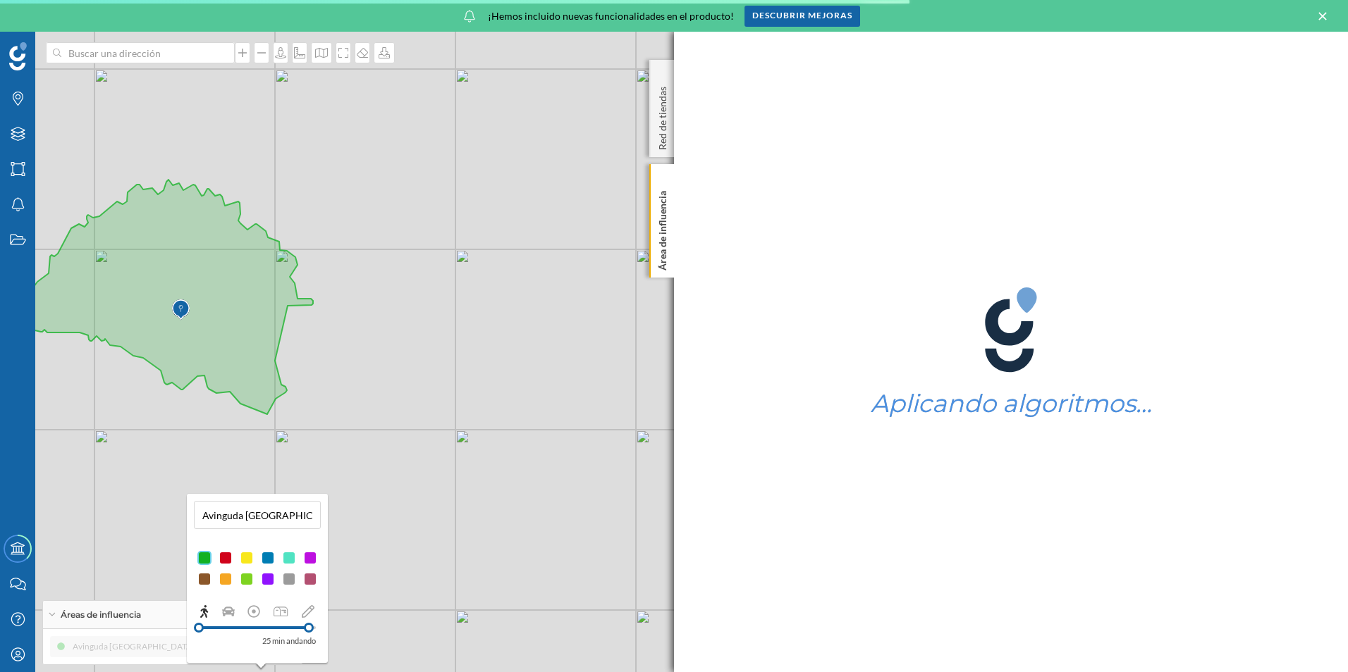
click at [304, 629] on div at bounding box center [309, 628] width 10 height 10
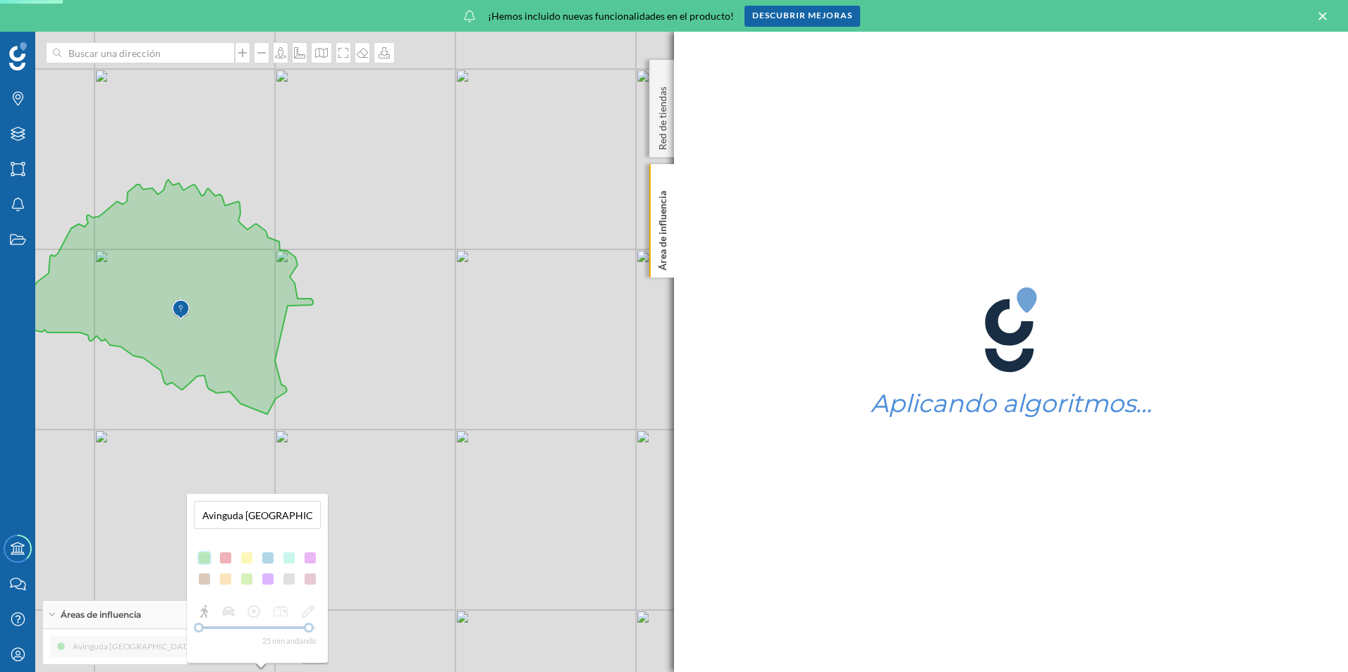
click at [301, 629] on div "25 min andando" at bounding box center [257, 626] width 127 height 44
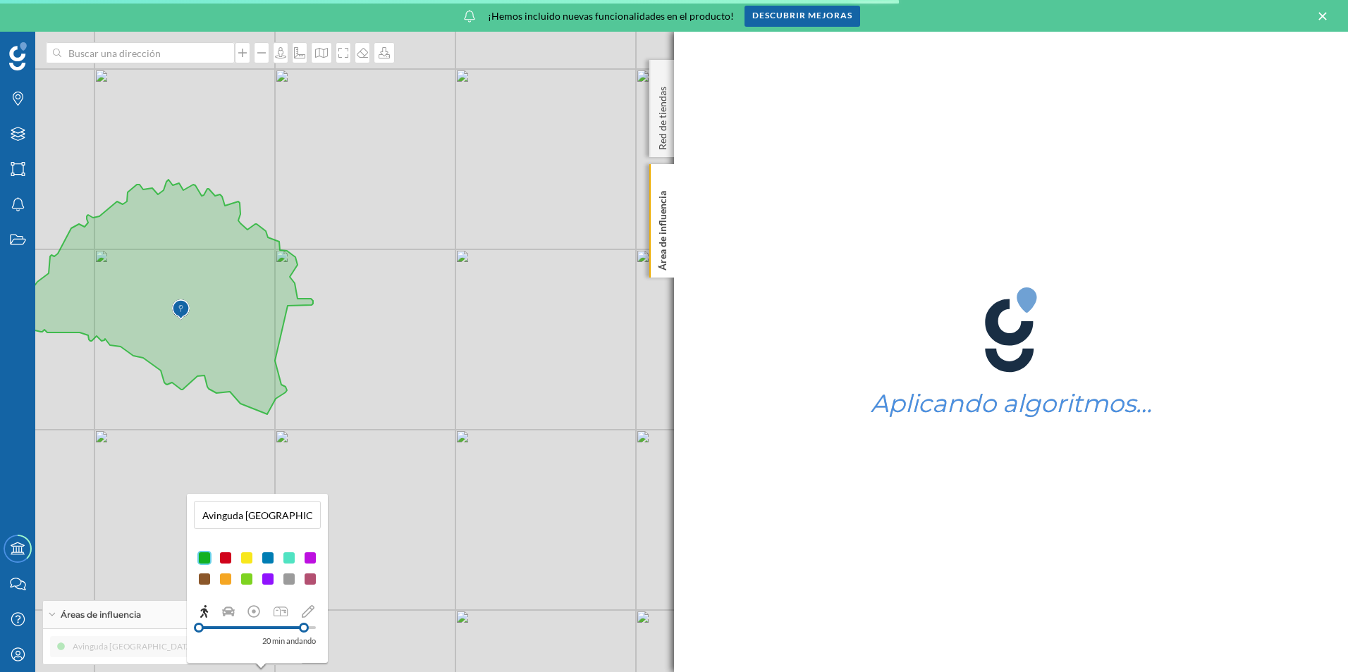
click at [304, 629] on div at bounding box center [304, 628] width 10 height 10
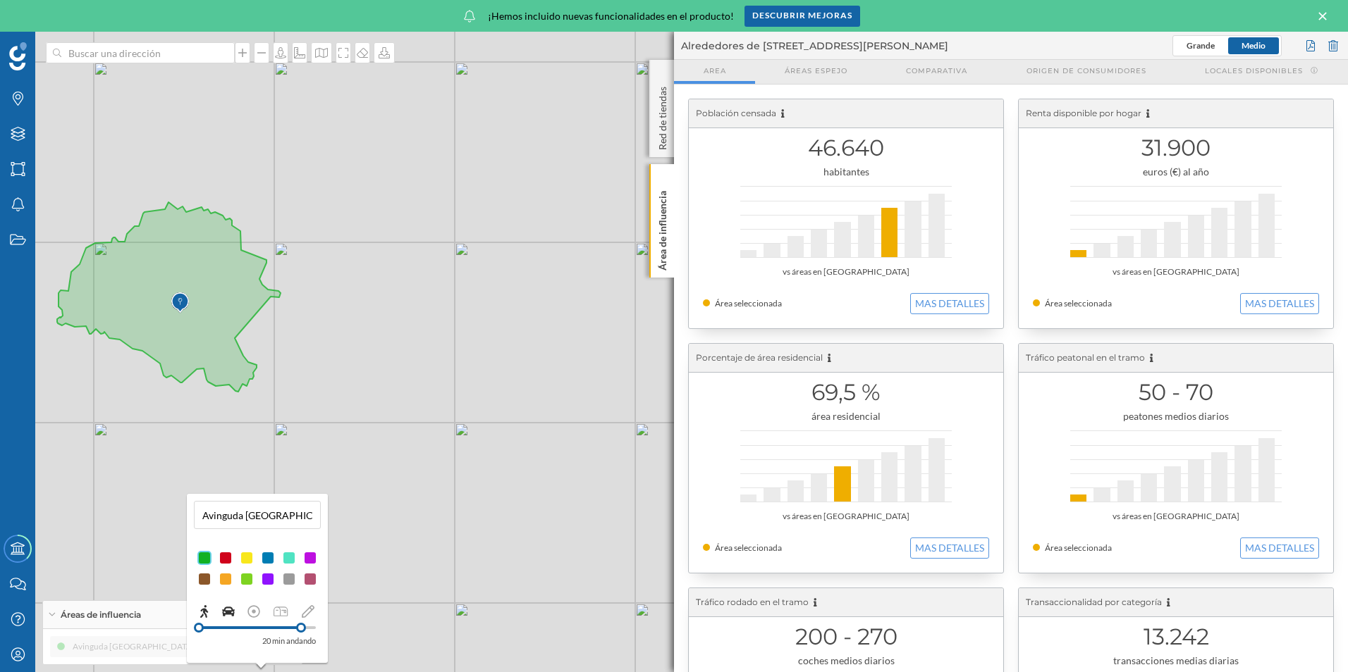
click at [224, 612] on icon at bounding box center [228, 611] width 13 height 13
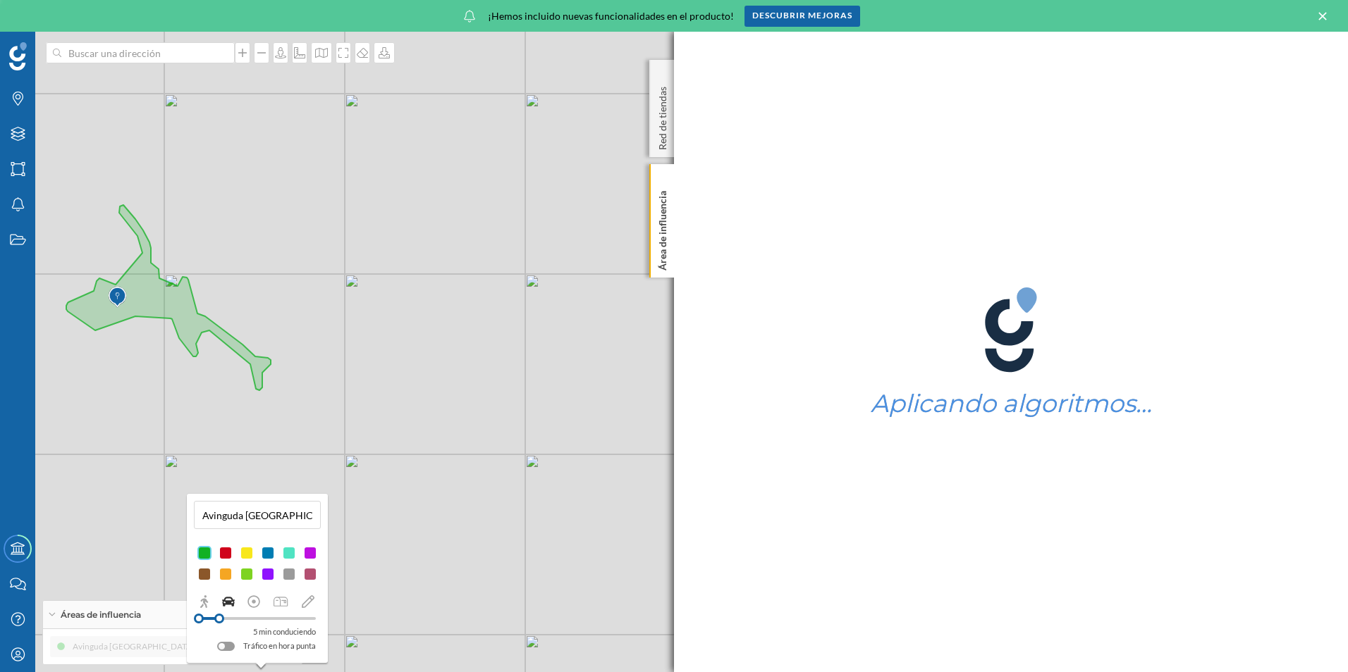
drag, startPoint x: 209, startPoint y: 620, endPoint x: 219, endPoint y: 620, distance: 9.9
click at [219, 620] on div at bounding box center [219, 619] width 10 height 10
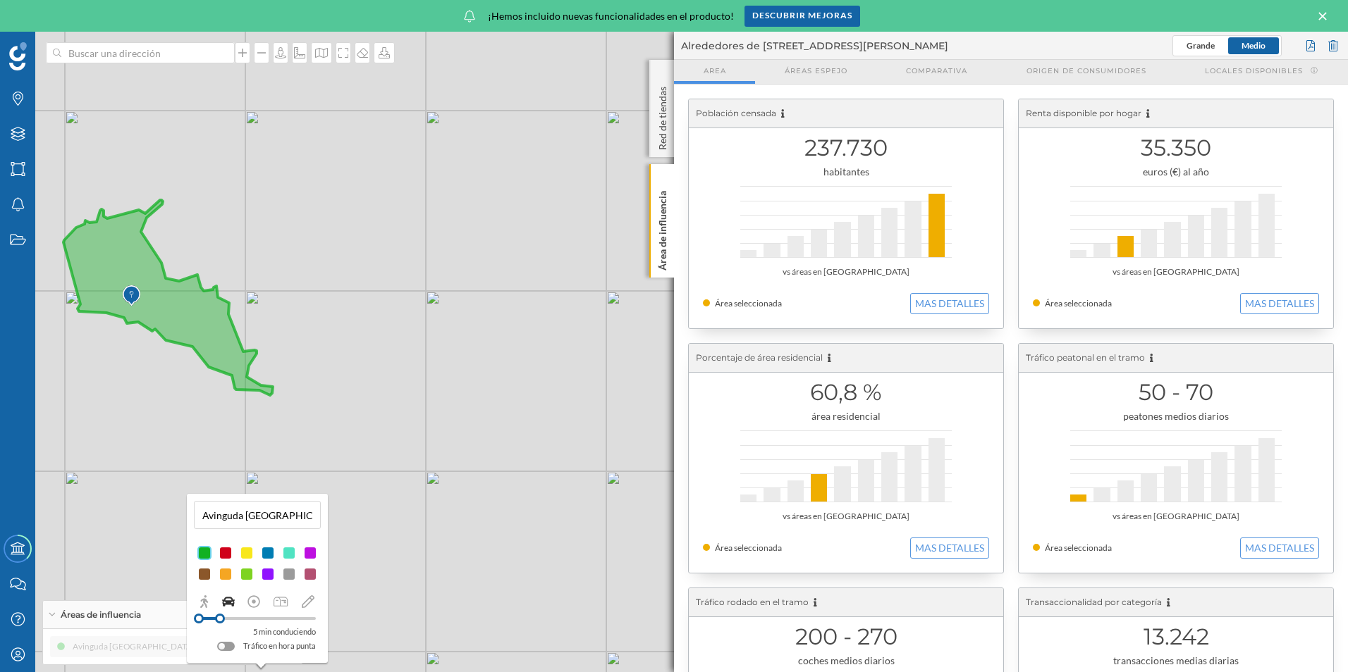
click at [246, 620] on div at bounding box center [257, 618] width 117 height 13
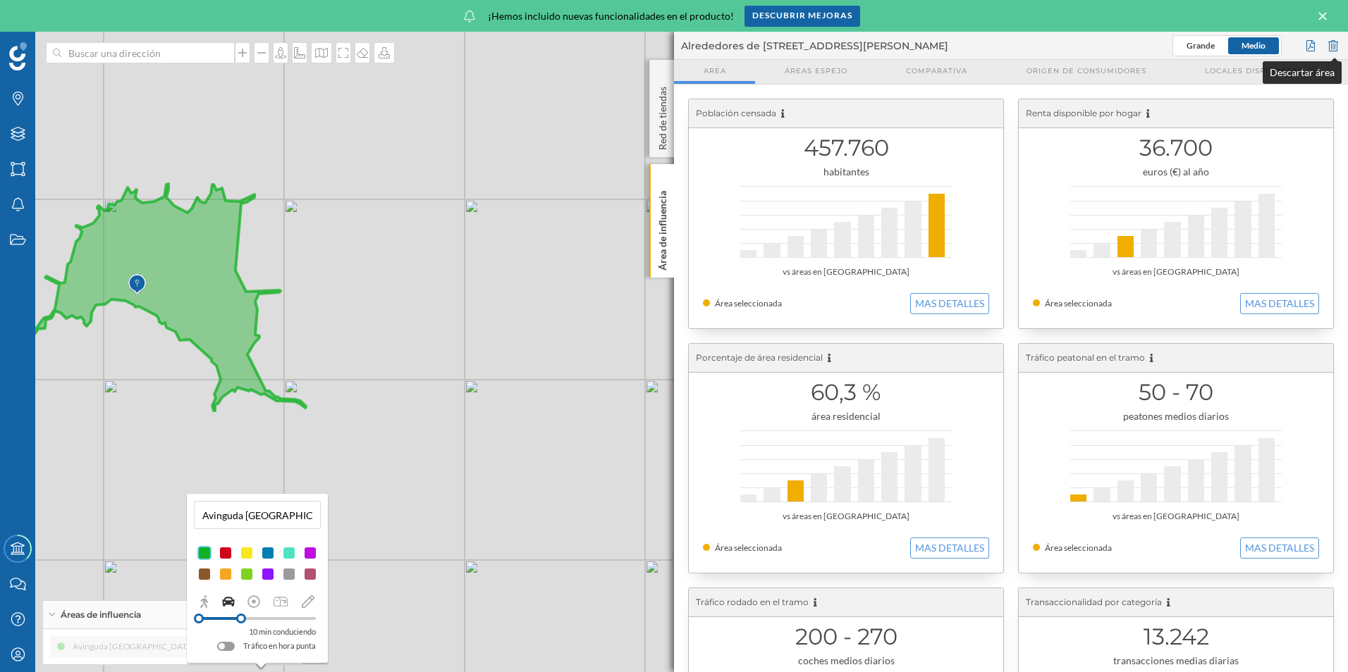
click at [1328, 47] on div at bounding box center [1333, 45] width 16 height 21
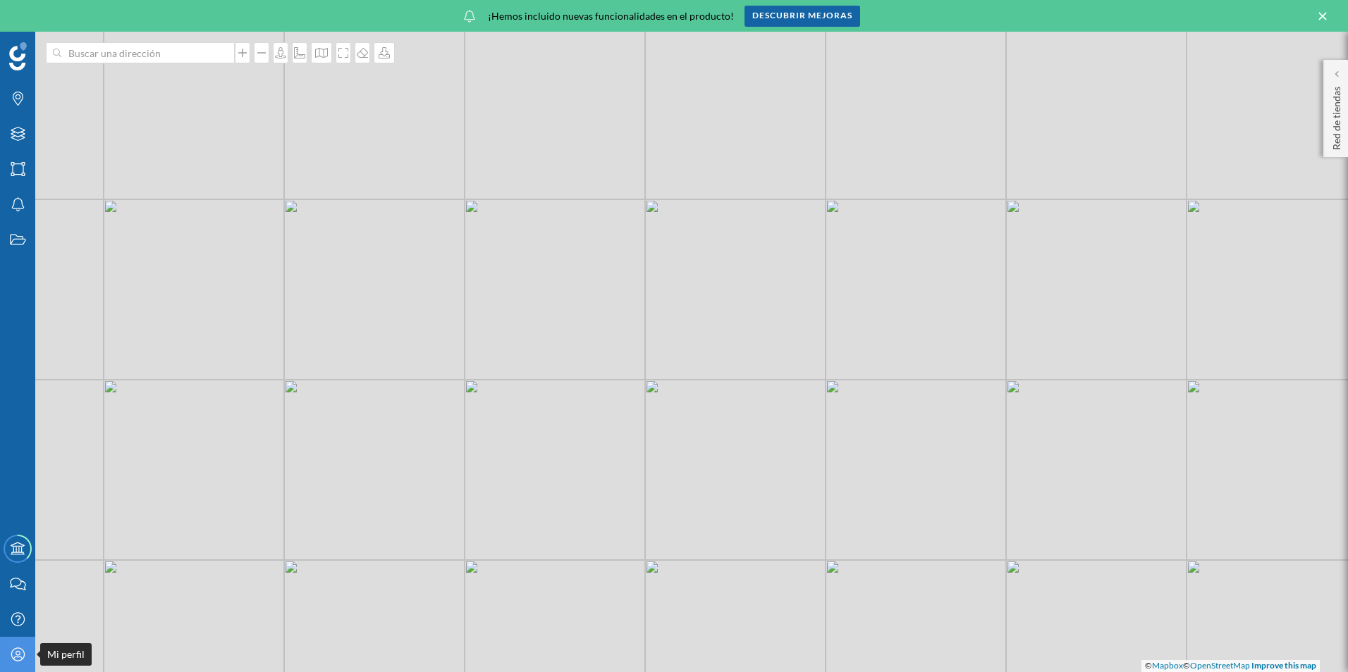
click at [23, 667] on div "Mi perfil" at bounding box center [17, 654] width 35 height 35
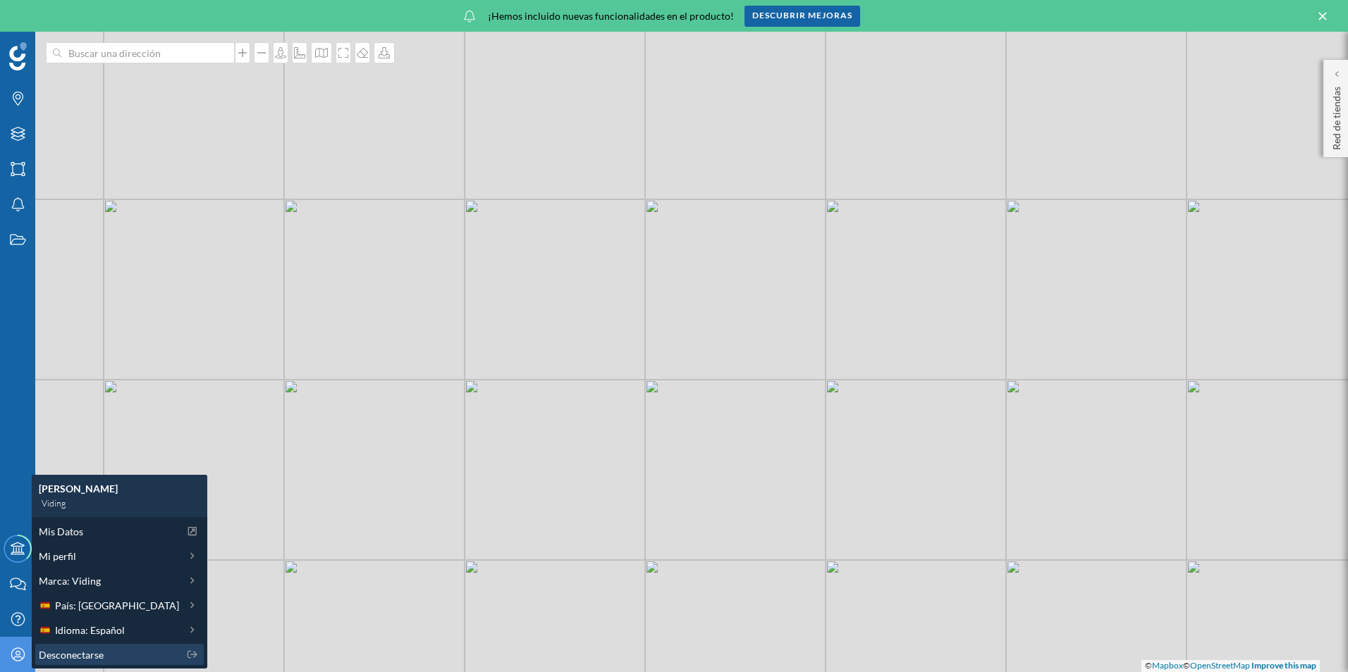
click at [90, 654] on span "Desconectarse" at bounding box center [71, 655] width 65 height 15
